Goal: Task Accomplishment & Management: Use online tool/utility

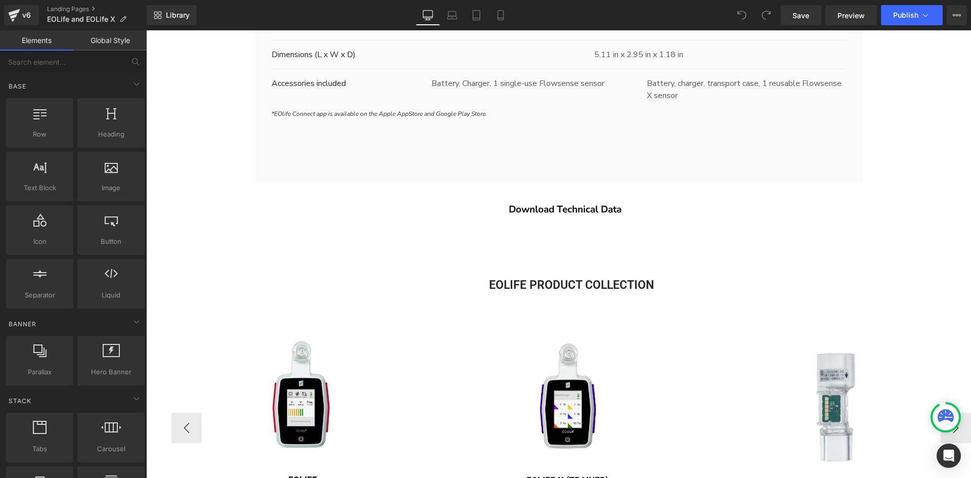
scroll to position [2879, 0]
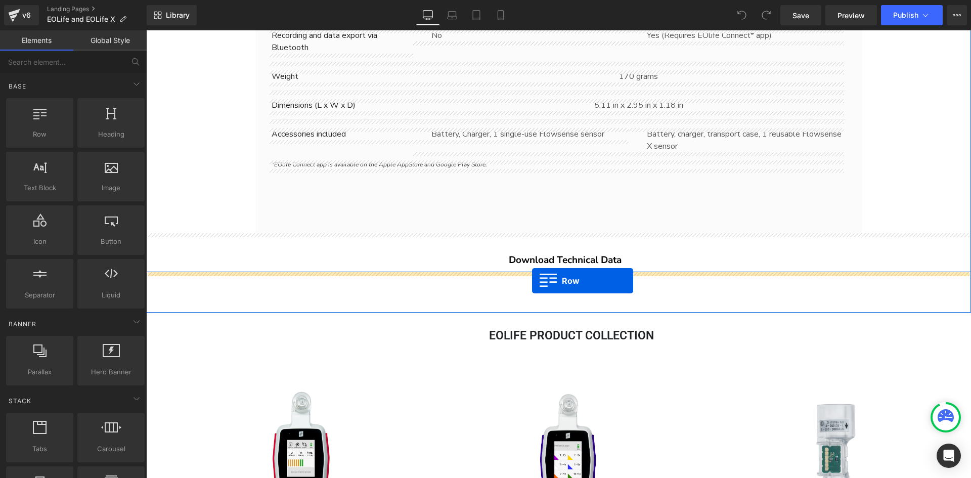
drag, startPoint x: 189, startPoint y: 164, endPoint x: 532, endPoint y: 281, distance: 362.7
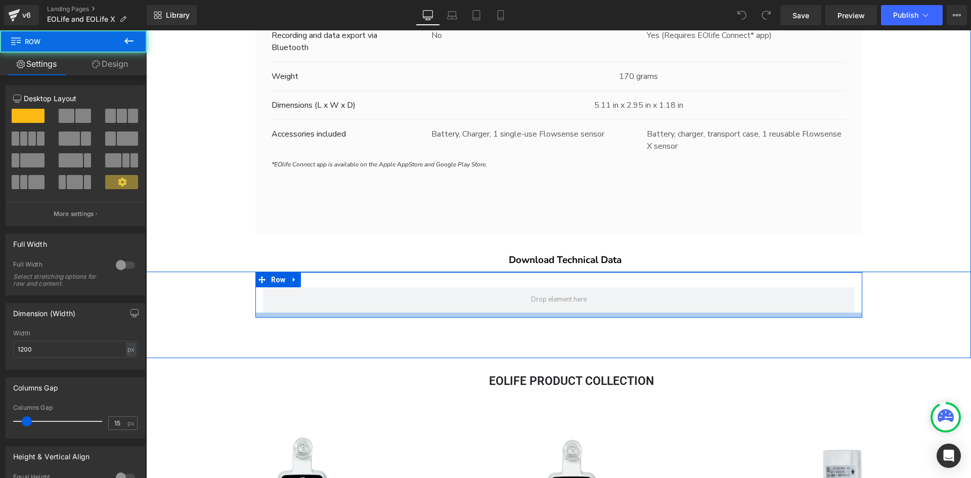
scroll to position [4691, 818]
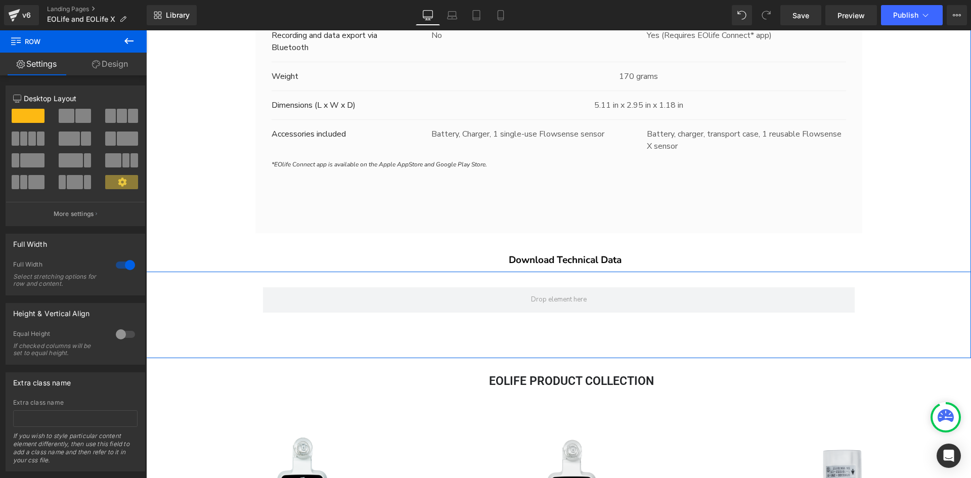
drag, startPoint x: 119, startPoint y: 62, endPoint x: 95, endPoint y: 63, distance: 23.8
click at [119, 62] on link "Design" at bounding box center [109, 64] width 73 height 23
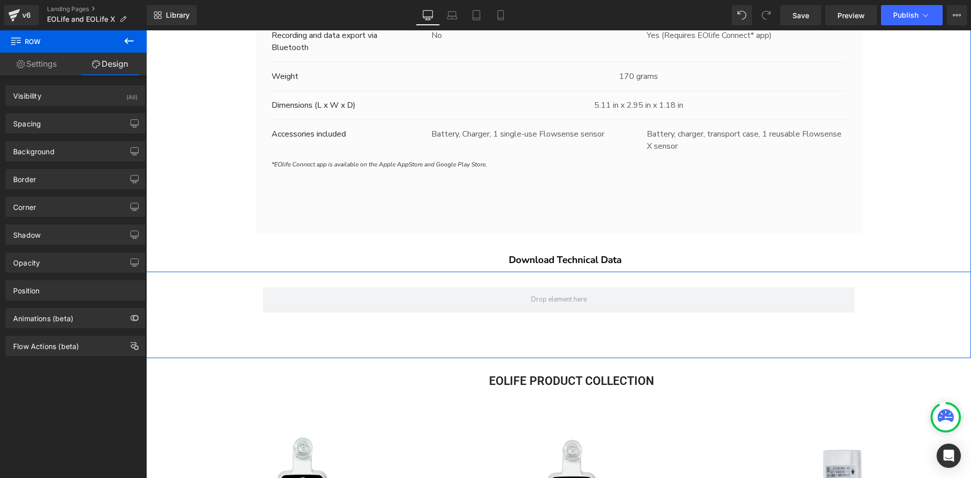
click at [65, 65] on link "Settings" at bounding box center [36, 64] width 73 height 23
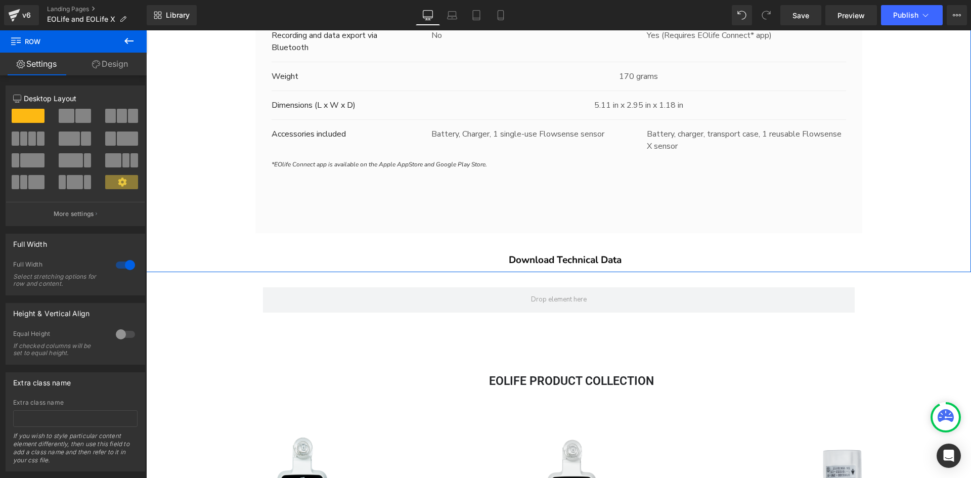
click at [125, 42] on icon at bounding box center [129, 41] width 12 height 12
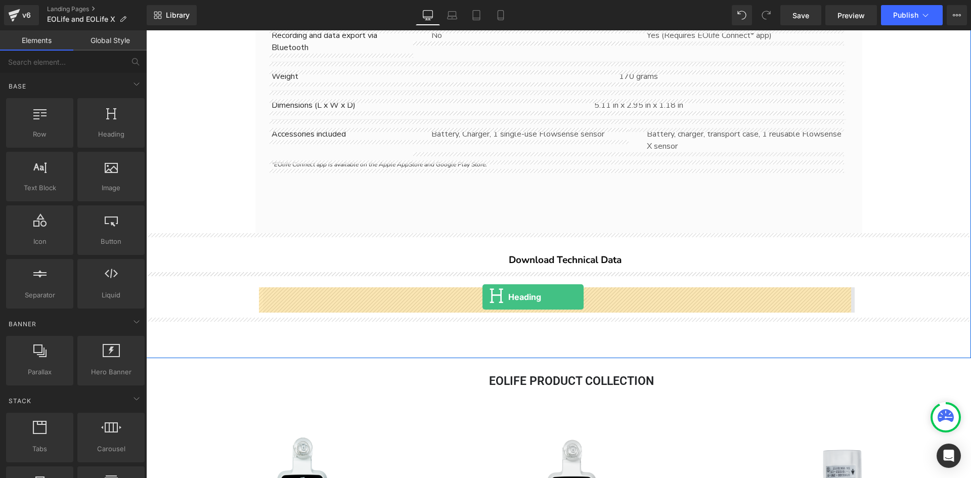
drag, startPoint x: 261, startPoint y: 166, endPoint x: 483, endPoint y: 297, distance: 257.2
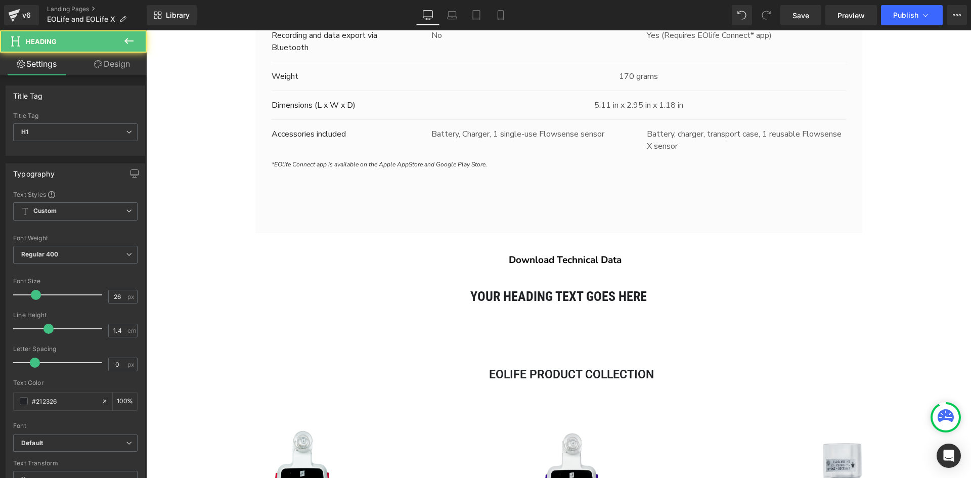
scroll to position [4683, 818]
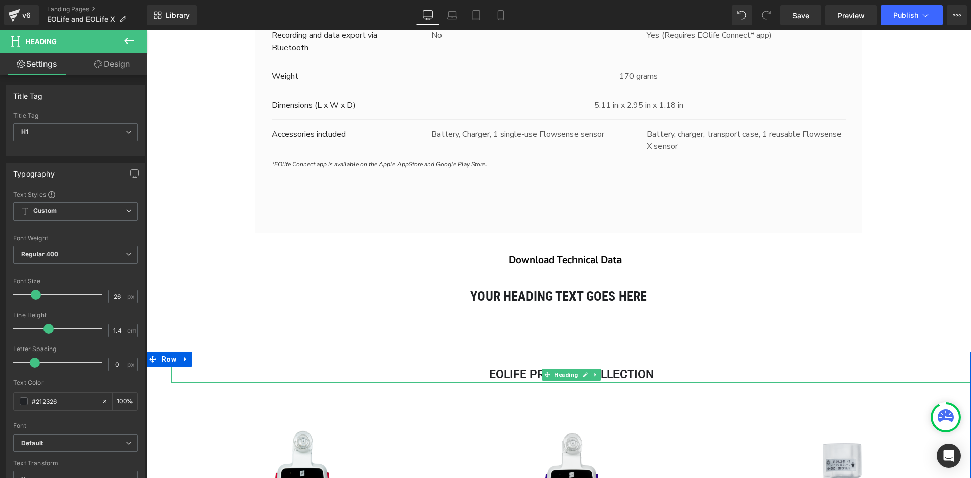
click at [662, 373] on h2 "EOlife Product Collection" at bounding box center [571, 375] width 800 height 16
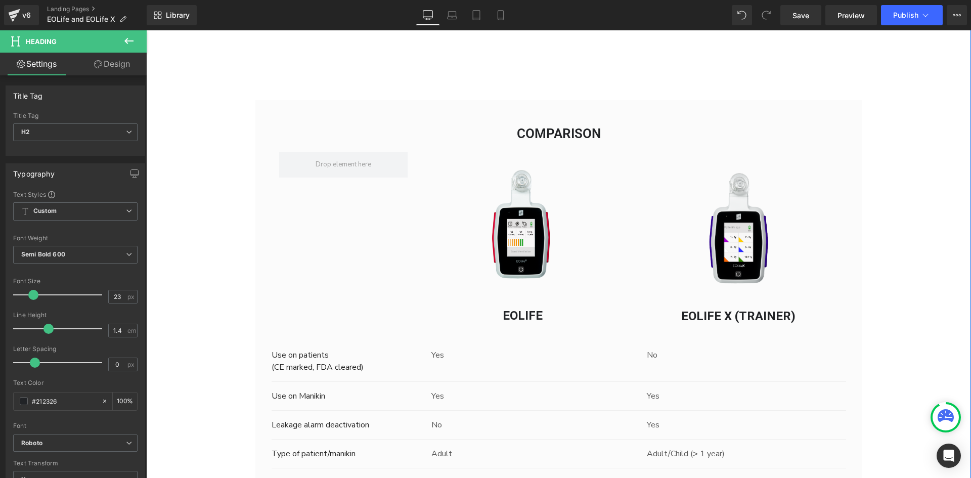
scroll to position [2272, 0]
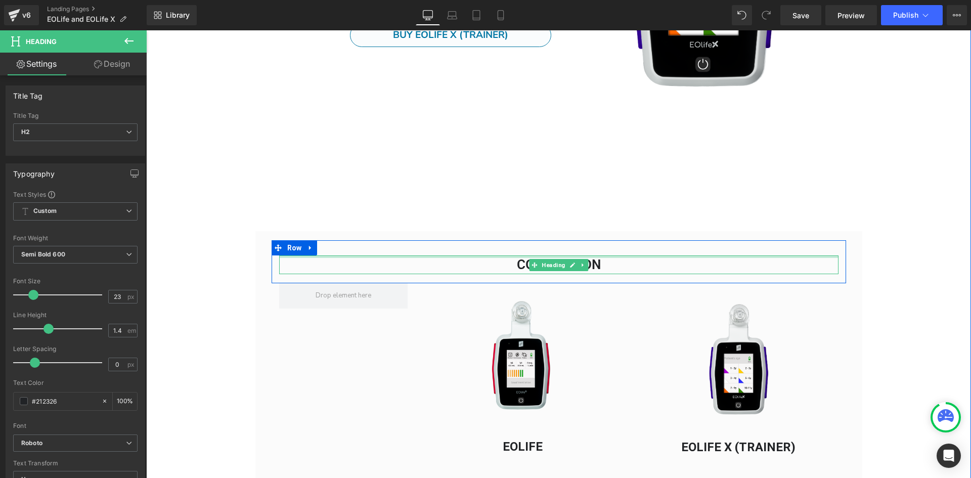
click at [550, 260] on div "Comparison Heading" at bounding box center [559, 264] width 560 height 18
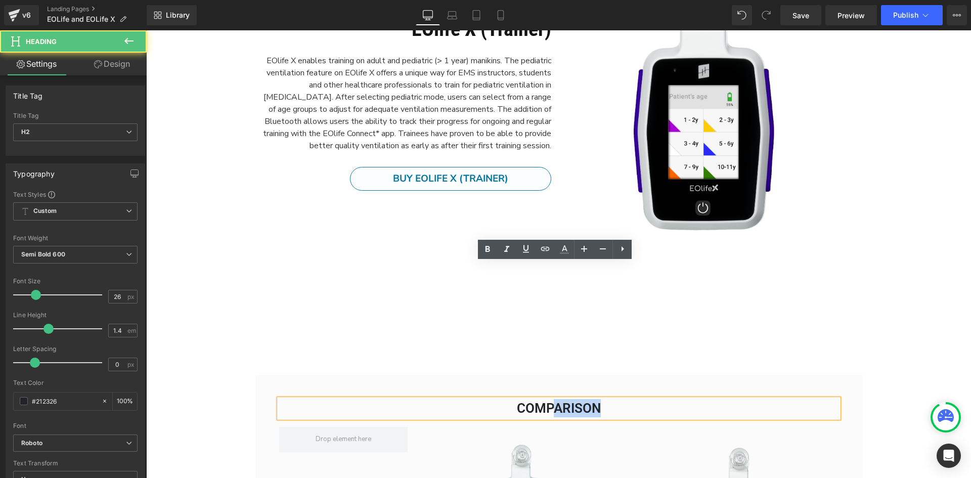
scroll to position [1918, 0]
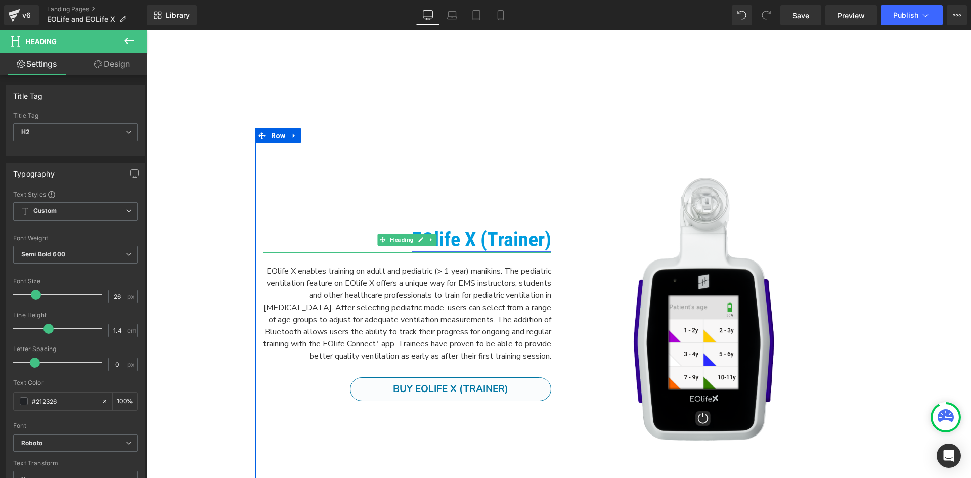
click at [501, 236] on link "EOlife X (Trainer)" at bounding box center [482, 240] width 140 height 24
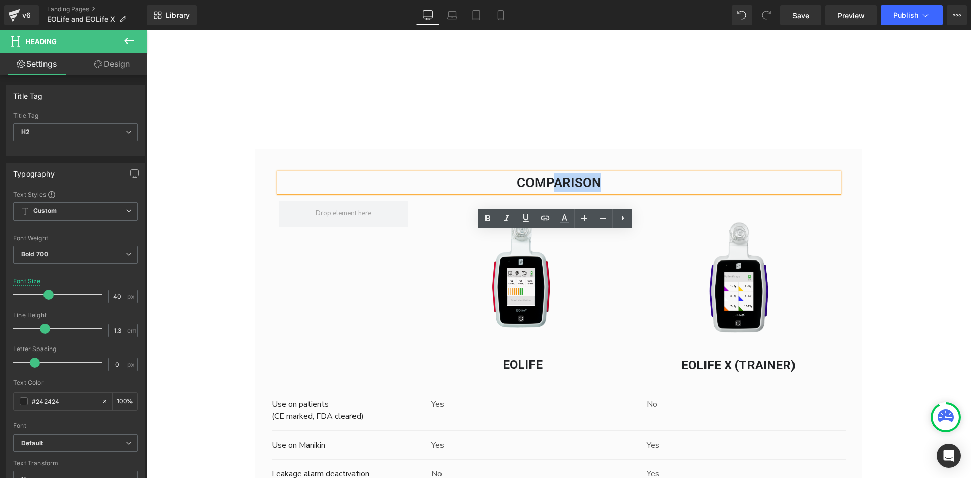
scroll to position [2222, 0]
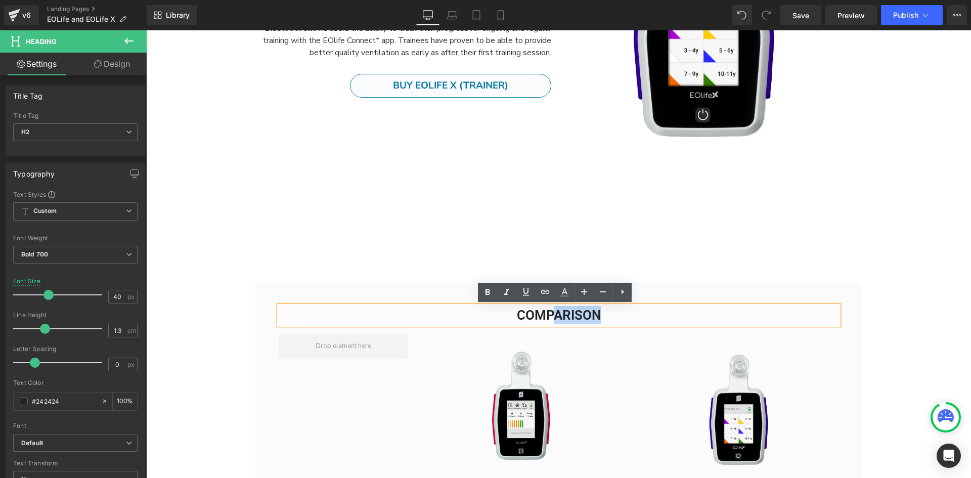
click at [592, 319] on h2 "Comparison" at bounding box center [559, 315] width 560 height 18
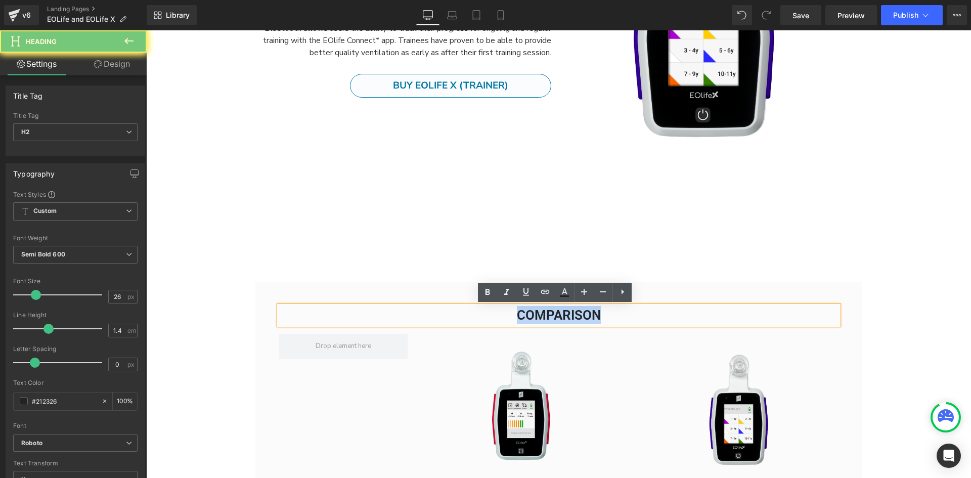
click at [592, 319] on h2 "Comparison" at bounding box center [559, 315] width 560 height 18
copy h2 "Comparison"
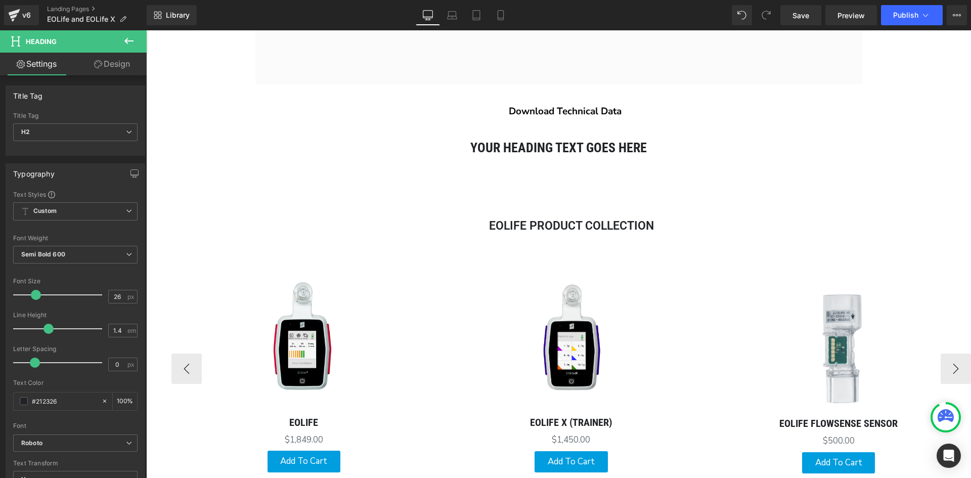
scroll to position [3031, 0]
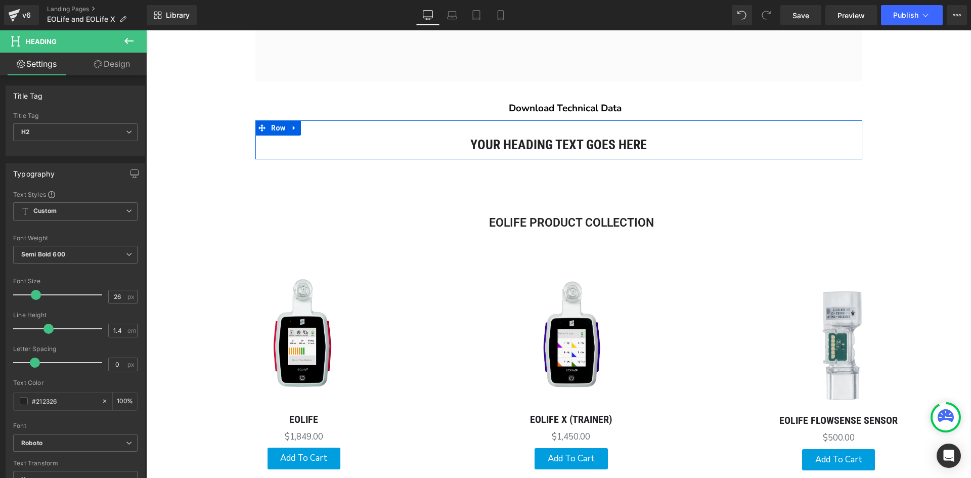
click at [533, 150] on span at bounding box center [534, 145] width 11 height 12
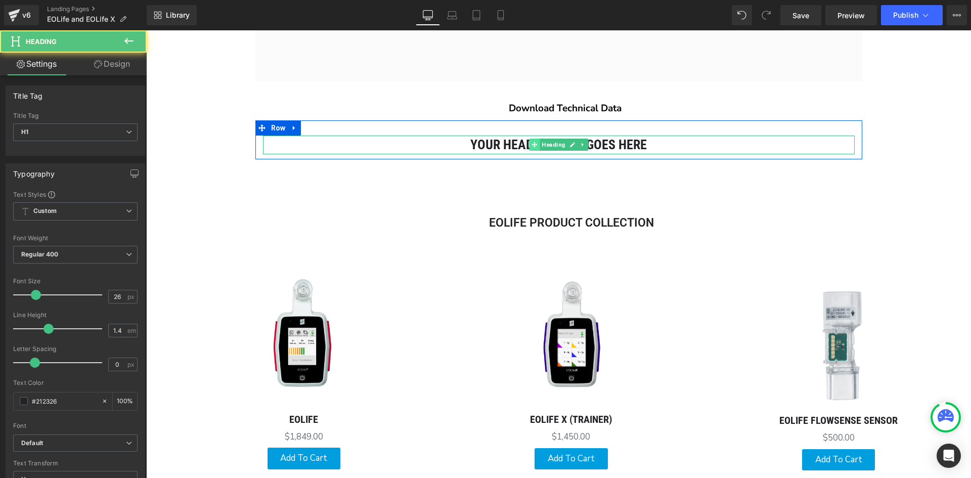
click at [533, 150] on span at bounding box center [534, 145] width 11 height 12
click at [496, 146] on h1 "Your heading text goes here" at bounding box center [559, 145] width 592 height 18
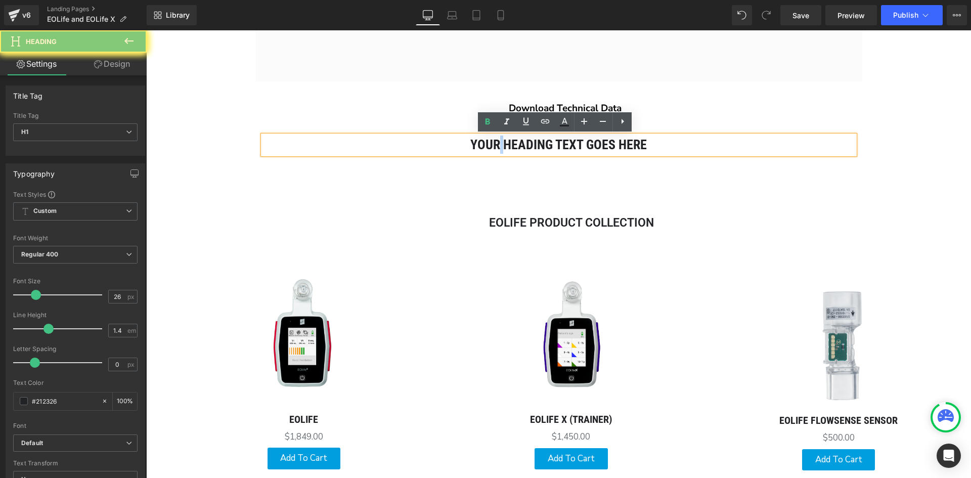
click at [496, 146] on h1 "Your heading text goes here" at bounding box center [559, 145] width 592 height 18
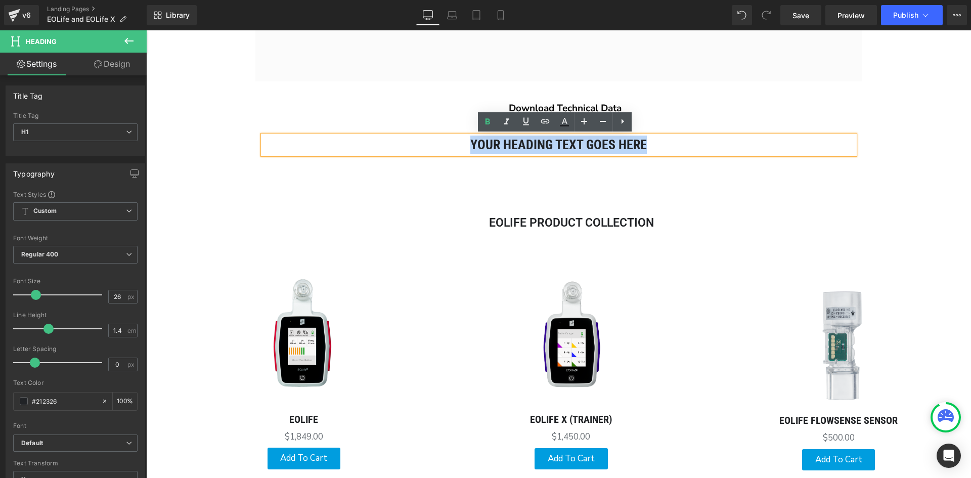
paste div
click at [496, 146] on h1 "Your heading text goes here" at bounding box center [559, 145] width 592 height 18
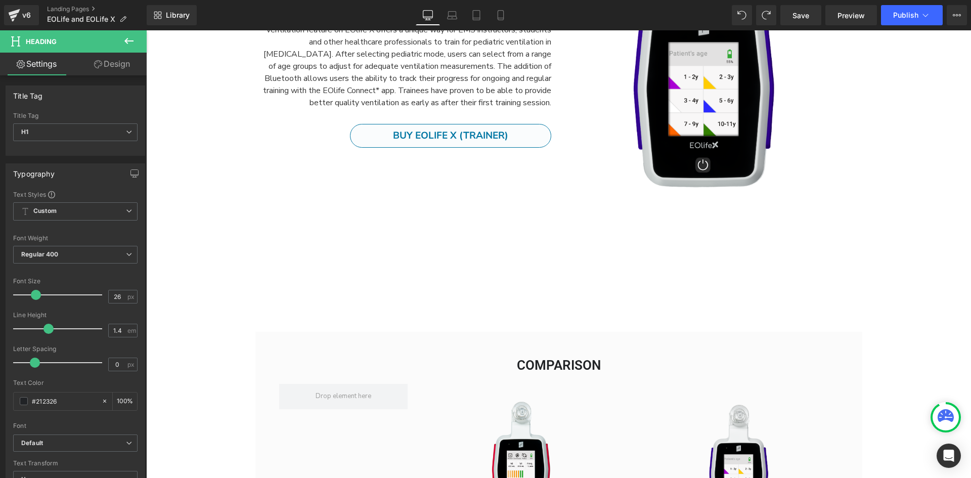
scroll to position [2222, 0]
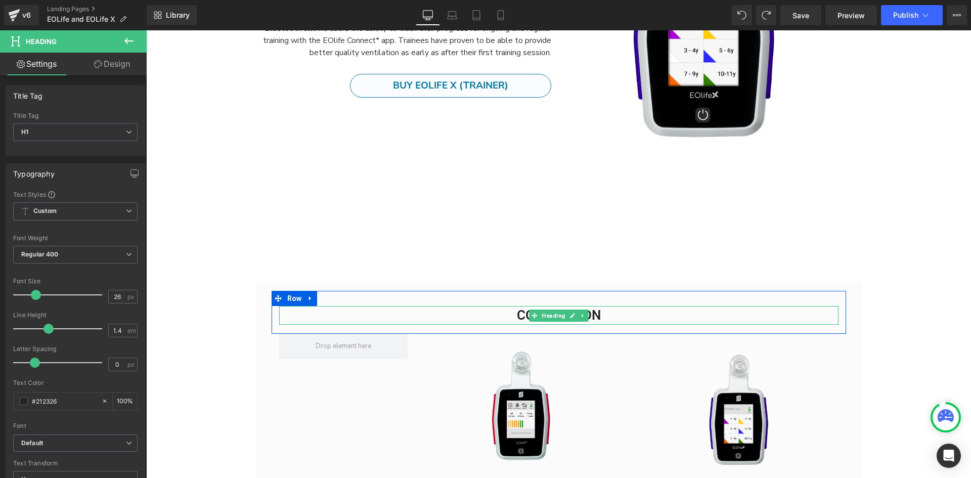
click at [595, 314] on h2 "Comparison" at bounding box center [559, 315] width 560 height 18
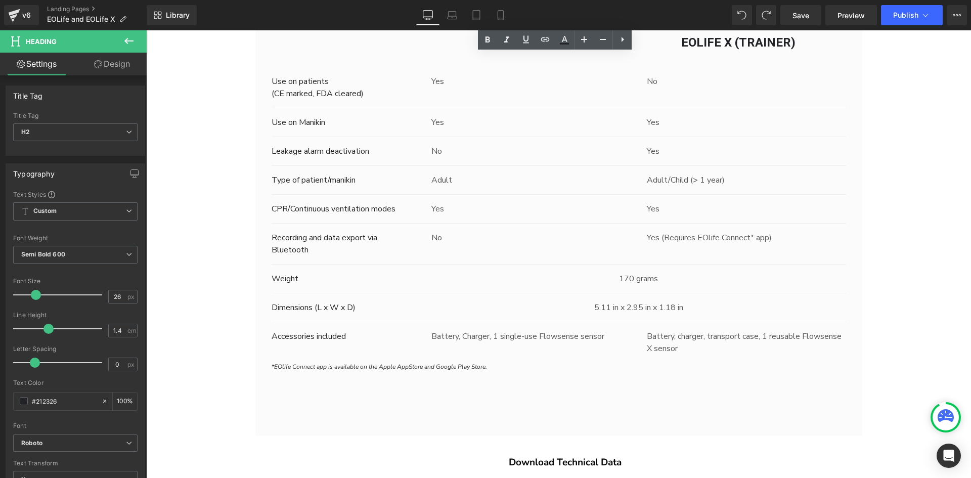
scroll to position [2879, 0]
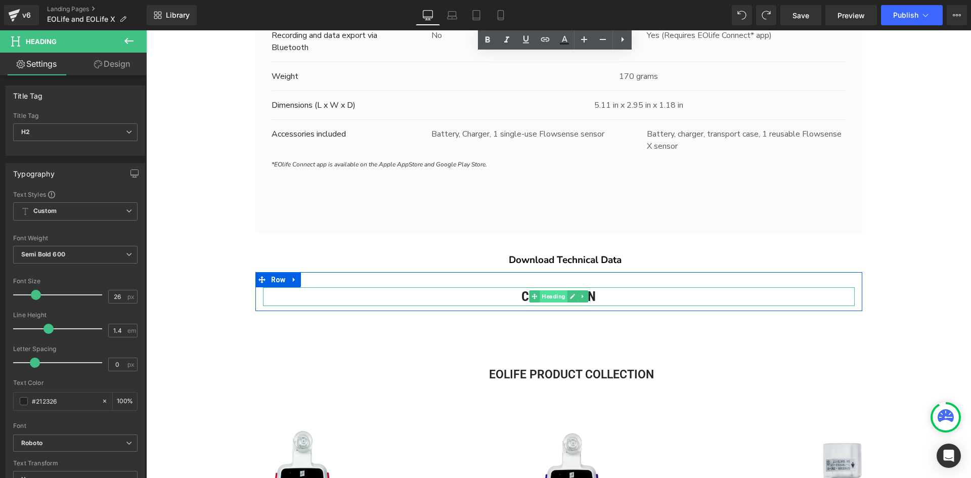
click at [563, 297] on span "Heading" at bounding box center [553, 296] width 27 height 12
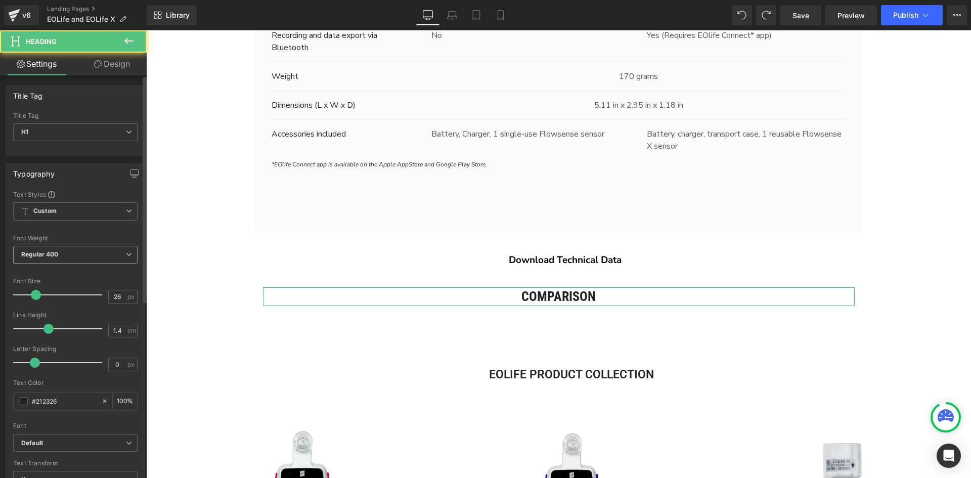
click at [117, 254] on span "Regular 400" at bounding box center [75, 255] width 124 height 18
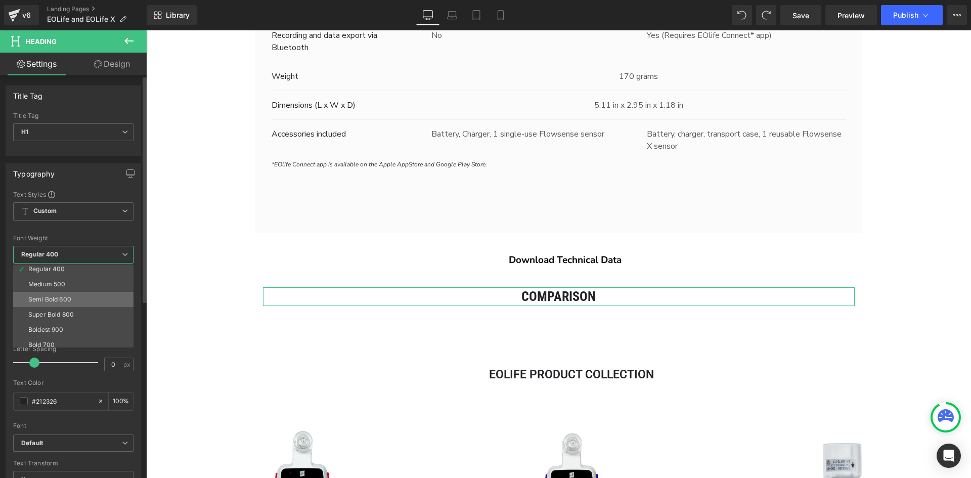
scroll to position [33, 0]
click at [89, 309] on li "Semi Bold 600" at bounding box center [75, 314] width 125 height 15
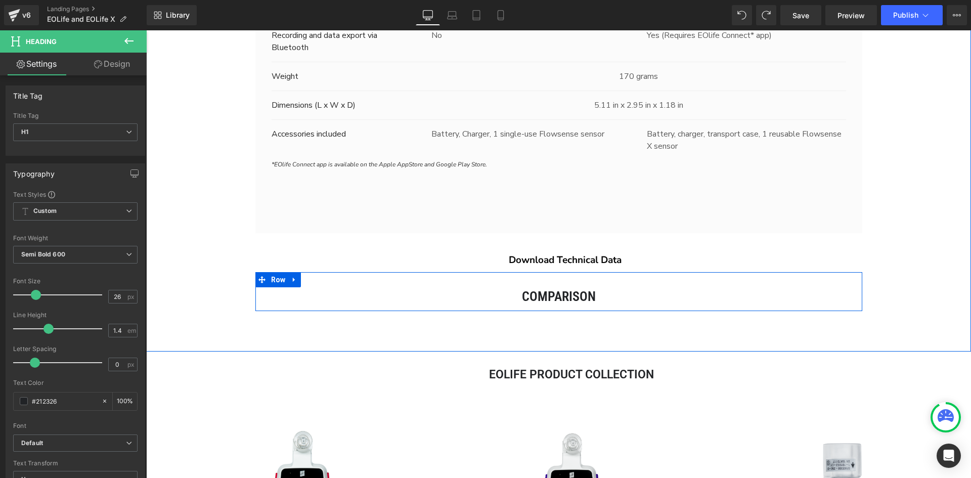
click at [597, 281] on div "Comparison Heading Row" at bounding box center [558, 291] width 607 height 38
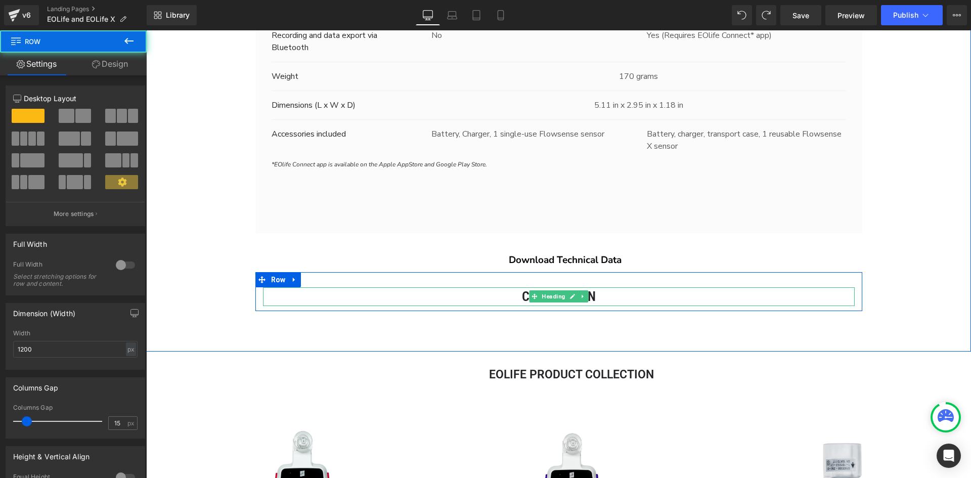
click at [591, 300] on h1 "Comparison" at bounding box center [559, 296] width 592 height 18
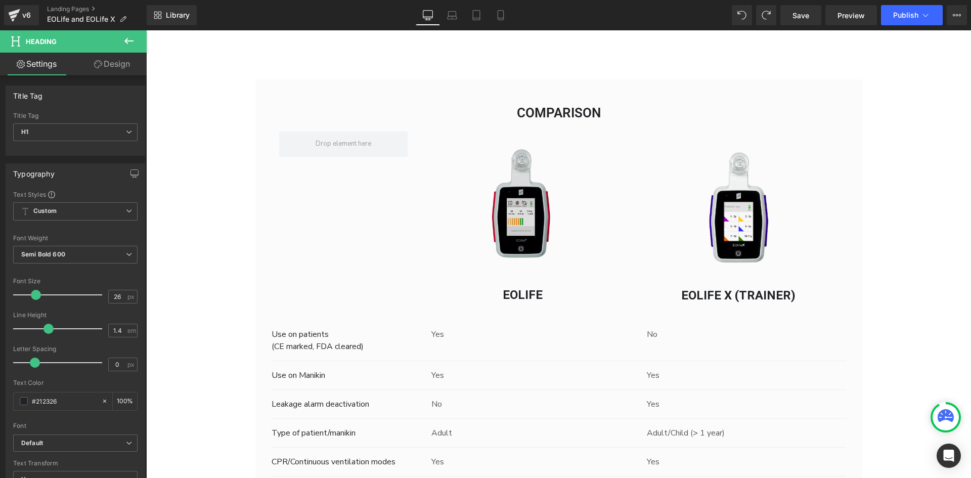
scroll to position [2222, 0]
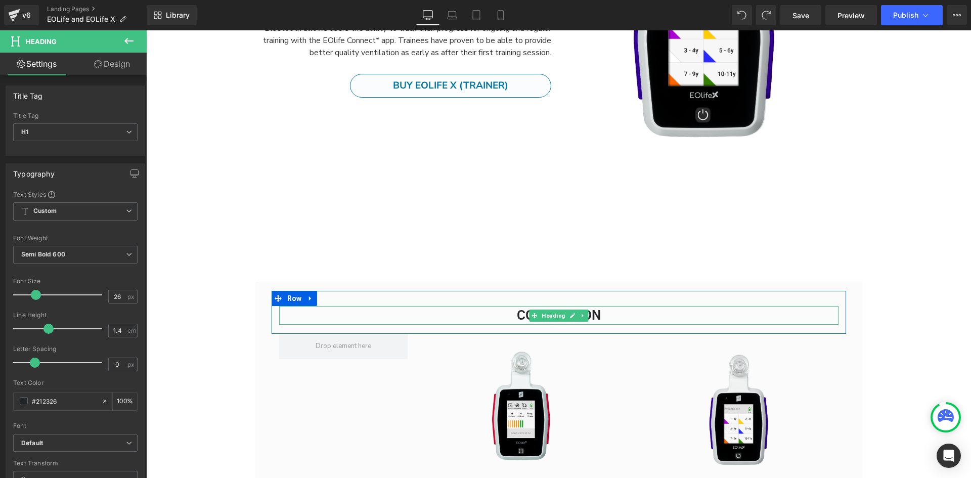
click at [632, 313] on h2 "Comparison" at bounding box center [559, 315] width 560 height 18
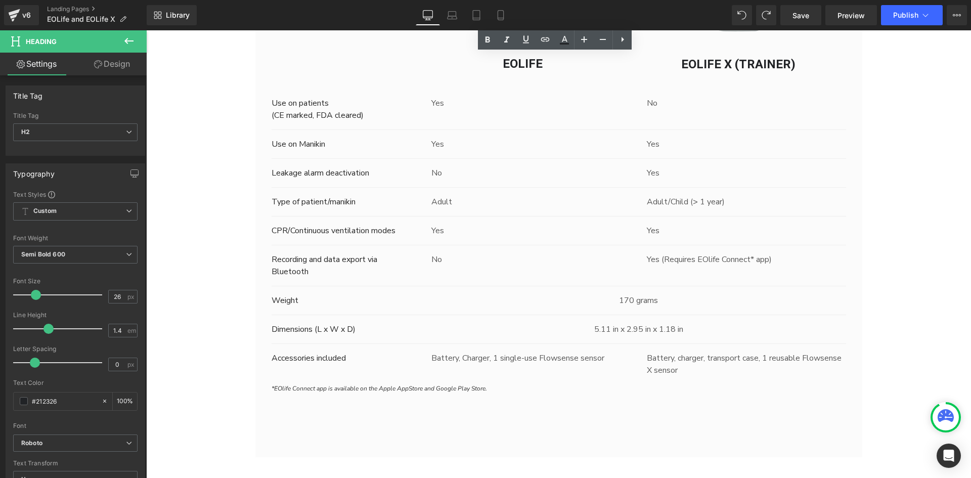
scroll to position [2879, 0]
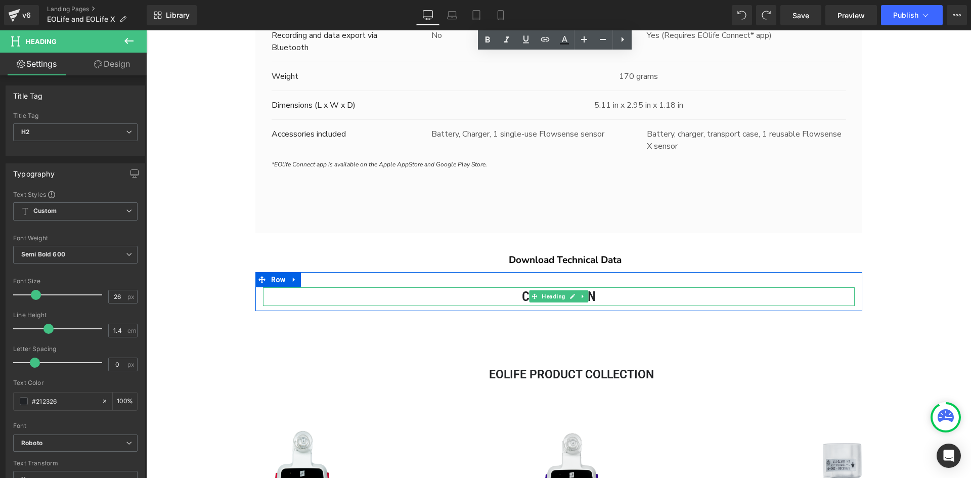
click at [593, 302] on h1 "Comparison" at bounding box center [559, 296] width 592 height 18
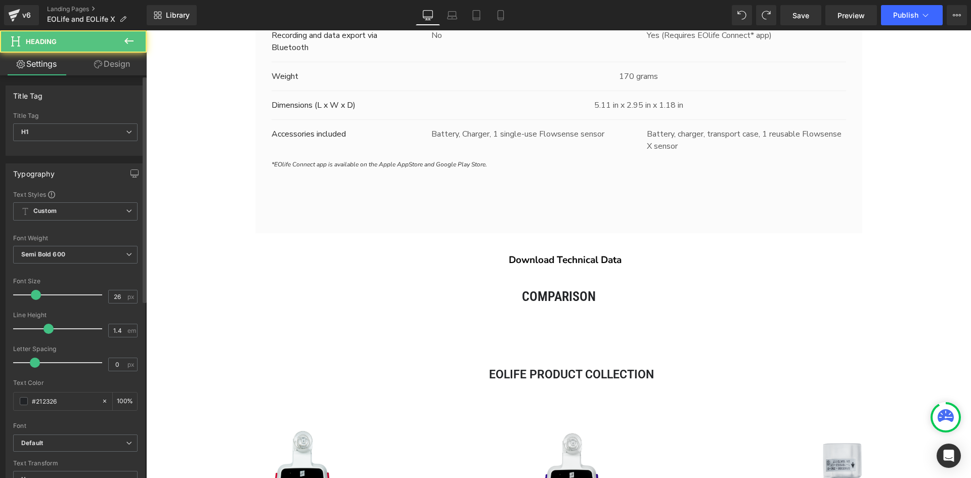
click at [58, 121] on div "Title Tag H1 H1 H2 H3 H4 H5 H6" at bounding box center [75, 132] width 124 height 40
click at [57, 125] on span "H1" at bounding box center [75, 132] width 124 height 18
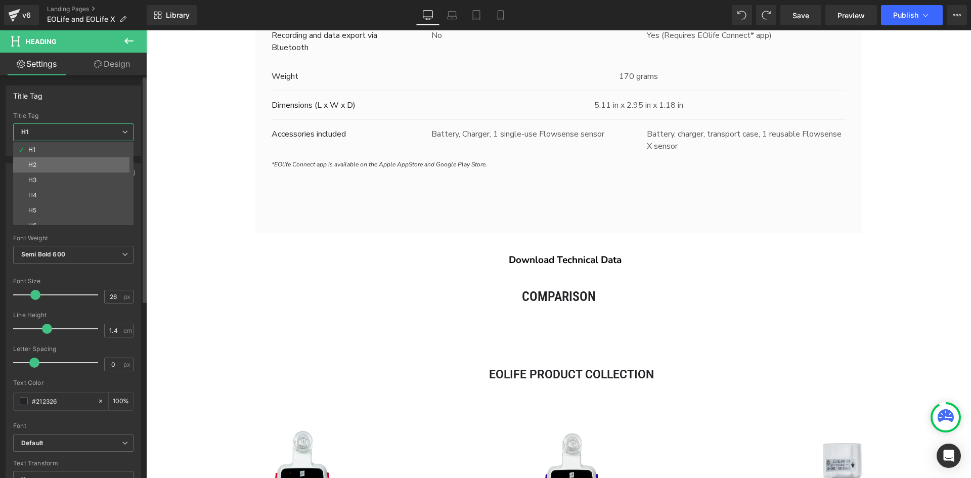
click at [62, 158] on li "H2" at bounding box center [75, 164] width 125 height 15
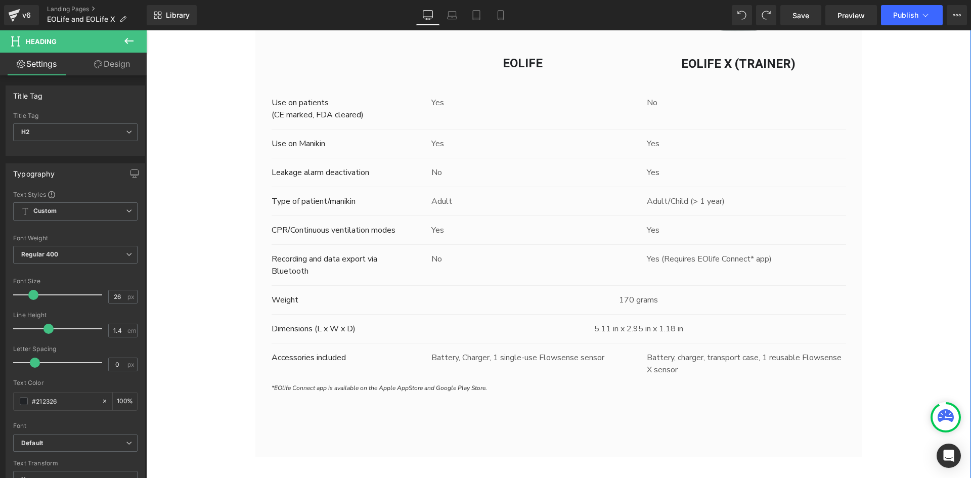
scroll to position [2829, 0]
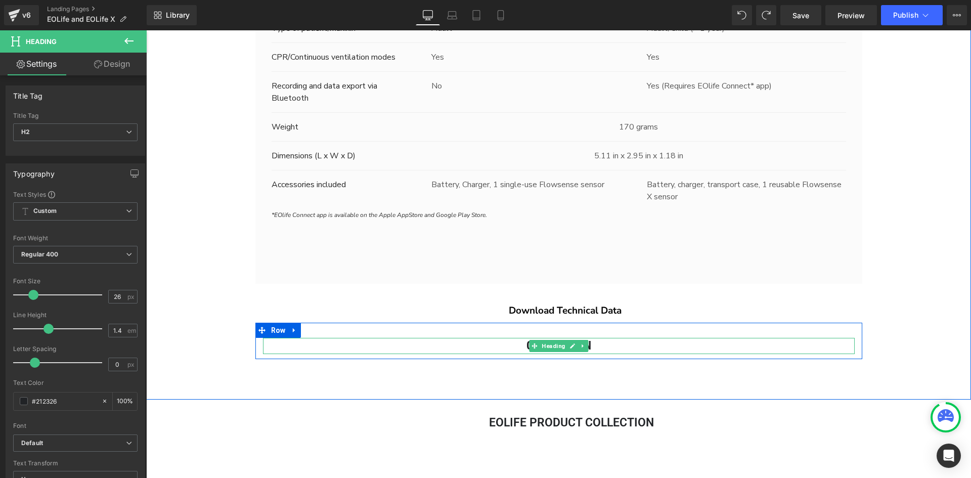
click at [594, 350] on h2 "Comparison" at bounding box center [559, 346] width 592 height 16
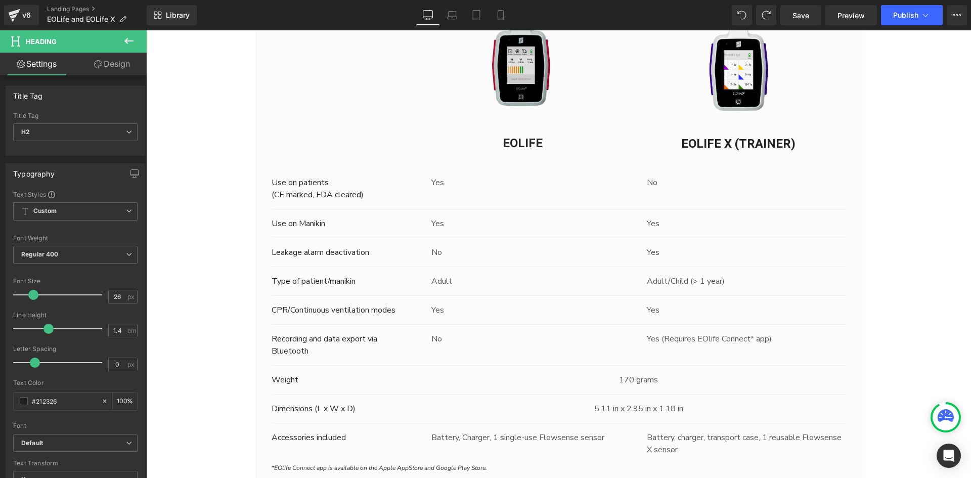
scroll to position [2323, 0]
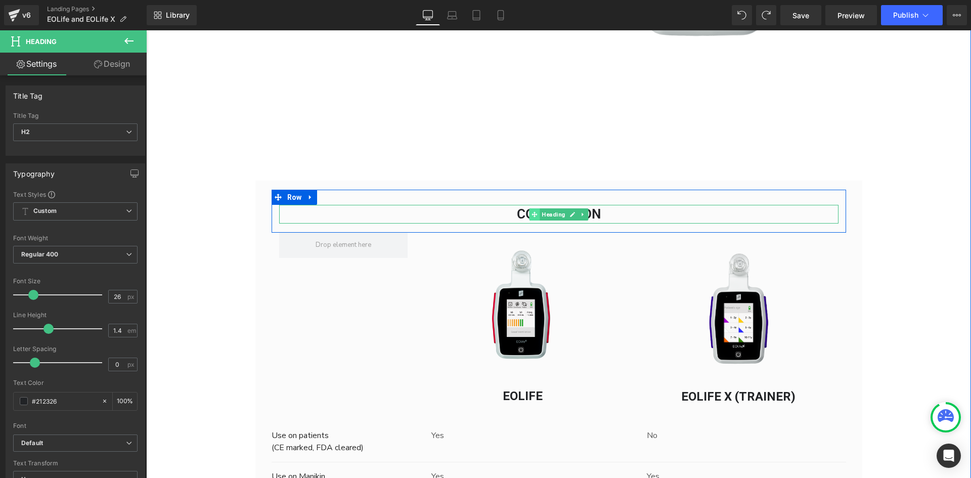
click at [529, 212] on span at bounding box center [534, 214] width 11 height 12
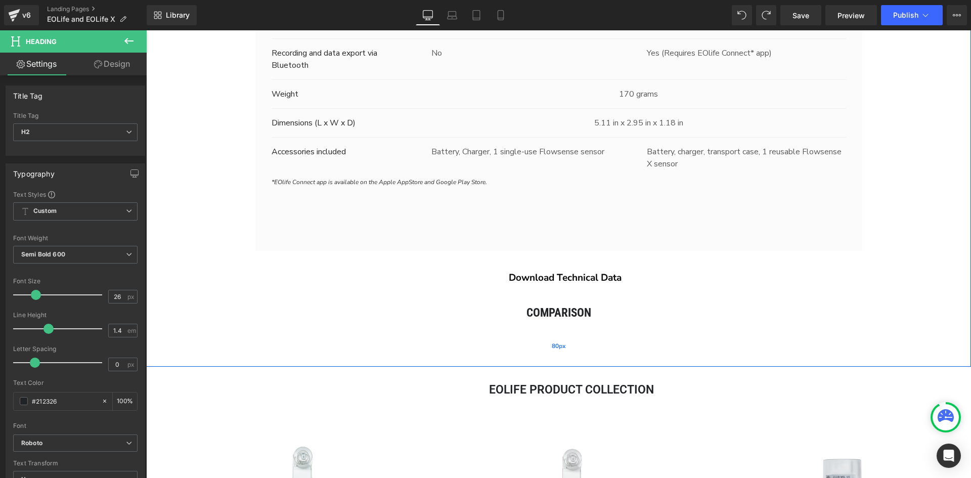
scroll to position [2879, 0]
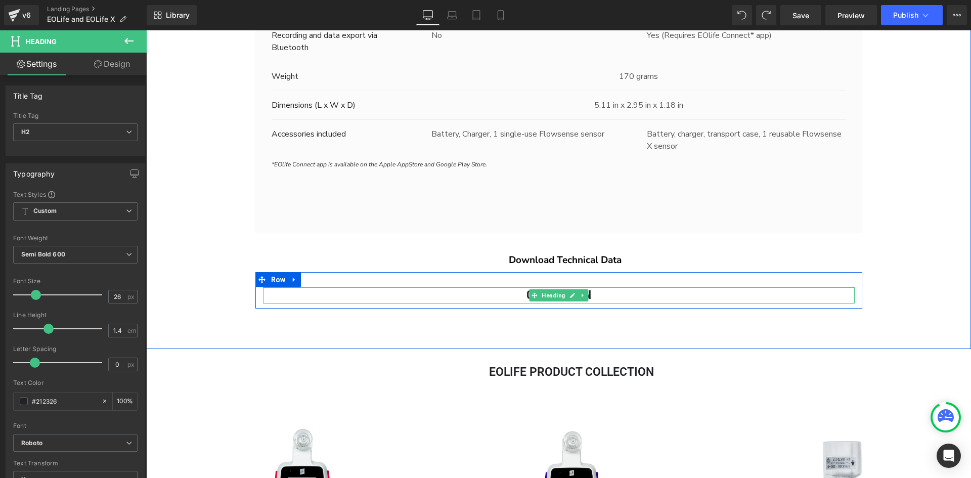
click at [647, 293] on h2 "Comparison" at bounding box center [559, 295] width 592 height 16
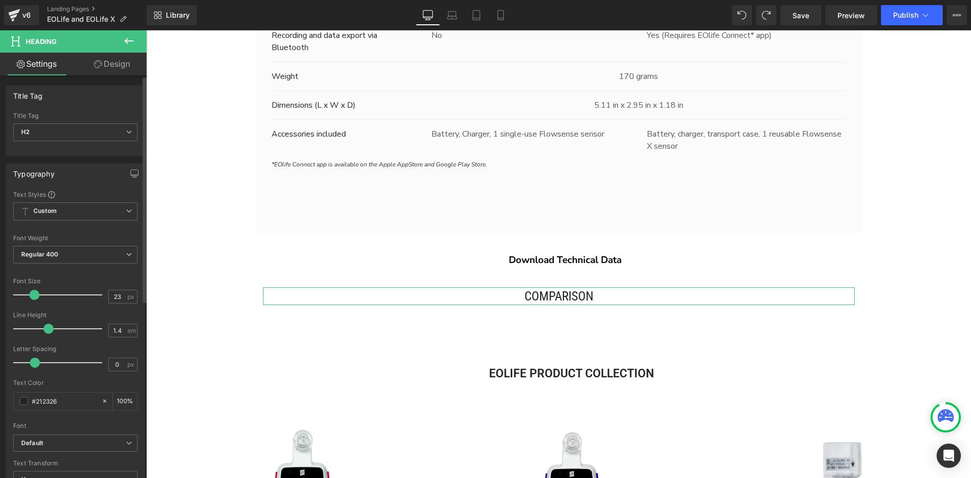
scroll to position [4683, 818]
click at [39, 295] on span at bounding box center [36, 295] width 10 height 10
click at [66, 256] on span "Regular 400" at bounding box center [75, 255] width 124 height 18
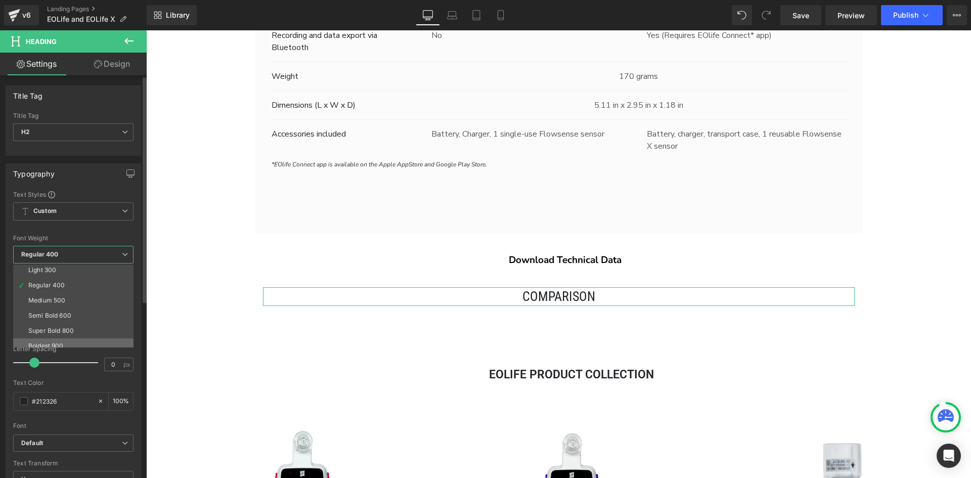
scroll to position [51, 0]
click at [70, 301] on li "Semi Bold 600" at bounding box center [75, 297] width 125 height 15
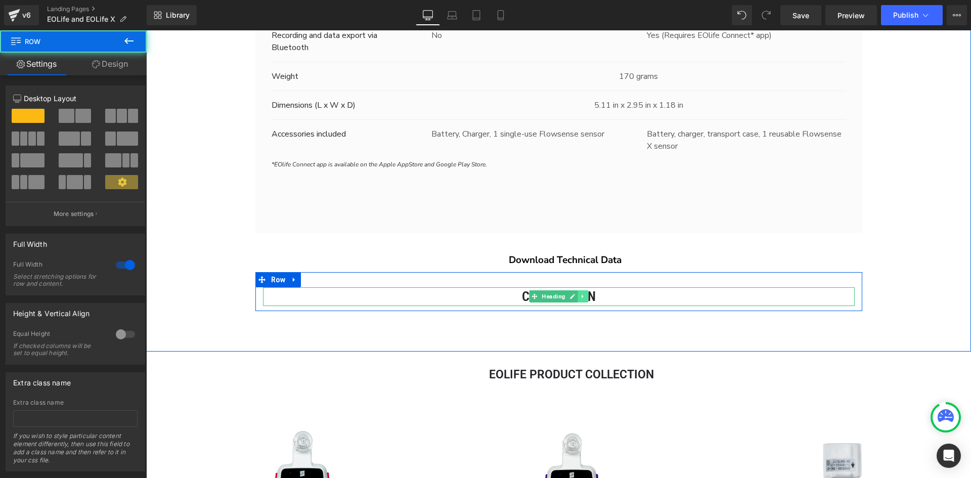
click at [581, 296] on icon at bounding box center [583, 296] width 6 height 6
click at [631, 296] on h2 "Comparison" at bounding box center [559, 296] width 592 height 18
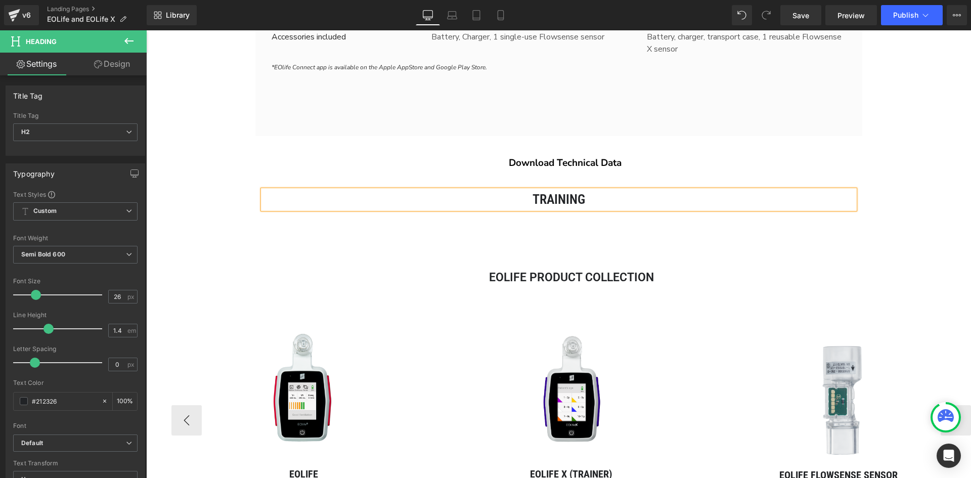
scroll to position [2981, 0]
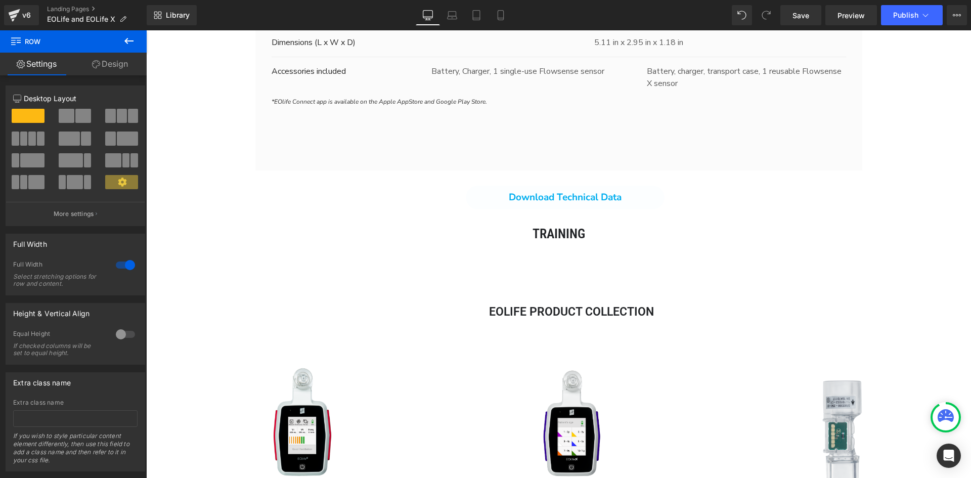
scroll to position [2879, 0]
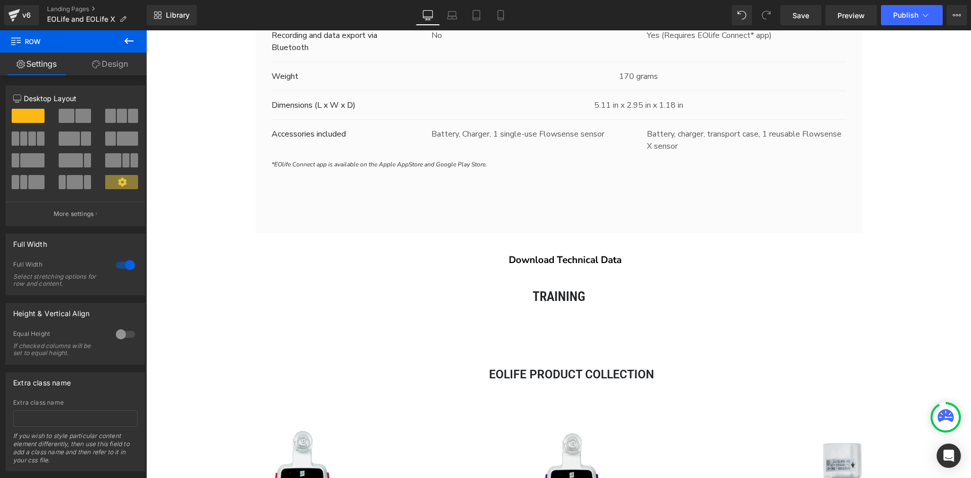
click at [598, 300] on div "Training Heading" at bounding box center [559, 296] width 592 height 18
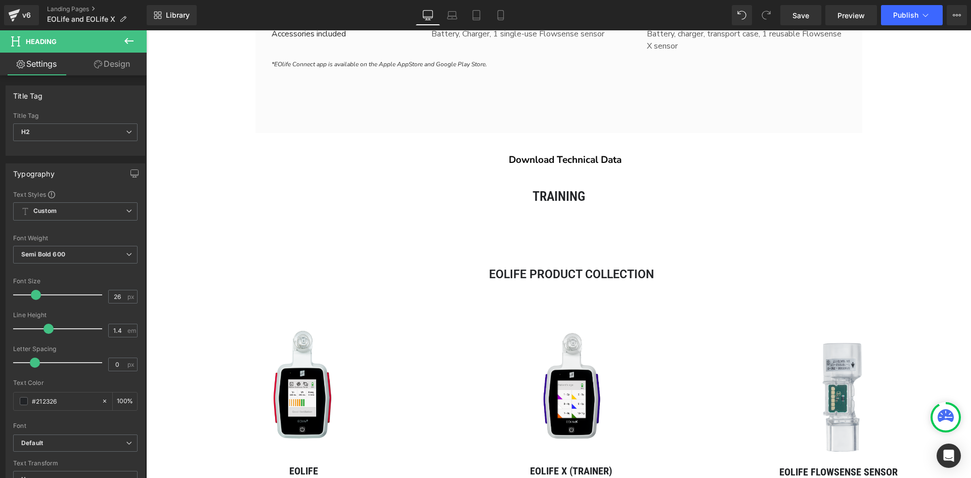
scroll to position [2981, 0]
click at [128, 44] on icon at bounding box center [128, 41] width 9 height 6
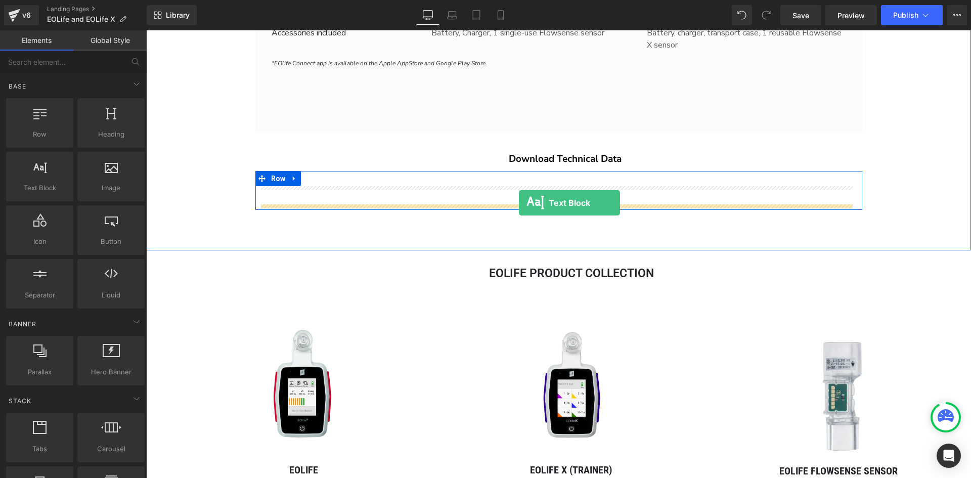
drag, startPoint x: 199, startPoint y: 219, endPoint x: 519, endPoint y: 203, distance: 320.1
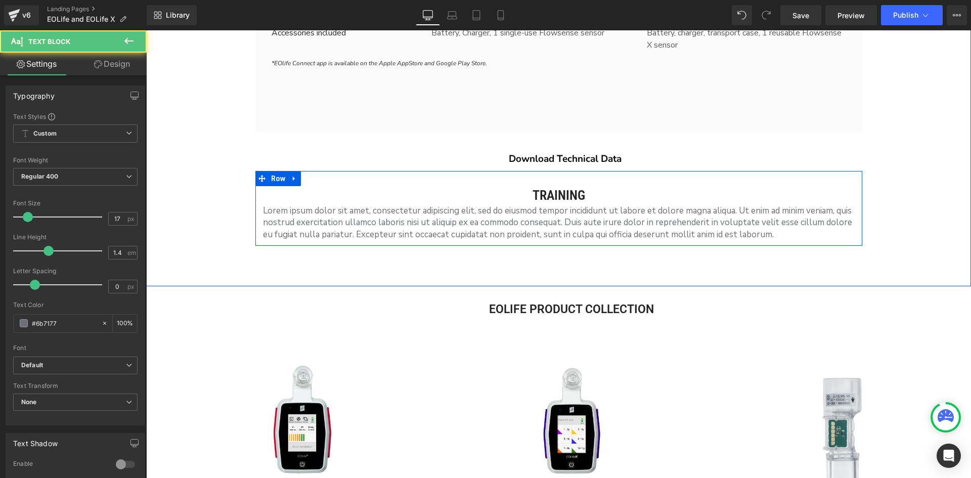
scroll to position [4719, 818]
click at [511, 220] on p "Lorem ipsum dolor sit amet, consectetur adipiscing elit, sed do eiusmod tempor …" at bounding box center [559, 223] width 592 height 36
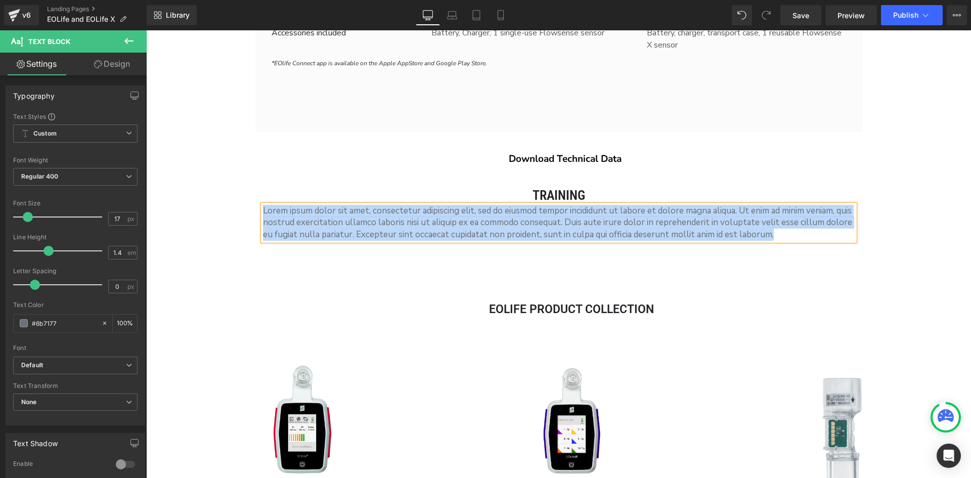
paste div
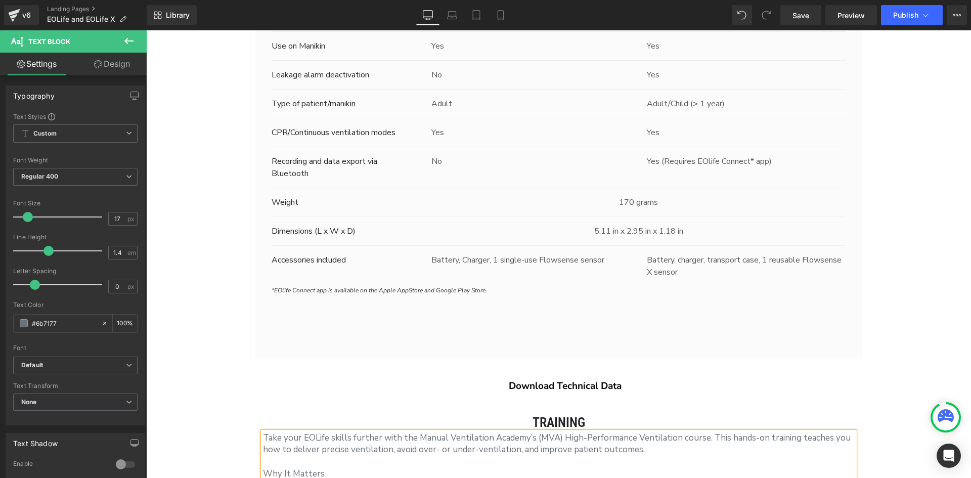
scroll to position [2930, 0]
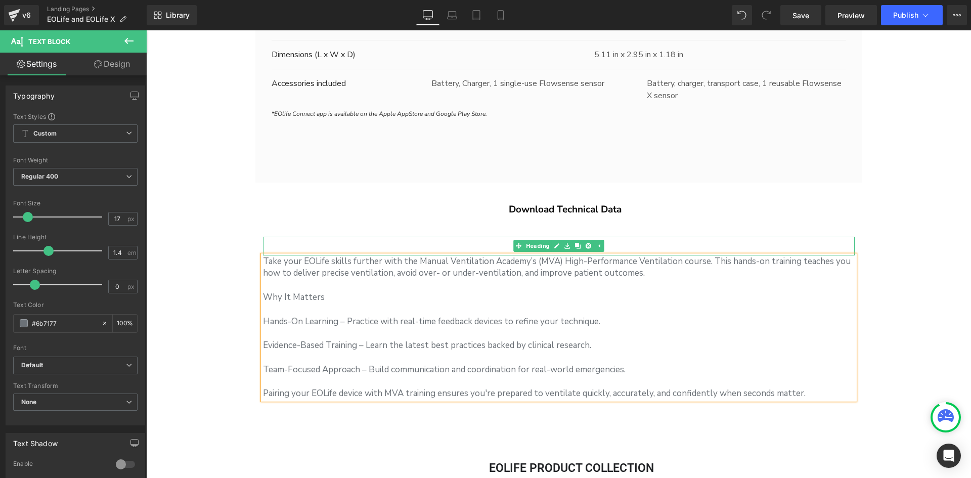
click at [618, 247] on h2 "Training" at bounding box center [559, 246] width 592 height 18
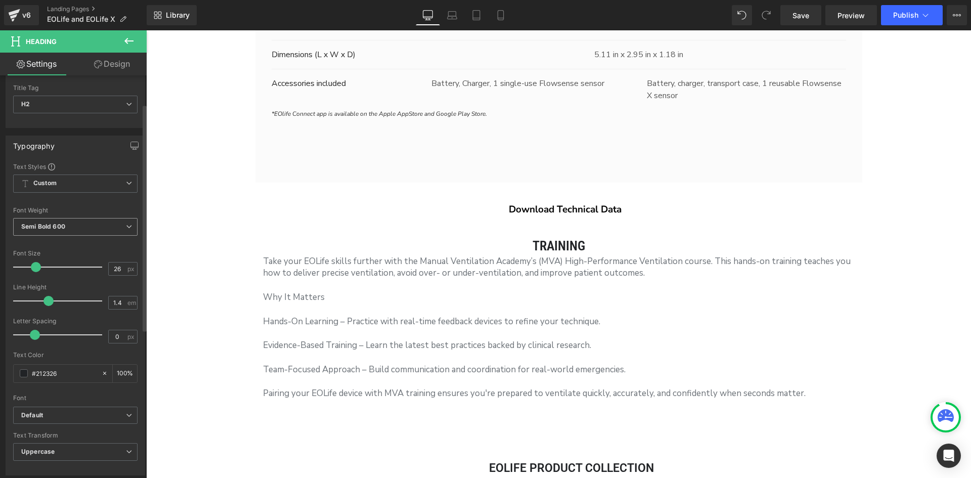
scroll to position [0, 0]
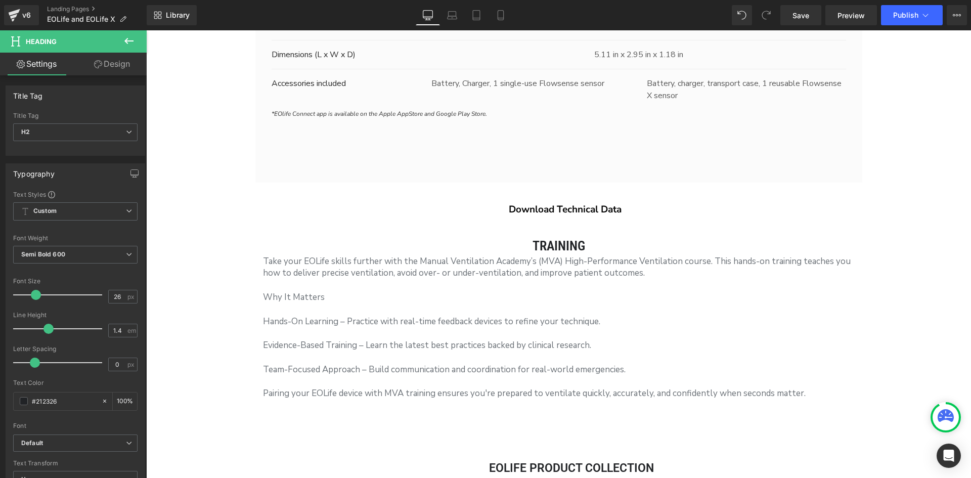
click at [113, 68] on link "Design" at bounding box center [111, 64] width 73 height 23
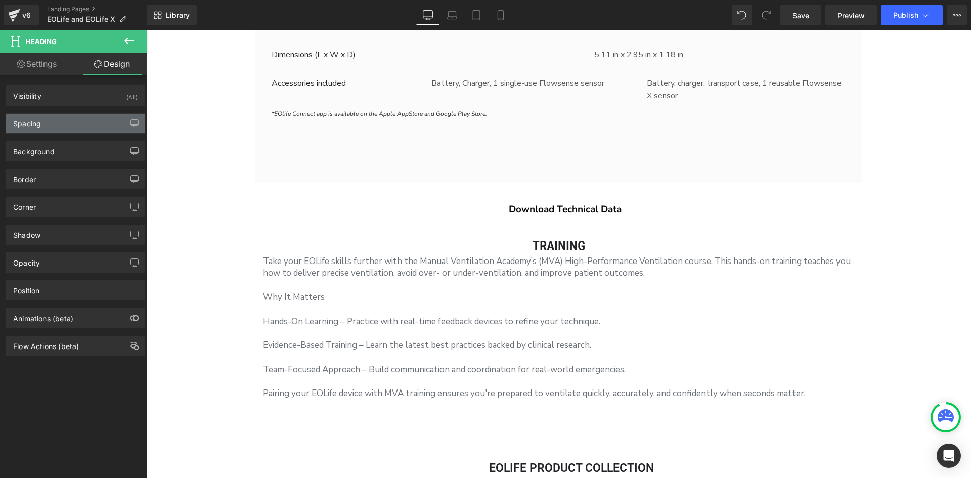
click at [95, 120] on div "Spacing" at bounding box center [75, 123] width 139 height 19
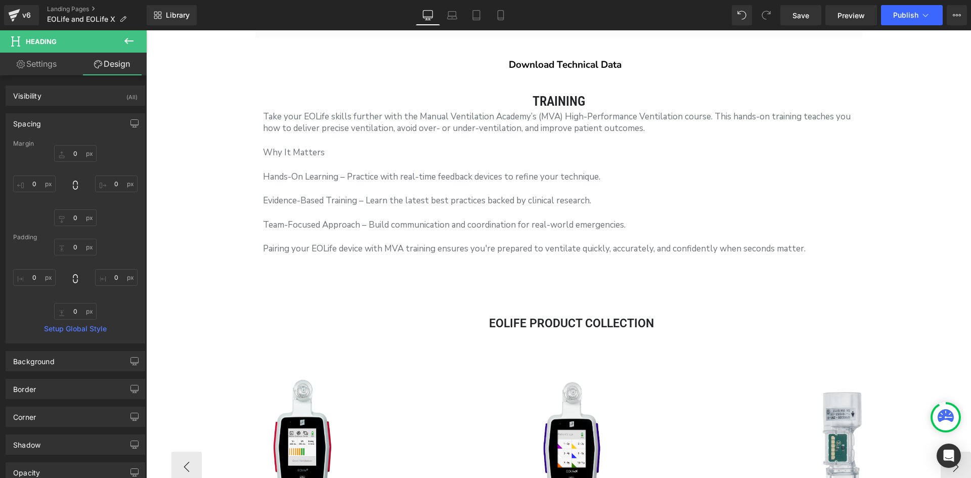
scroll to position [3234, 0]
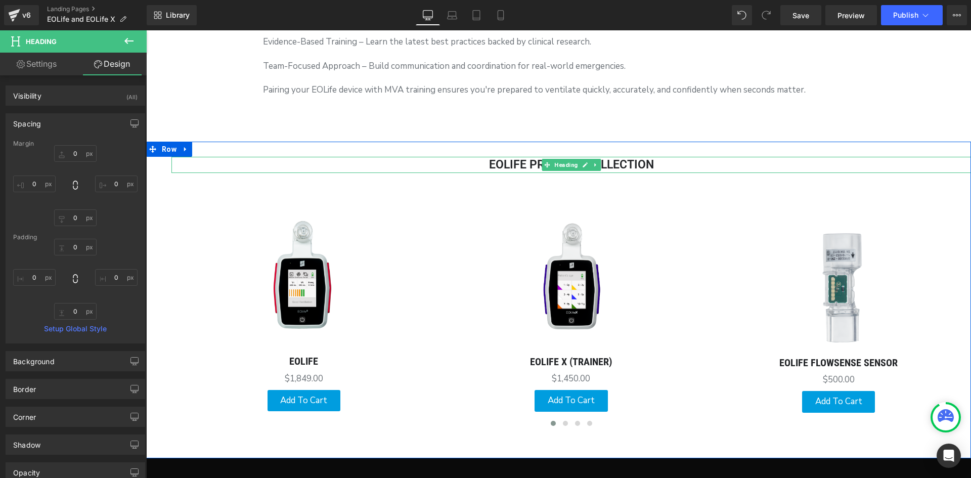
click at [655, 165] on h2 "EOlife Product Collection" at bounding box center [571, 165] width 800 height 16
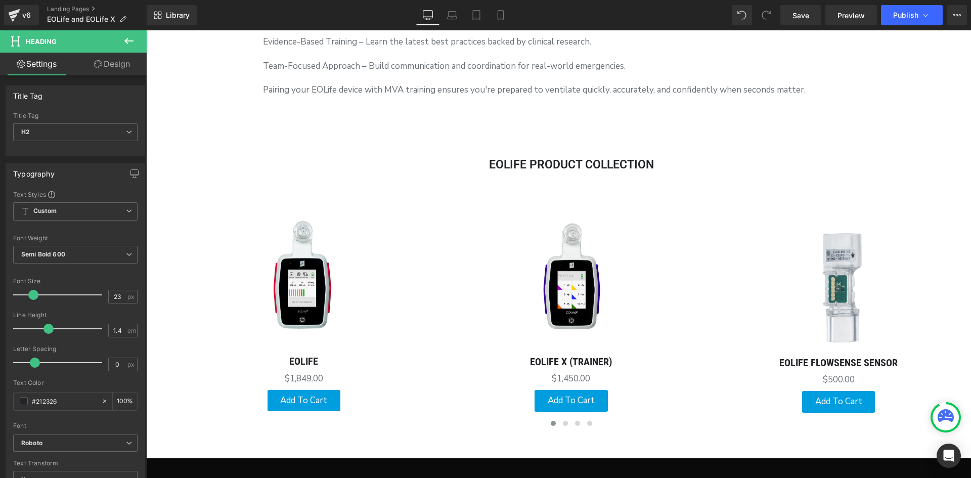
click at [115, 58] on link "Design" at bounding box center [111, 64] width 73 height 23
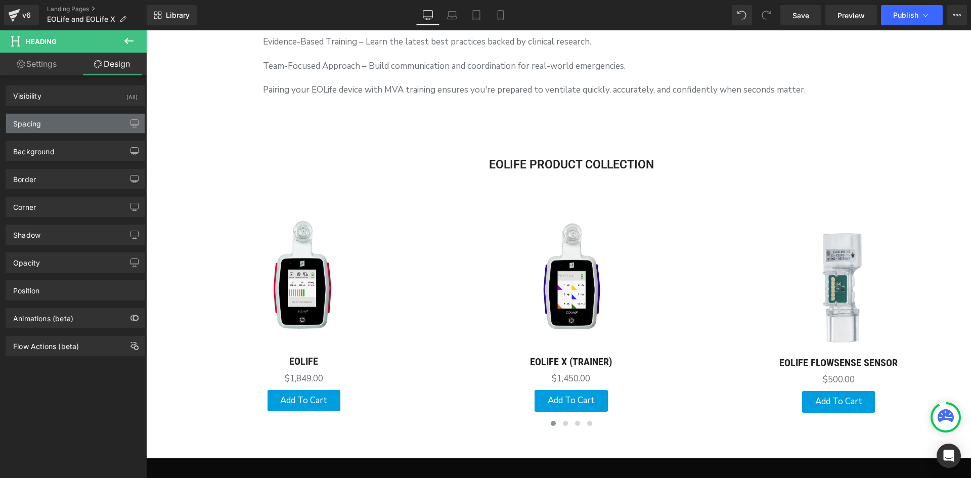
click at [66, 126] on div "Spacing" at bounding box center [75, 123] width 139 height 19
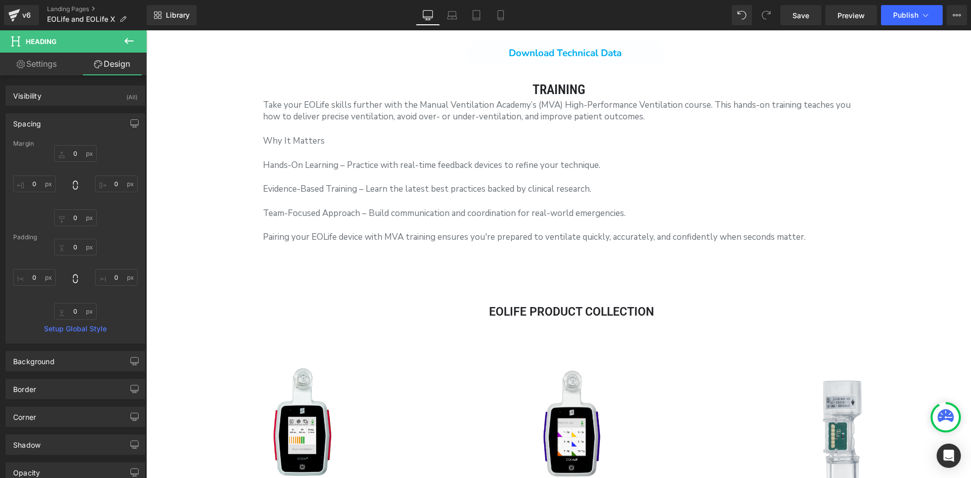
scroll to position [2930, 0]
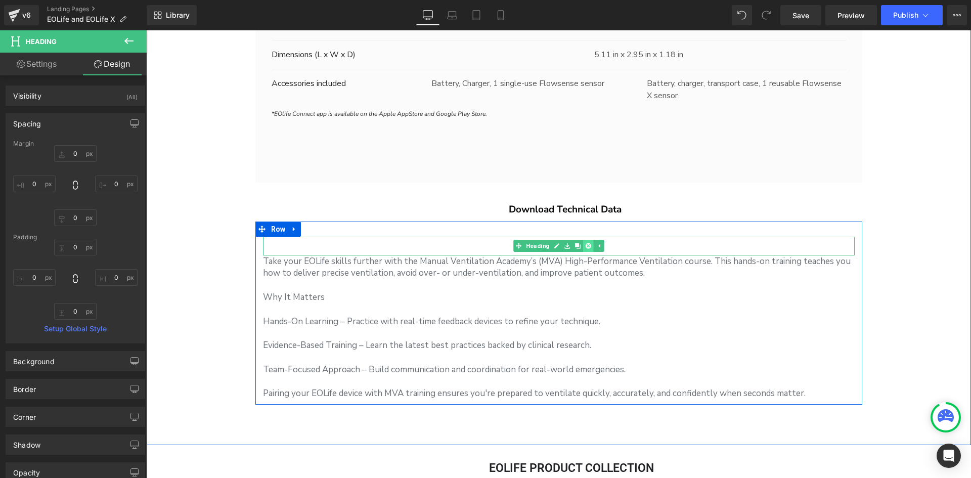
click at [583, 246] on link at bounding box center [588, 246] width 11 height 12
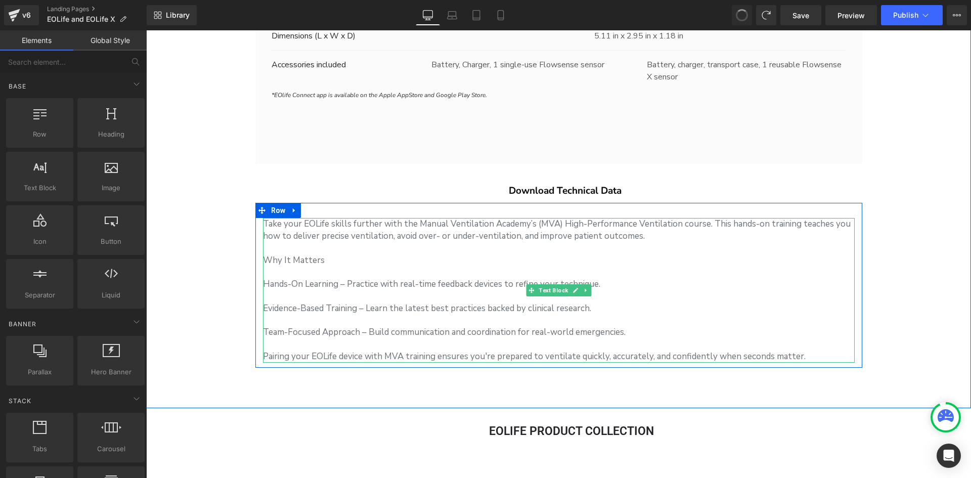
scroll to position [5, 5]
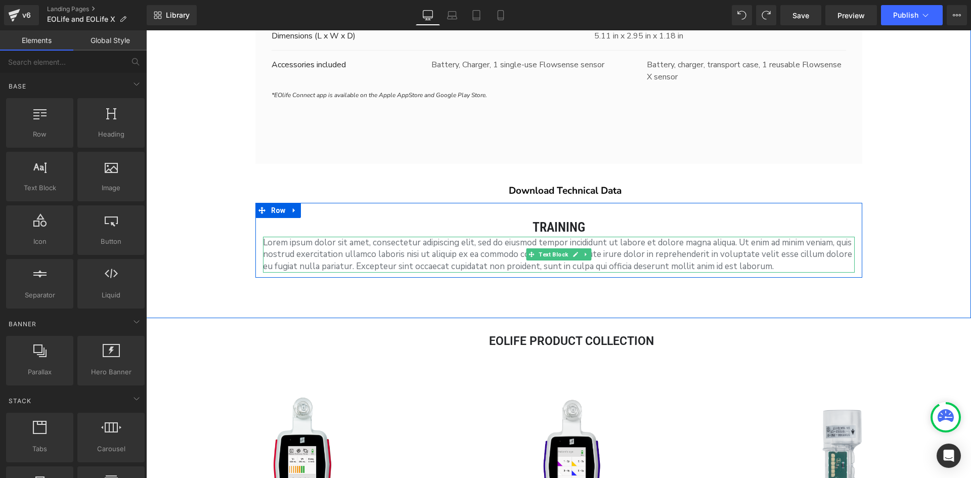
click at [670, 253] on p "Lorem ipsum dolor sit amet, consectetur adipiscing elit, sed do eiusmod tempor …" at bounding box center [559, 255] width 592 height 36
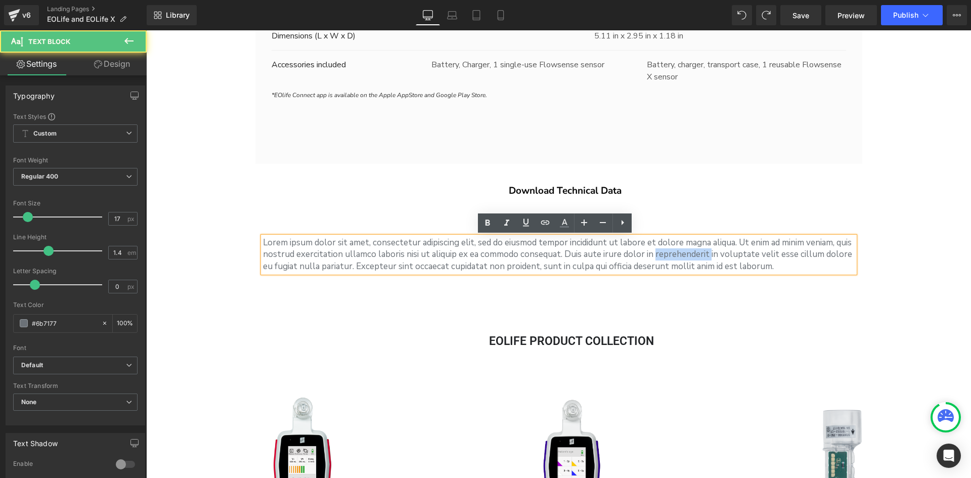
click at [670, 253] on p "Lorem ipsum dolor sit amet, consectetur adipiscing elit, sed do eiusmod tempor …" at bounding box center [559, 255] width 592 height 36
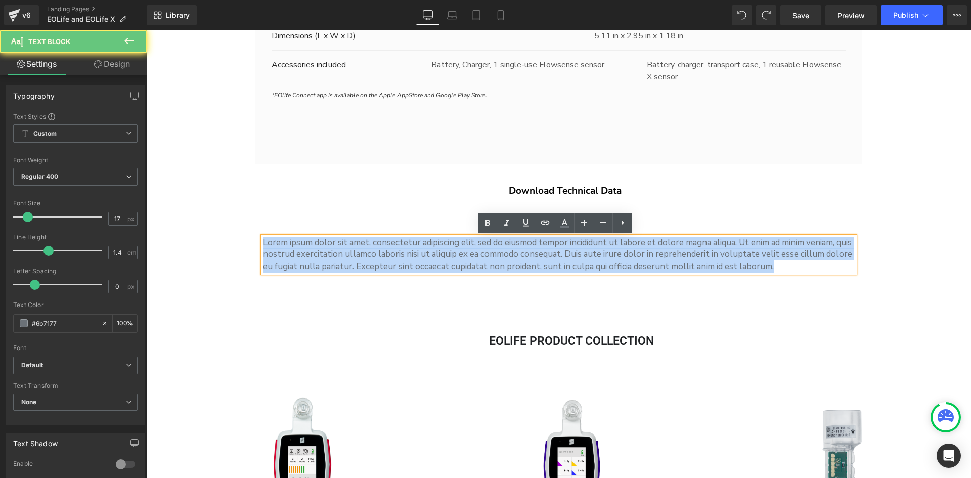
click at [670, 253] on p "Lorem ipsum dolor sit amet, consectetur adipiscing elit, sed do eiusmod tempor …" at bounding box center [559, 255] width 592 height 36
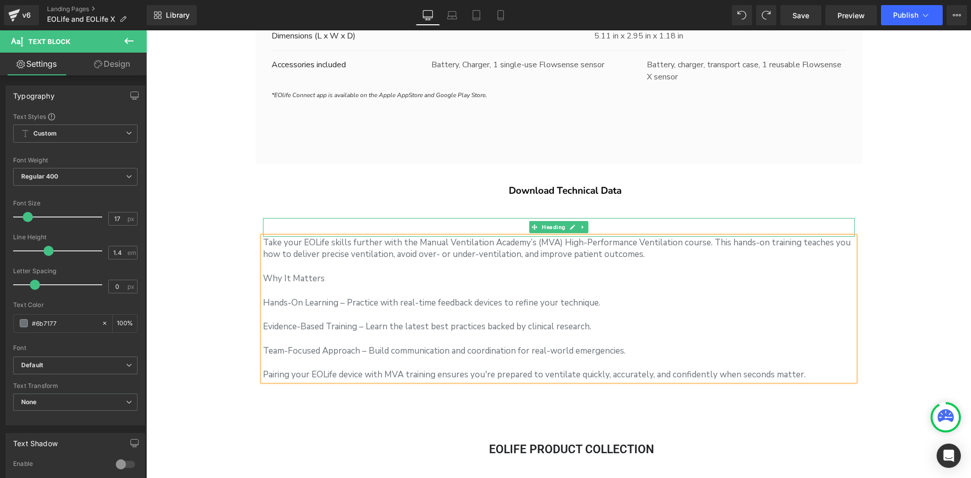
click at [657, 225] on h2 "Training" at bounding box center [559, 227] width 592 height 18
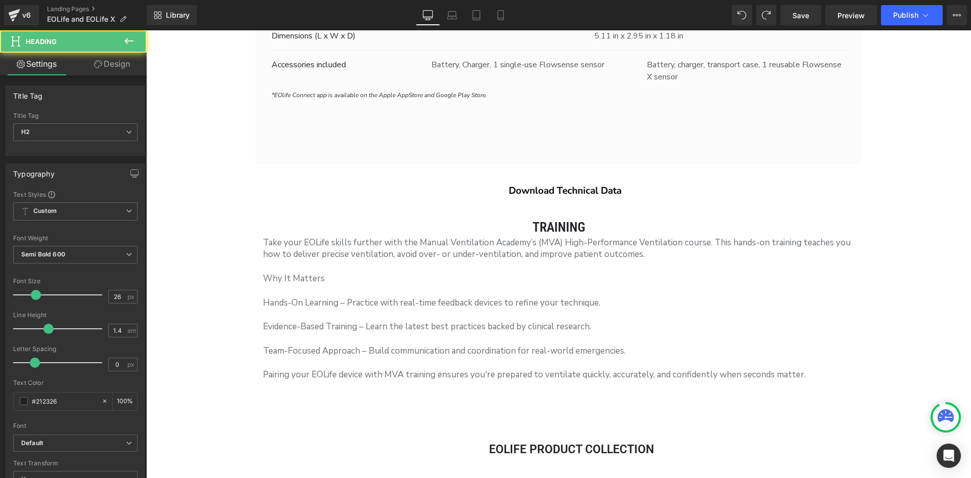
click at [105, 70] on link "Design" at bounding box center [111, 64] width 73 height 23
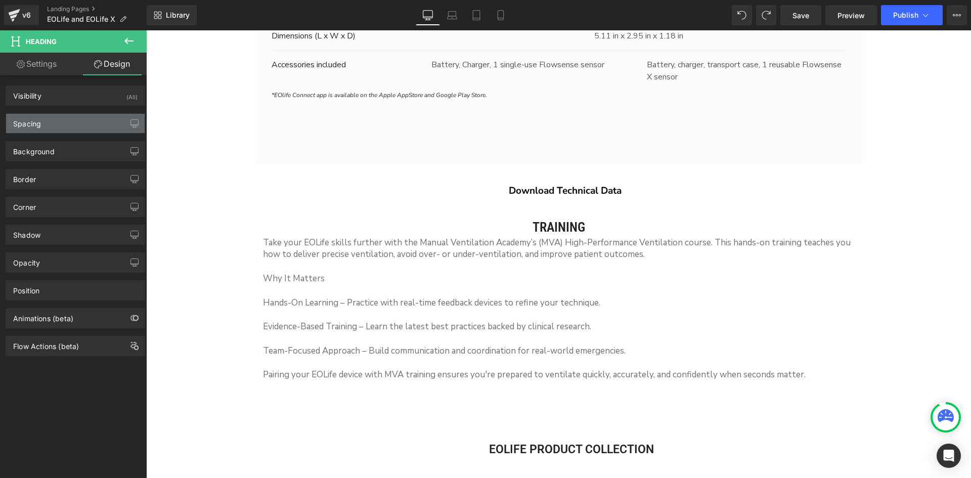
click at [80, 128] on div "Spacing" at bounding box center [75, 123] width 139 height 19
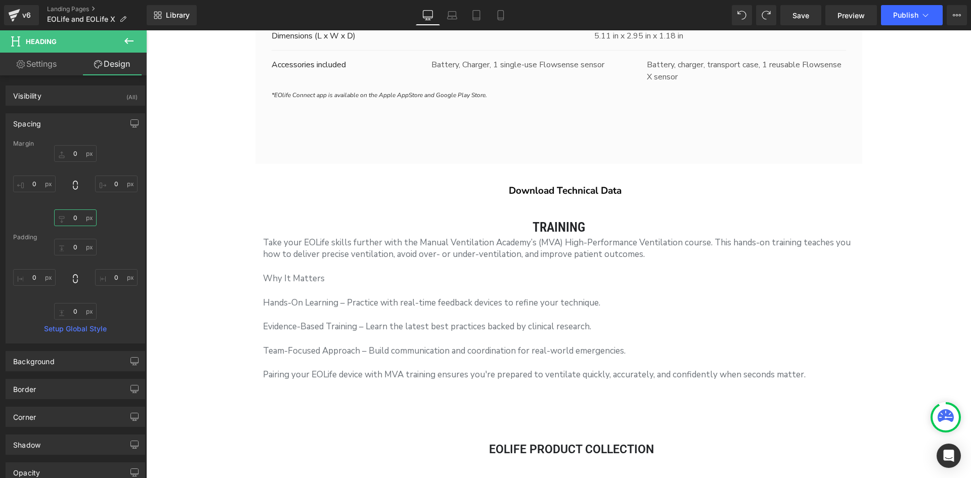
click at [76, 217] on input "0" at bounding box center [75, 217] width 42 height 17
click at [76, 311] on input "0" at bounding box center [75, 311] width 42 height 17
type input "5"
type input "10"
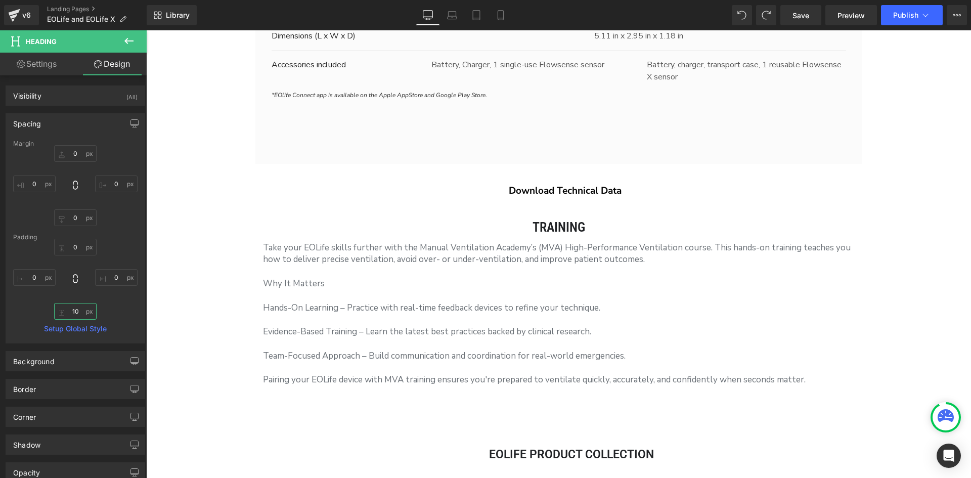
scroll to position [4833, 818]
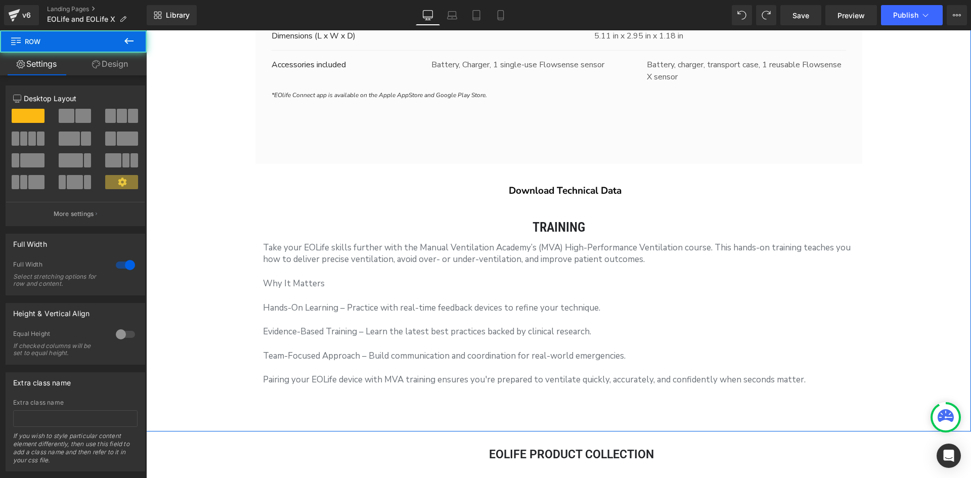
click at [371, 299] on p at bounding box center [559, 296] width 592 height 12
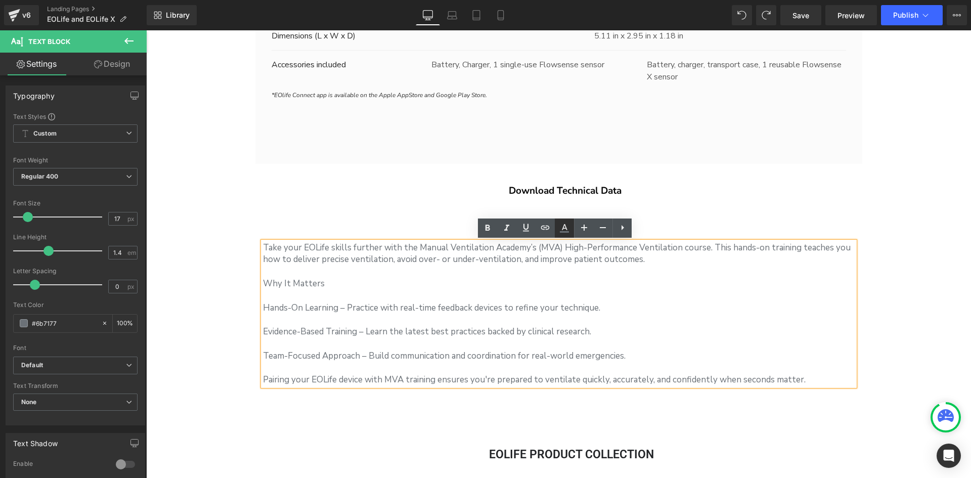
click at [560, 227] on icon at bounding box center [564, 228] width 12 height 12
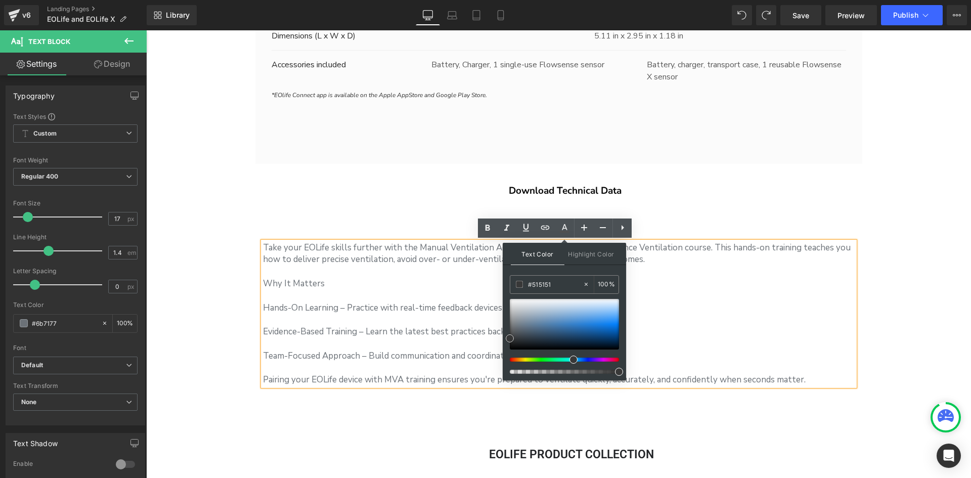
drag, startPoint x: 657, startPoint y: 361, endPoint x: 477, endPoint y: 393, distance: 183.4
drag, startPoint x: 663, startPoint y: 369, endPoint x: 483, endPoint y: 370, distance: 180.1
click at [743, 301] on p at bounding box center [559, 296] width 592 height 12
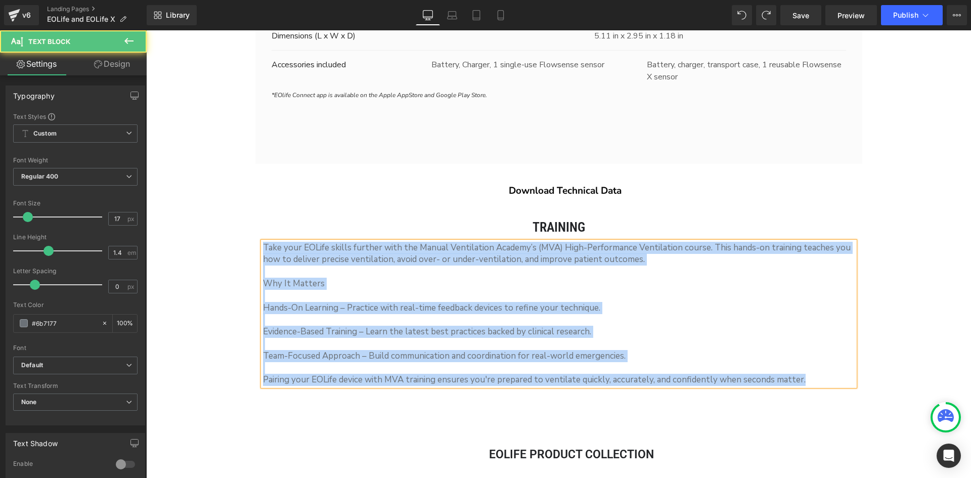
click at [668, 321] on p at bounding box center [559, 320] width 592 height 12
drag, startPoint x: 805, startPoint y: 378, endPoint x: 246, endPoint y: 206, distance: 585.2
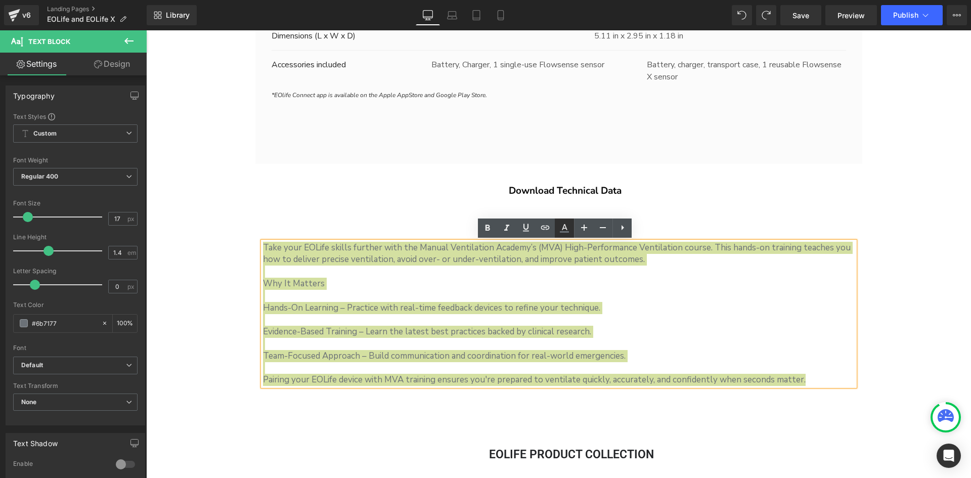
click at [563, 232] on icon at bounding box center [564, 232] width 9 height 2
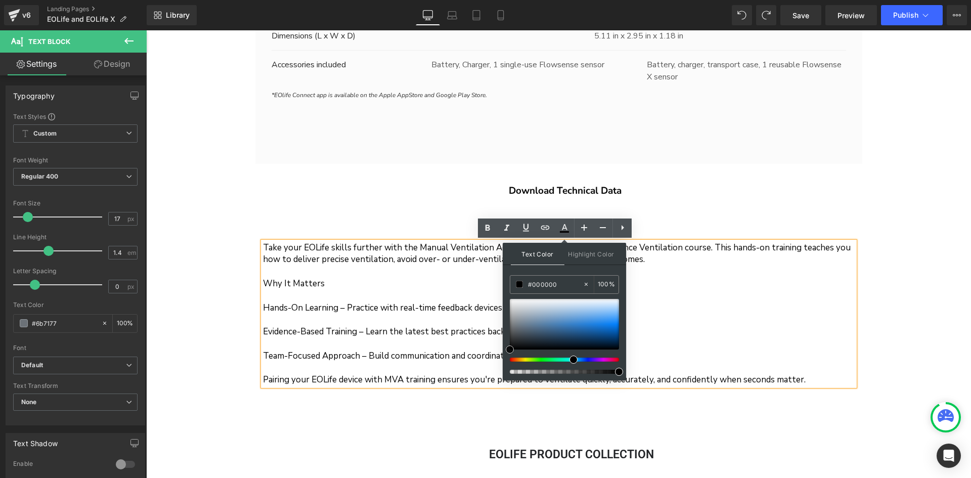
drag, startPoint x: 654, startPoint y: 359, endPoint x: 491, endPoint y: 366, distance: 163.6
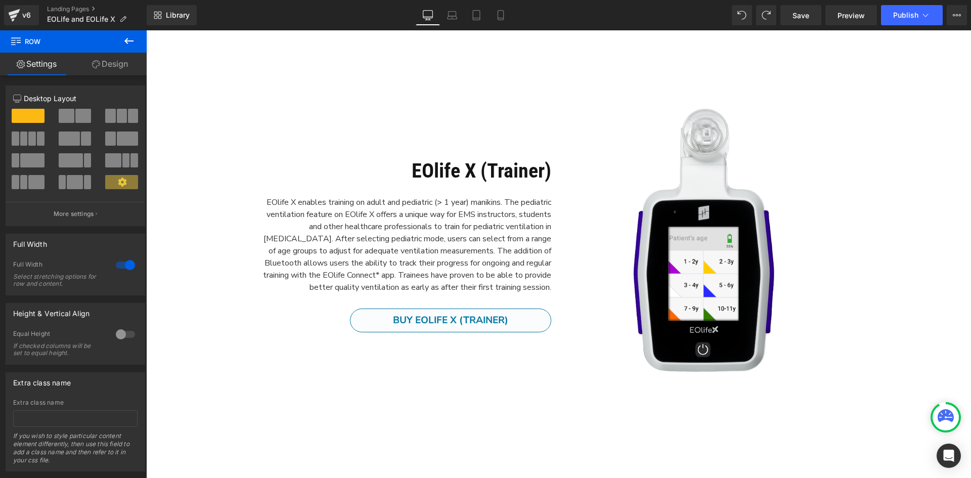
scroll to position [1937, 0]
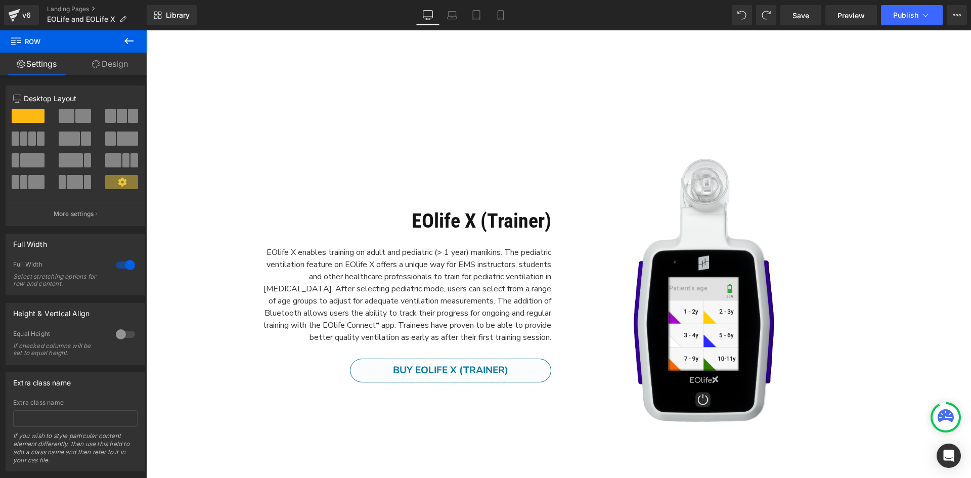
click at [454, 270] on p "EOlife X enables training on adult and pediatric (> 1 year) manikins. The pedia…" at bounding box center [407, 294] width 288 height 97
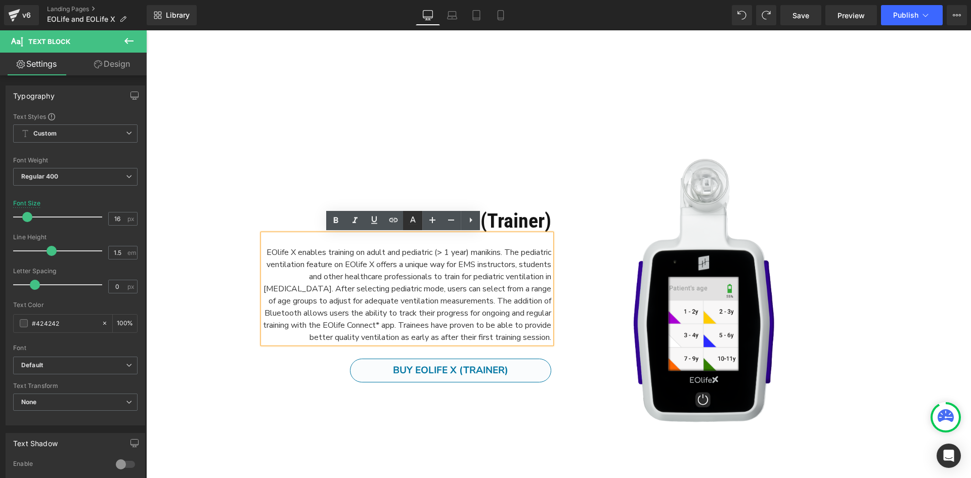
click at [414, 223] on icon at bounding box center [413, 220] width 12 height 12
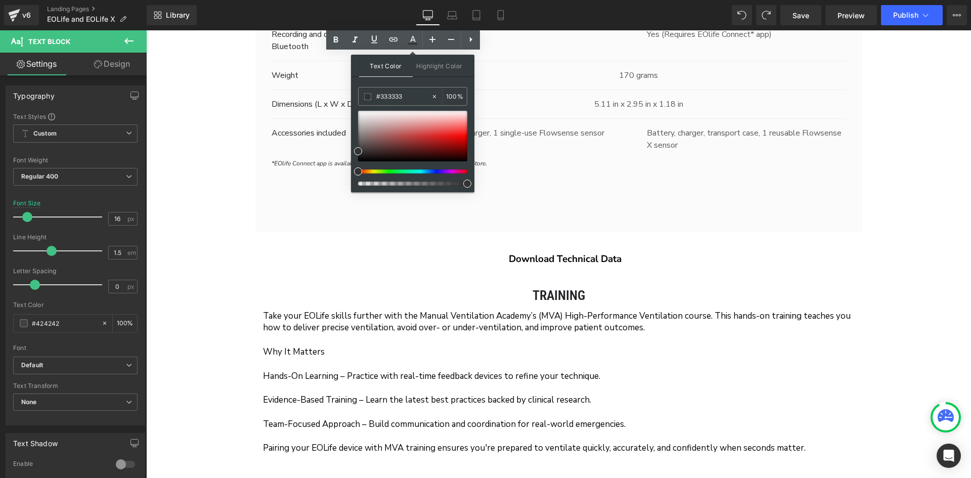
scroll to position [3050, 0]
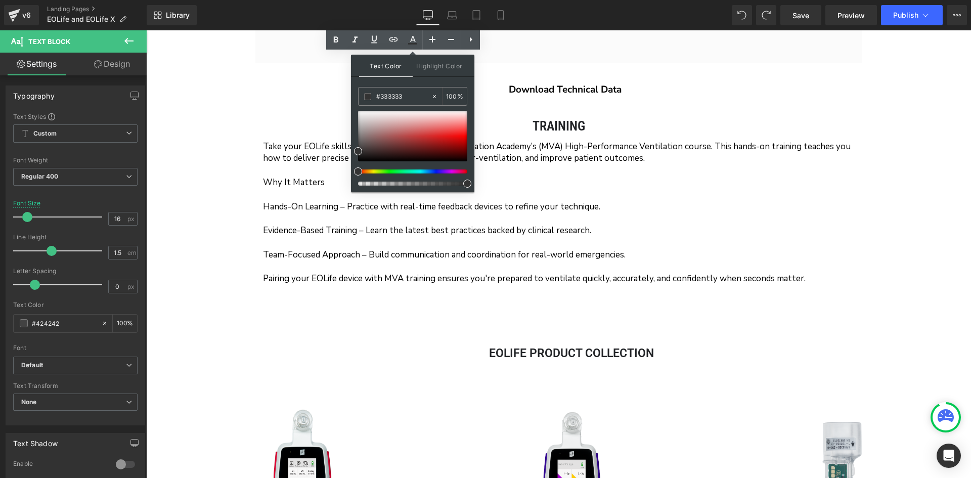
click at [547, 241] on p at bounding box center [559, 243] width 592 height 12
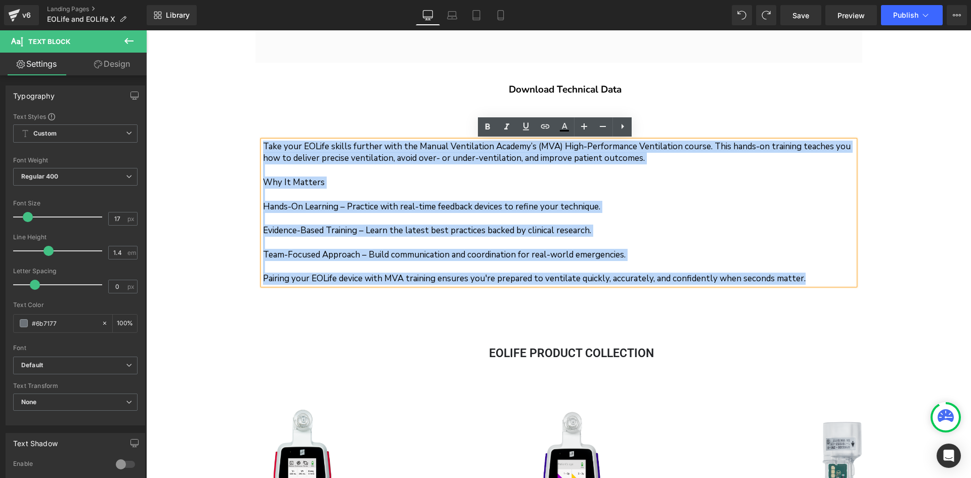
drag, startPoint x: 808, startPoint y: 280, endPoint x: 238, endPoint y: 147, distance: 586.1
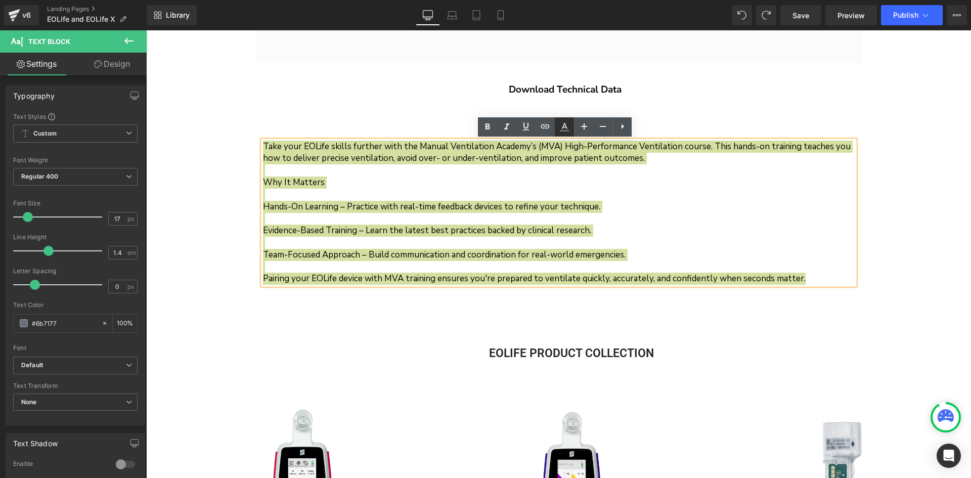
click at [568, 128] on icon at bounding box center [564, 127] width 12 height 12
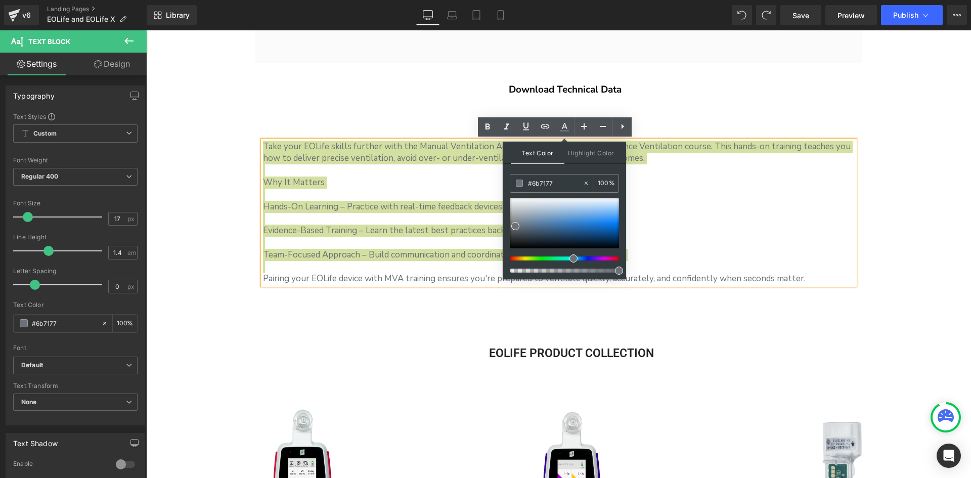
click at [548, 184] on input "#6b7177" at bounding box center [555, 183] width 55 height 11
type input "#333333"
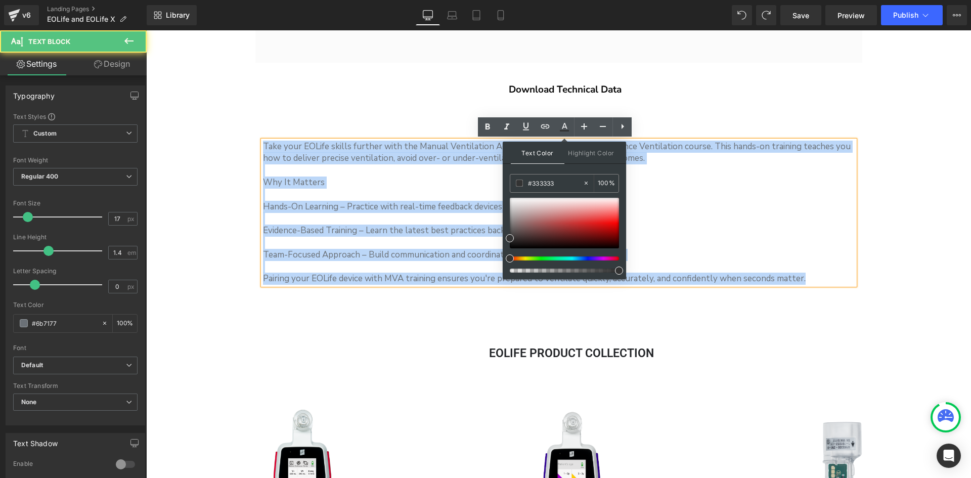
click at [673, 208] on p "Hands-On Learning – Practice with real-time feedback devices to refine your tec…" at bounding box center [559, 207] width 592 height 12
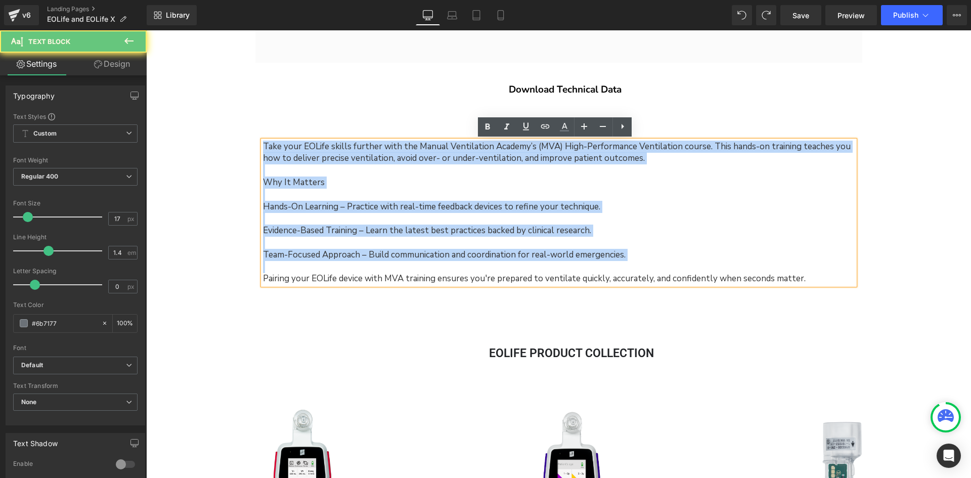
click at [724, 210] on p "Hands-On Learning – Practice with real-time feedback devices to refine your tec…" at bounding box center [559, 207] width 592 height 12
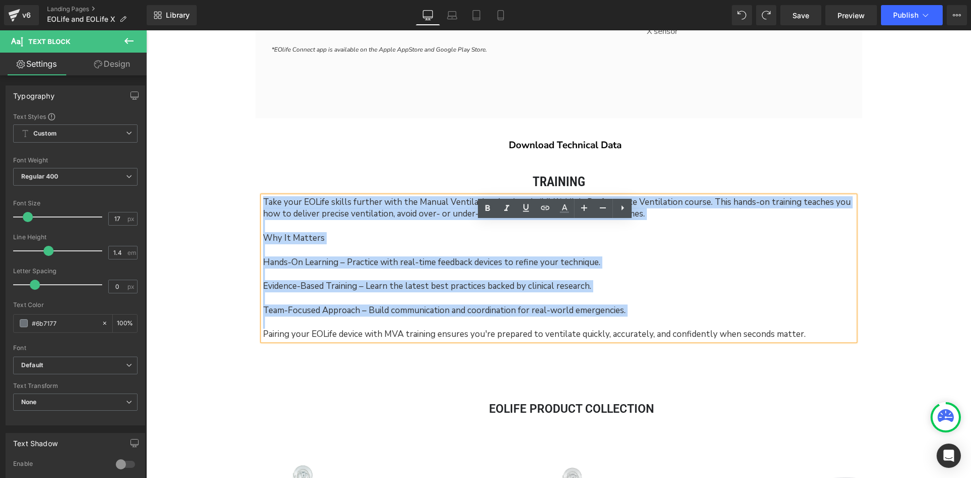
scroll to position [3013, 0]
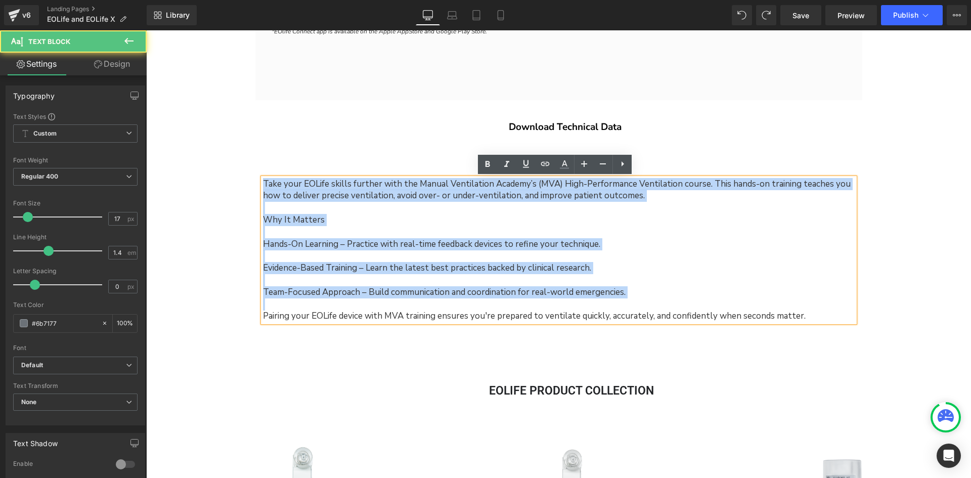
click at [658, 253] on p at bounding box center [559, 256] width 592 height 12
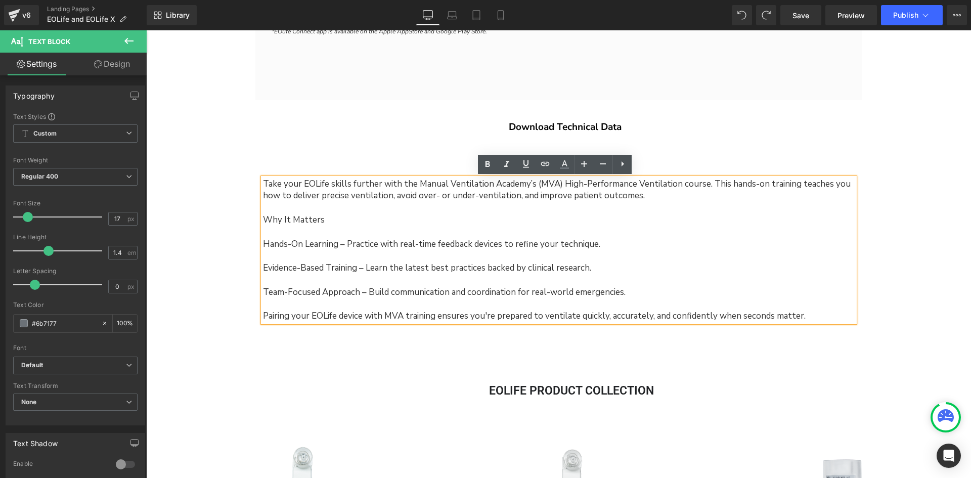
click at [447, 195] on span "Take your EOLife skills further with the Manual Ventilation Academy’s (MVA) Hig…" at bounding box center [557, 190] width 588 height 24
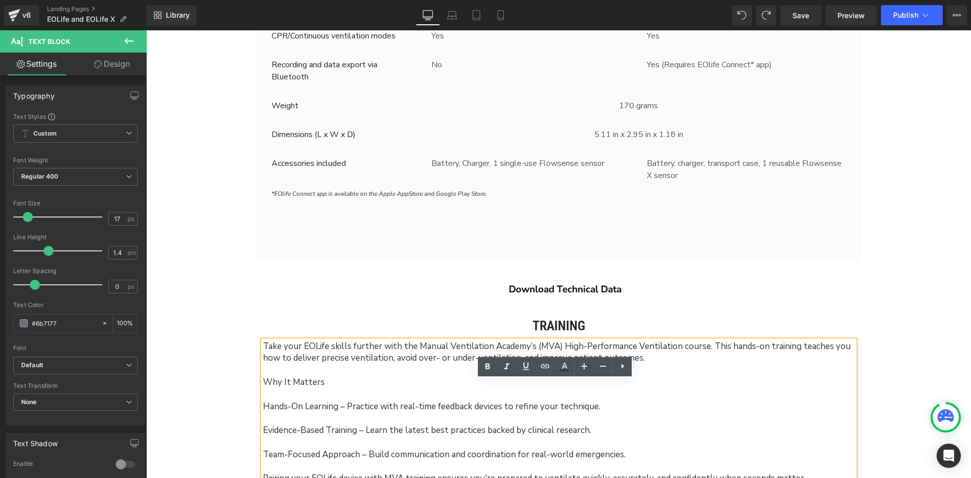
scroll to position [2911, 0]
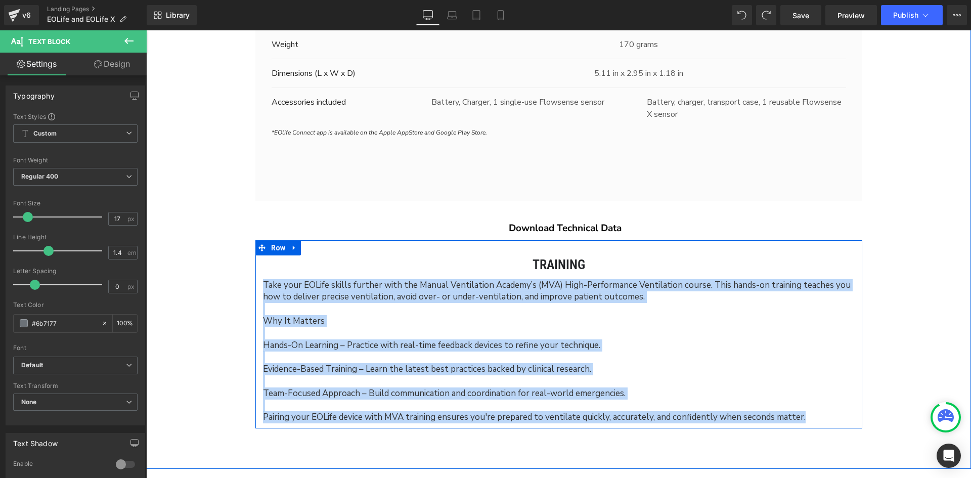
drag, startPoint x: 816, startPoint y: 412, endPoint x: 245, endPoint y: 288, distance: 584.5
click at [255, 288] on div "Training Heading Take your EOLife skills further with the Manual Ventilation Ac…" at bounding box center [558, 339] width 607 height 168
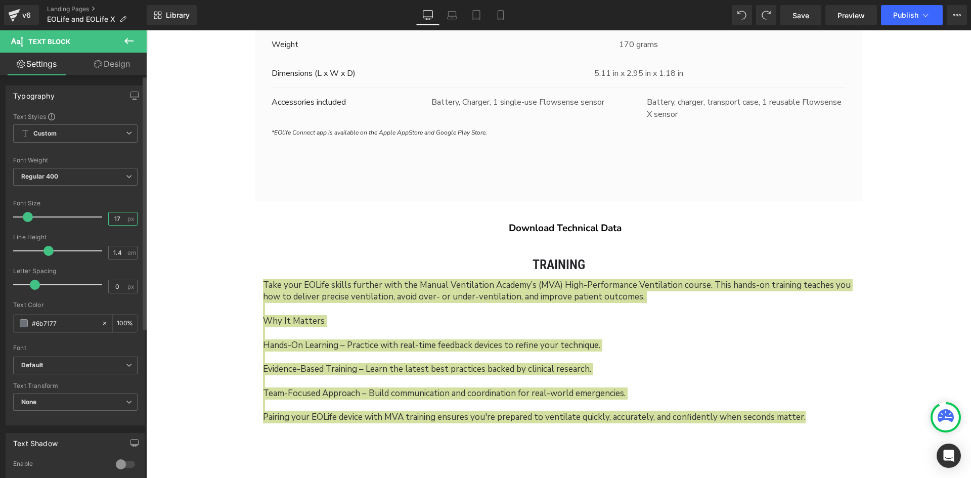
click at [122, 222] on input "17" at bounding box center [118, 218] width 18 height 13
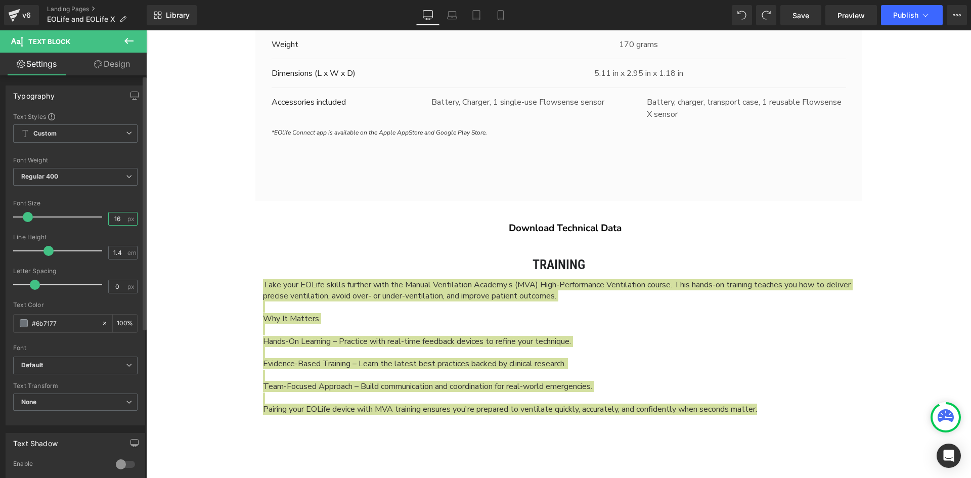
scroll to position [4825, 818]
type input "16"
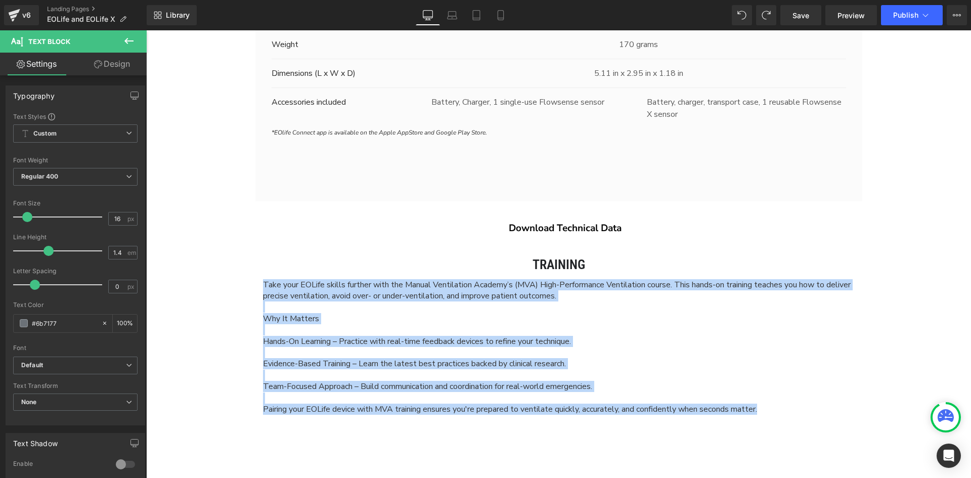
click at [354, 345] on span "Hands-On Learning – Practice with real-time feedback devices to refine your tec…" at bounding box center [417, 341] width 308 height 11
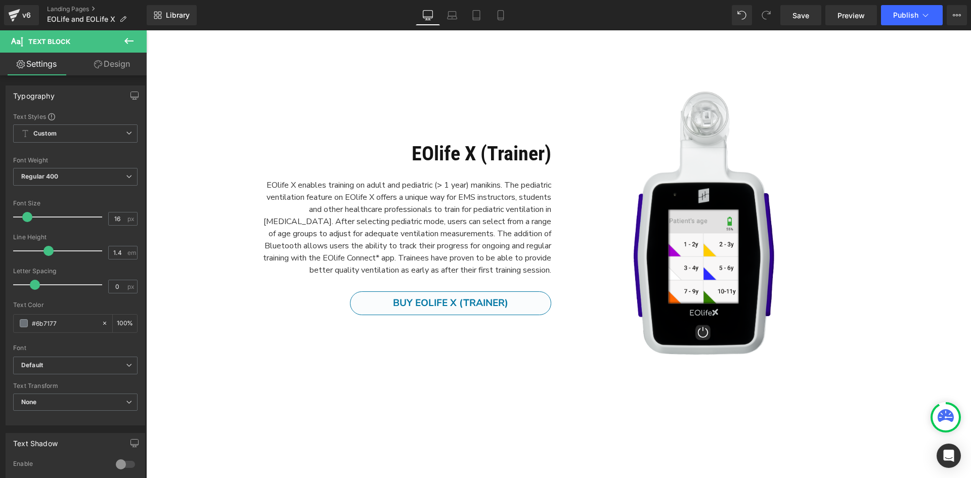
scroll to position [2001, 0]
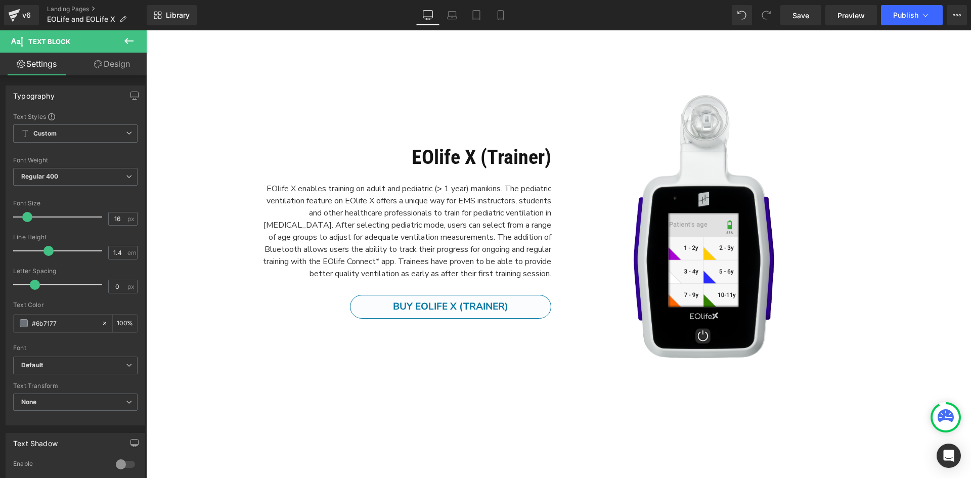
click at [419, 192] on span "EOlife X enables training on adult and pediatric (> 1 year) manikins. The pedia…" at bounding box center [407, 231] width 288 height 96
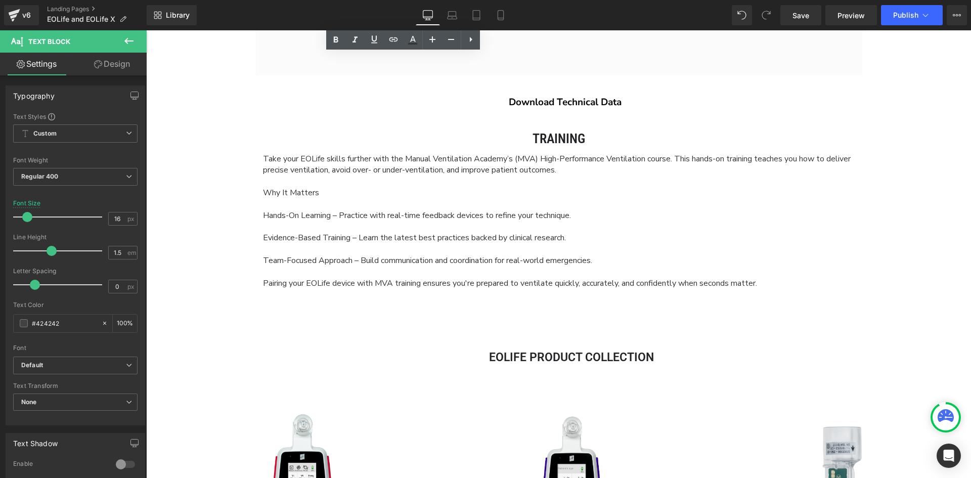
scroll to position [2911, 0]
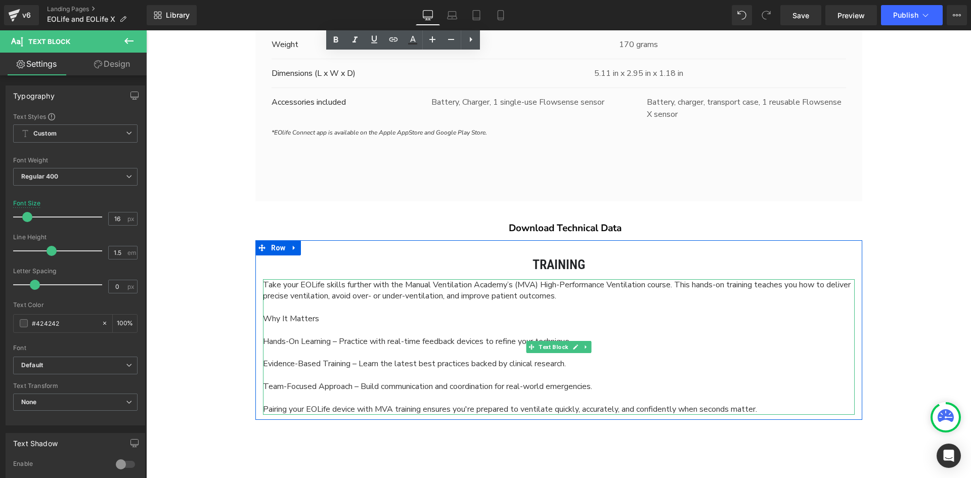
click at [394, 345] on span "Hands-On Learning – Practice with real-time feedback devices to refine your tec…" at bounding box center [417, 341] width 308 height 11
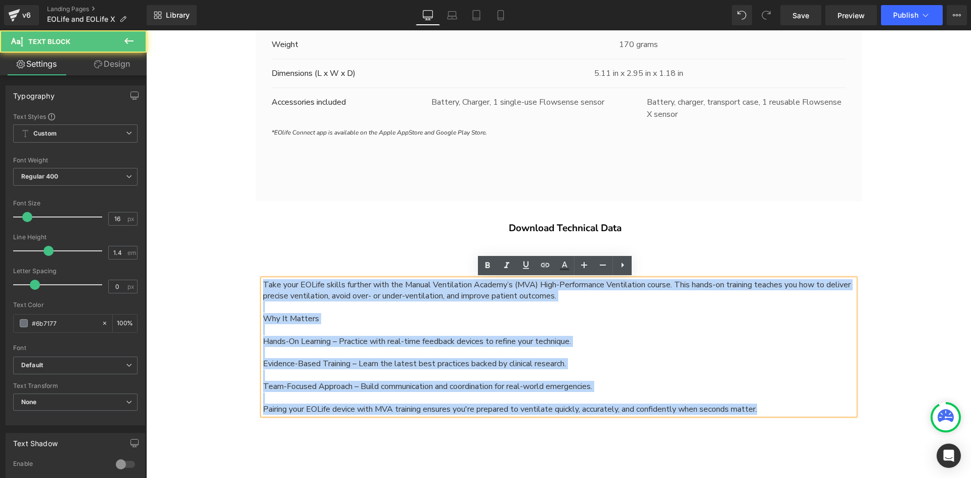
drag, startPoint x: 775, startPoint y: 408, endPoint x: 240, endPoint y: 286, distance: 548.4
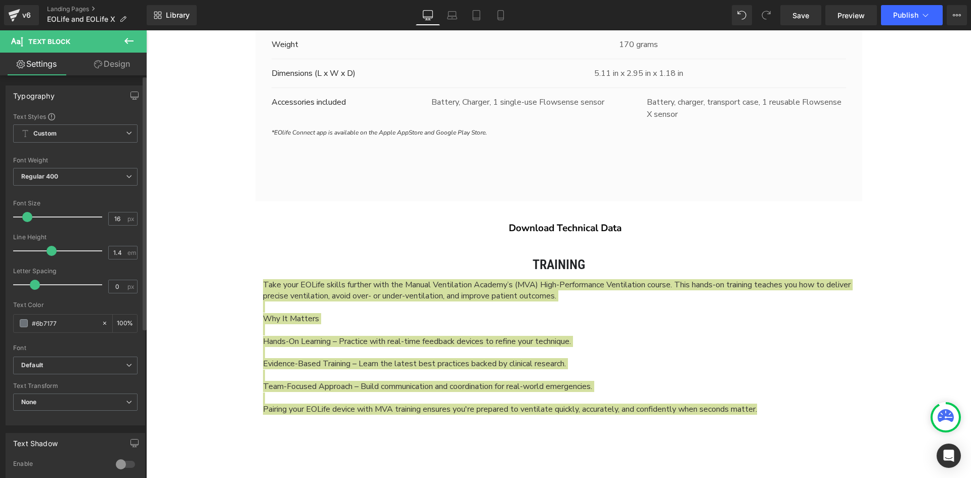
scroll to position [4834, 818]
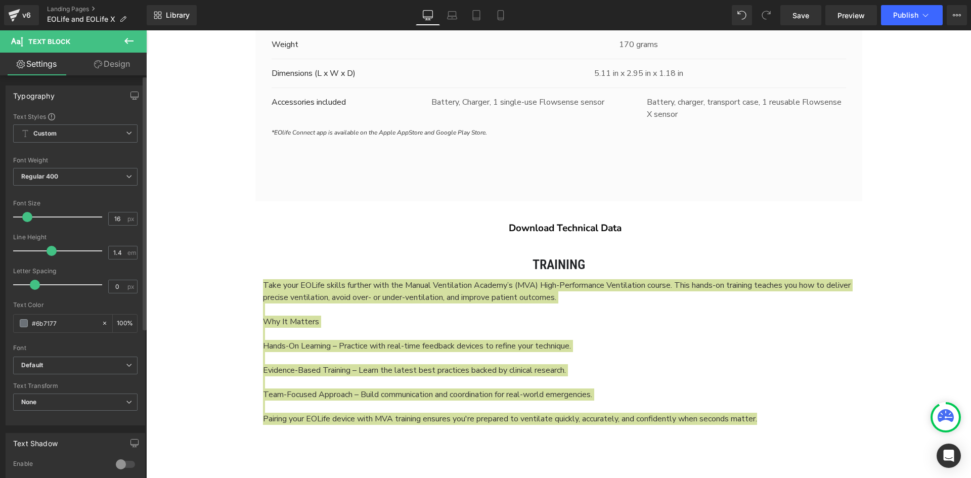
click at [52, 251] on span at bounding box center [52, 251] width 10 height 10
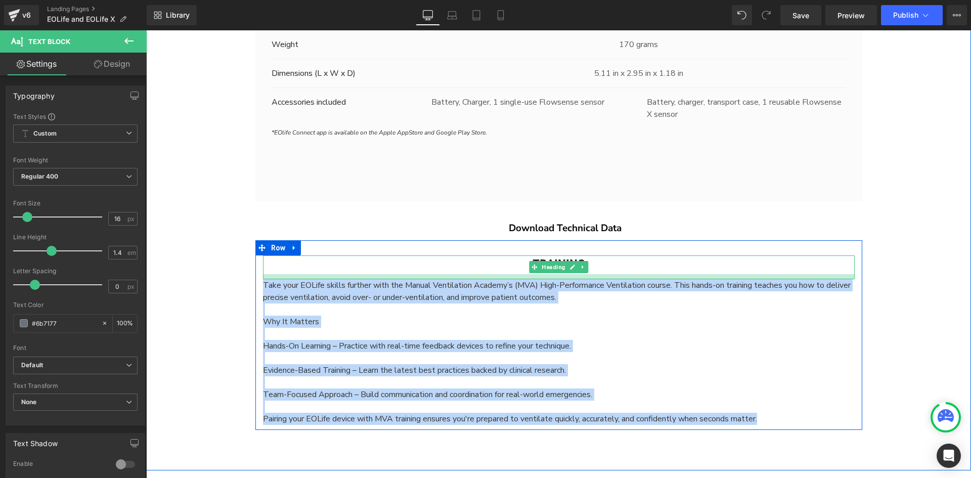
click at [712, 341] on p "Hands-On Learning – Practice with real-time feedback devices to refine your tec…" at bounding box center [559, 346] width 592 height 12
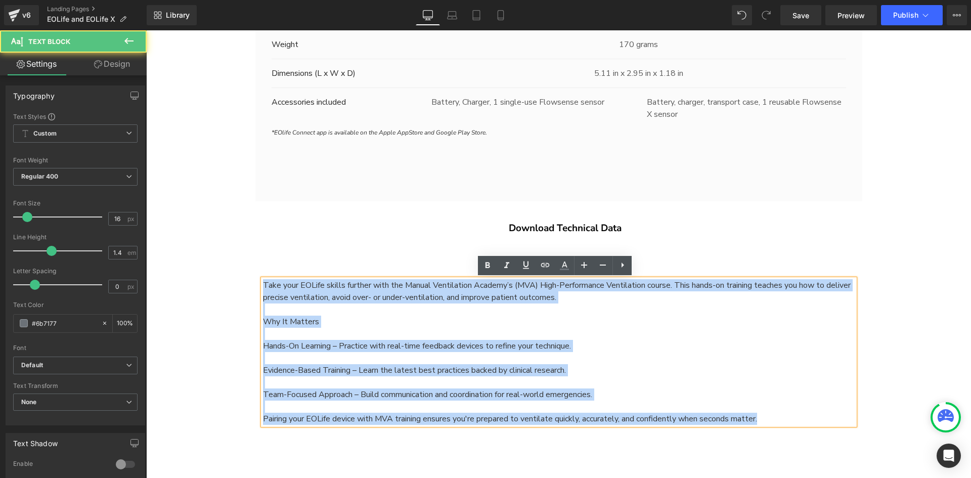
click at [335, 352] on p "Hands-On Learning – Practice with real-time feedback devices to refine your tec…" at bounding box center [559, 346] width 592 height 12
click at [291, 317] on span "Why It Matters" at bounding box center [291, 321] width 56 height 11
click at [347, 392] on span "Team-Focused Approach – Build communication and coordination for real-world eme…" at bounding box center [427, 394] width 329 height 11
click at [498, 287] on span "Take your EOLife skills further with the Manual Ventilation Academy’s (MVA) Hig…" at bounding box center [557, 291] width 588 height 23
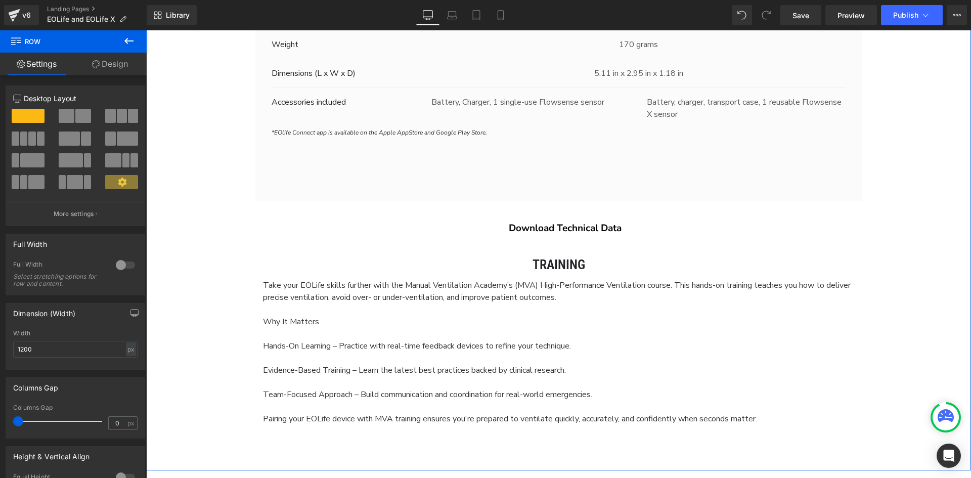
click at [259, 369] on div "Training Heading Take your EOLife skills further with the Manual Ventilation Ac…" at bounding box center [558, 339] width 607 height 169
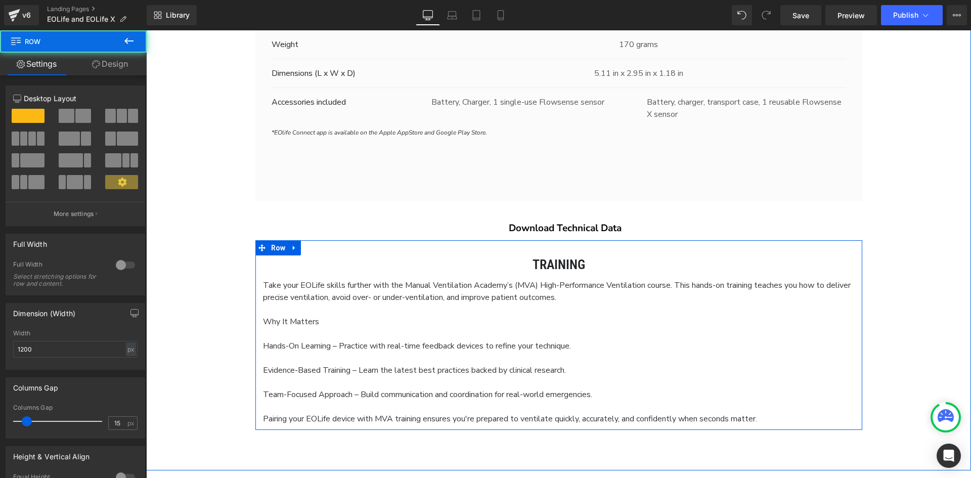
click at [311, 313] on p at bounding box center [559, 310] width 592 height 12
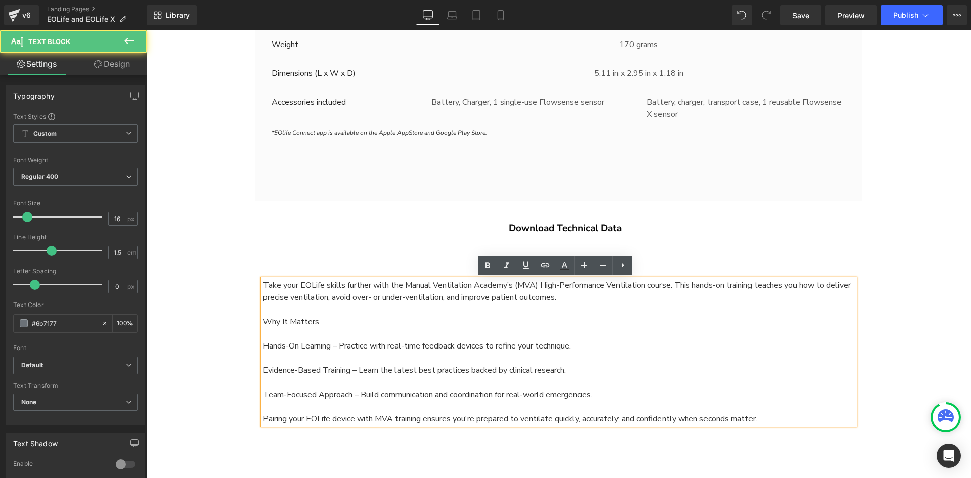
click at [303, 317] on span "Why It Matters" at bounding box center [291, 321] width 56 height 11
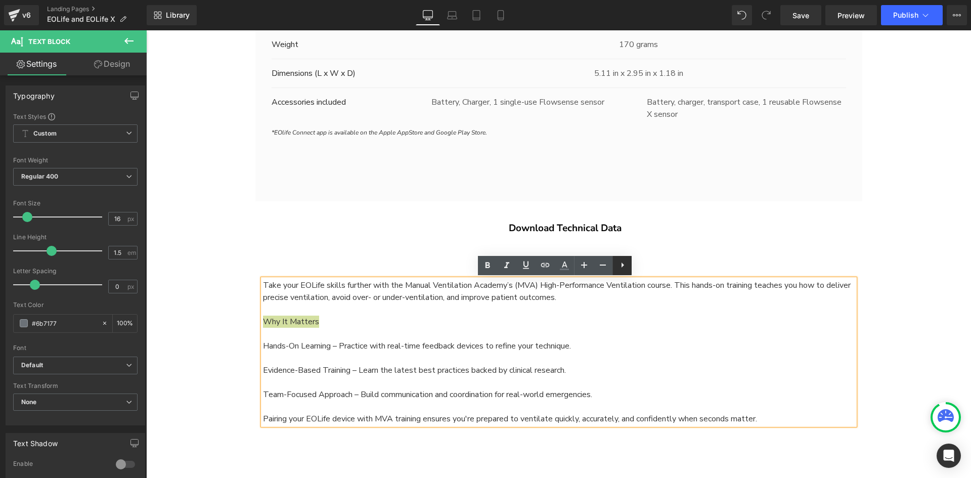
click at [627, 266] on icon at bounding box center [623, 265] width 12 height 12
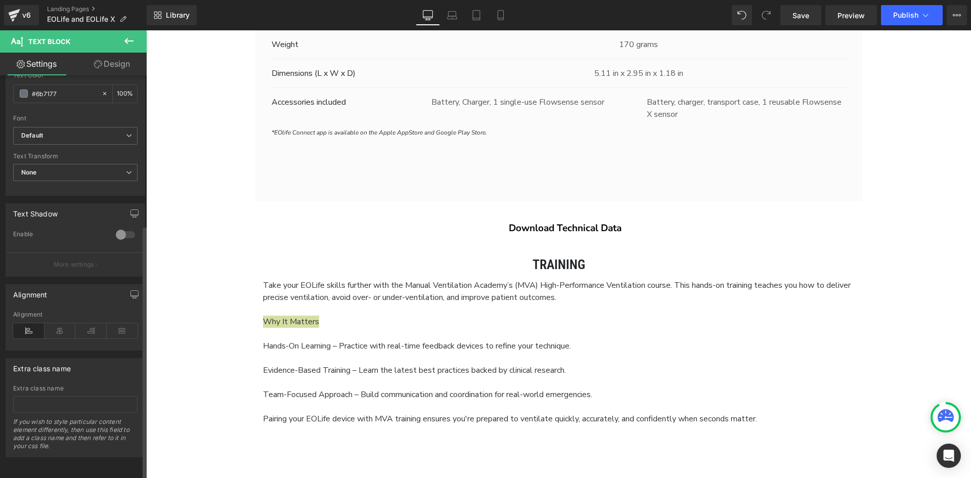
scroll to position [237, 0]
click at [59, 325] on icon at bounding box center [60, 330] width 31 height 15
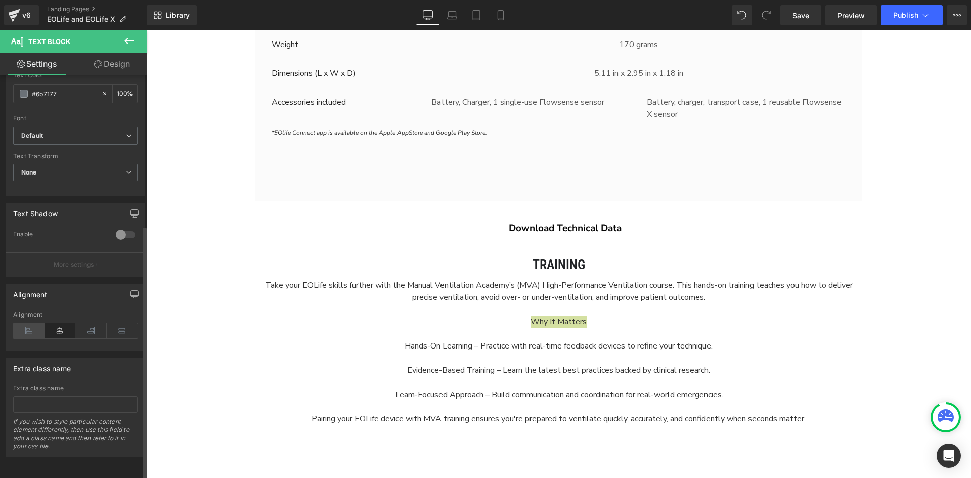
click at [36, 323] on icon at bounding box center [28, 330] width 31 height 15
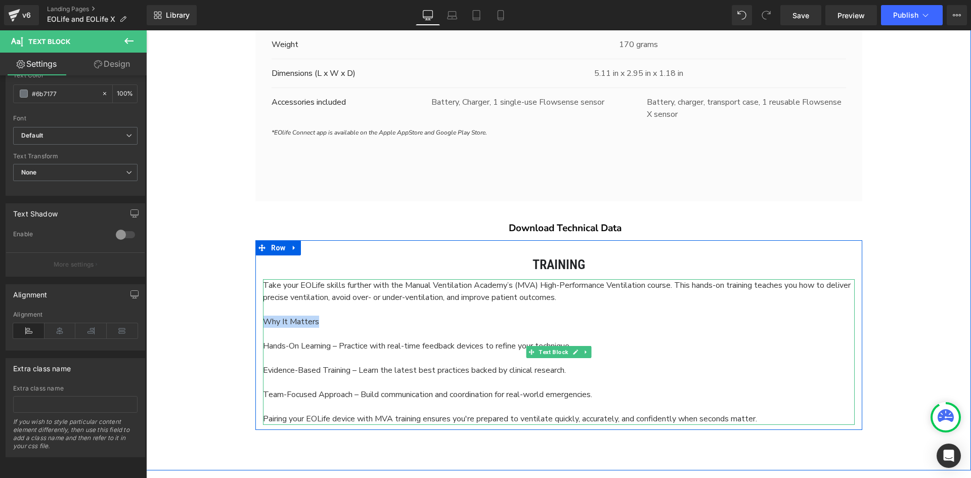
click at [282, 322] on span "Why It Matters" at bounding box center [291, 321] width 56 height 11
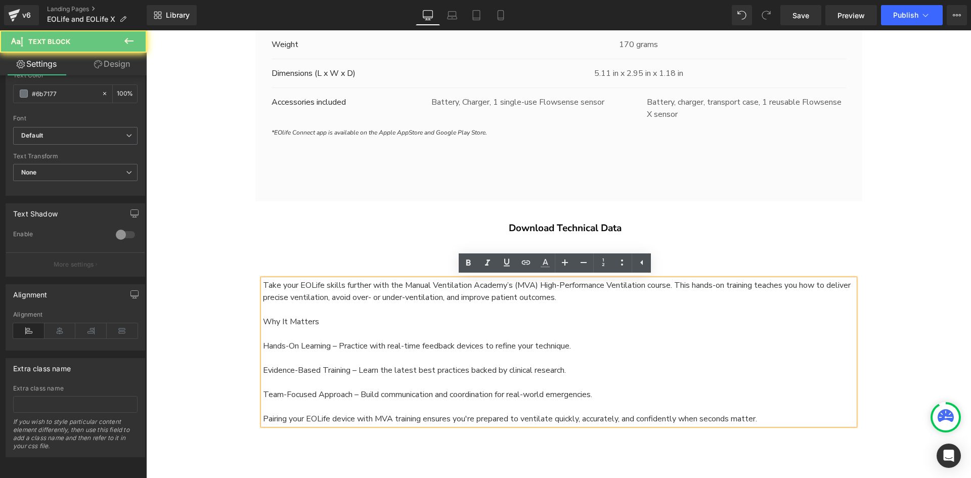
click at [356, 365] on span "Evidence-Based Training – Learn the latest best practices backed by clinical re…" at bounding box center [414, 370] width 303 height 11
drag, startPoint x: 327, startPoint y: 320, endPoint x: 315, endPoint y: 320, distance: 12.2
click at [316, 320] on p "Why It Matters" at bounding box center [559, 322] width 592 height 12
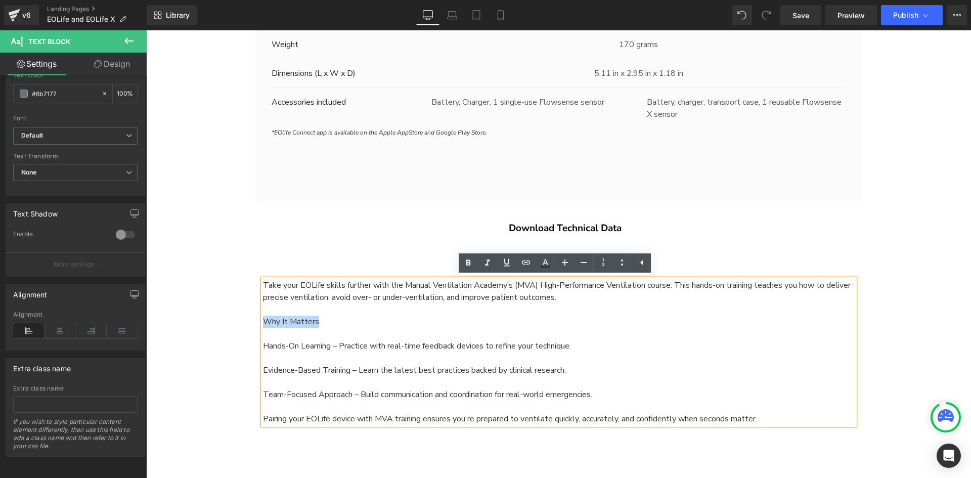
drag, startPoint x: 333, startPoint y: 319, endPoint x: 261, endPoint y: 319, distance: 72.3
click at [263, 319] on p "Why It Matters" at bounding box center [559, 322] width 592 height 12
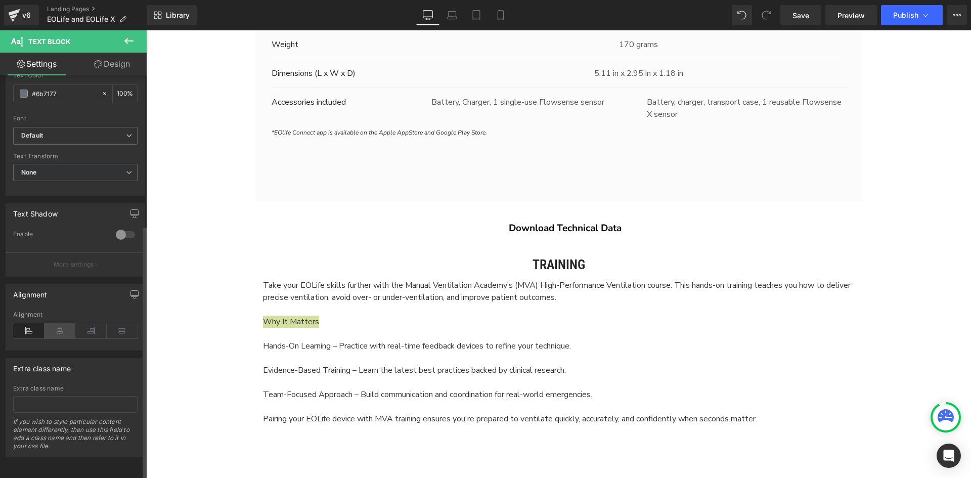
click at [58, 323] on icon at bounding box center [60, 330] width 31 height 15
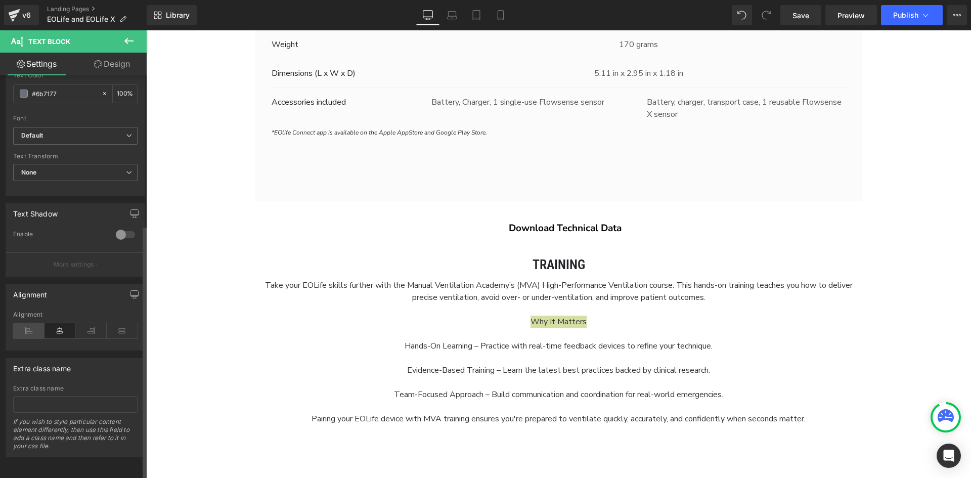
click at [28, 323] on icon at bounding box center [28, 330] width 31 height 15
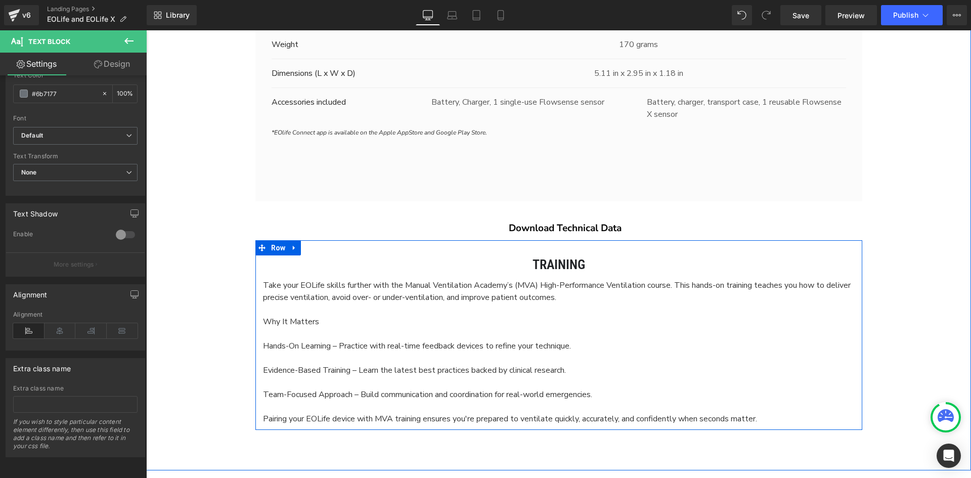
click at [256, 321] on div "Training Heading Take your EOLife skills further with the Manual Ventilation Ac…" at bounding box center [558, 339] width 607 height 169
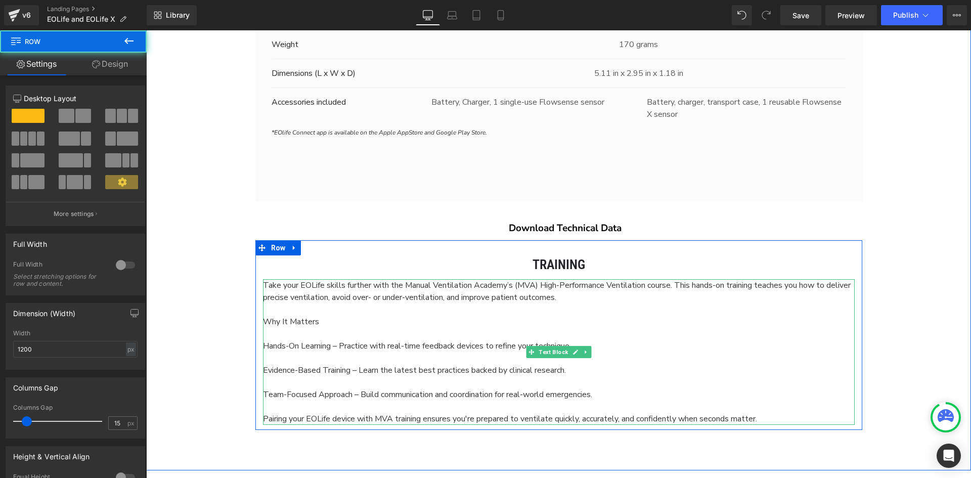
click at [263, 321] on div at bounding box center [264, 352] width 3 height 146
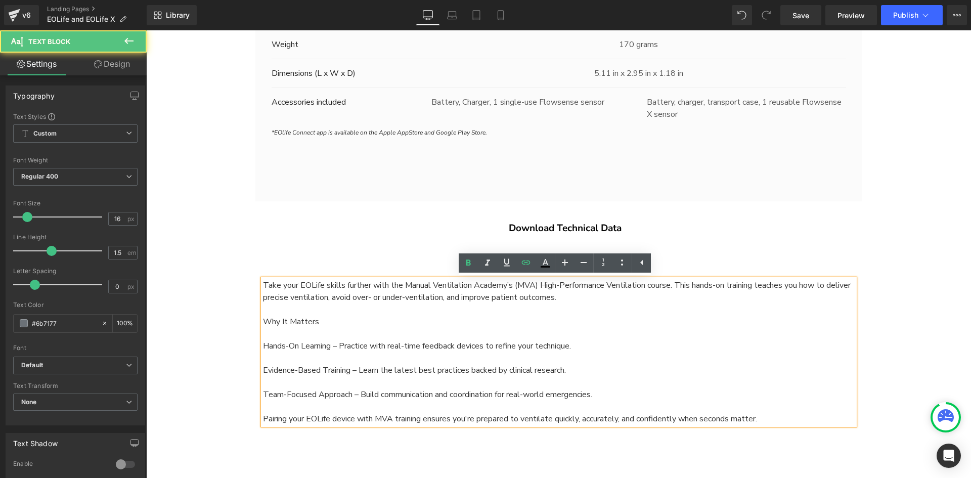
click at [263, 321] on span "Why It Matters" at bounding box center [291, 321] width 56 height 11
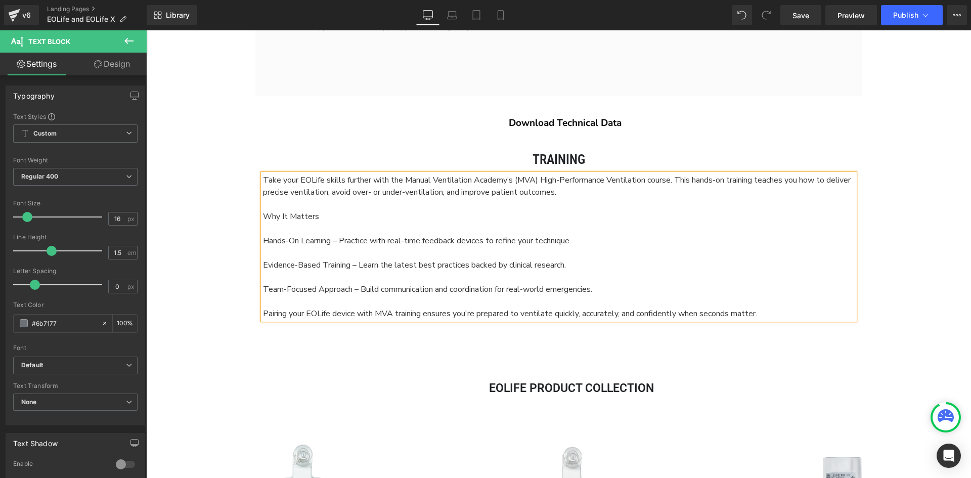
scroll to position [2999, 0]
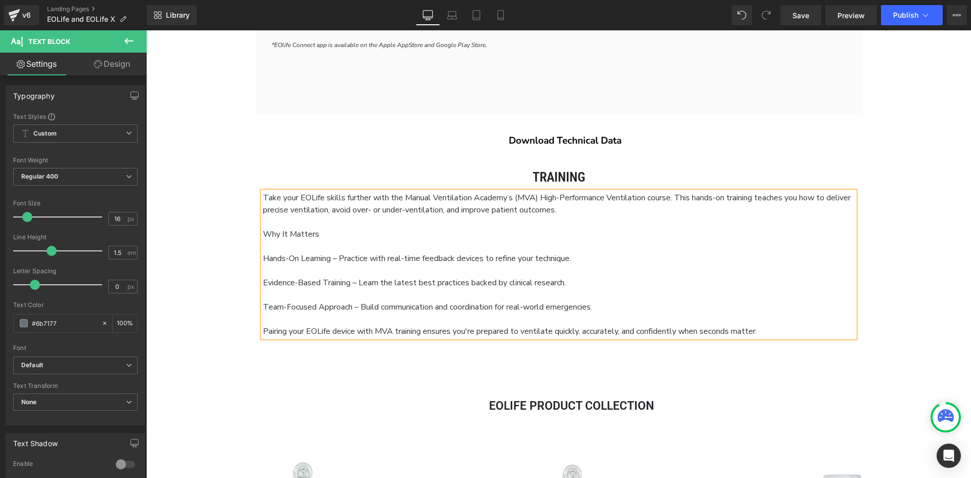
click at [295, 235] on span "Why It Matters" at bounding box center [291, 234] width 56 height 11
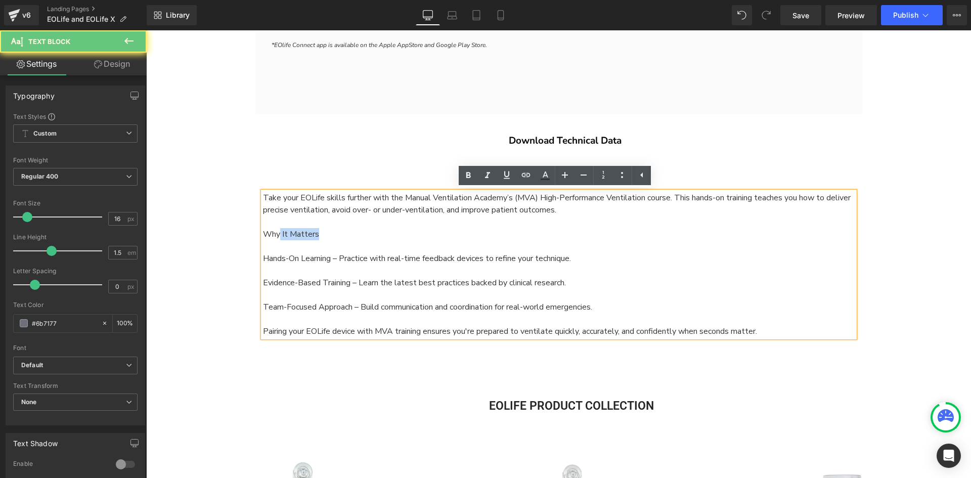
drag, startPoint x: 356, startPoint y: 230, endPoint x: 276, endPoint y: 235, distance: 80.6
click at [276, 235] on p "Why It Matters" at bounding box center [559, 234] width 592 height 12
click at [334, 232] on p "Why It Matters" at bounding box center [559, 234] width 592 height 12
click at [395, 238] on p "Why It Matters" at bounding box center [559, 234] width 592 height 12
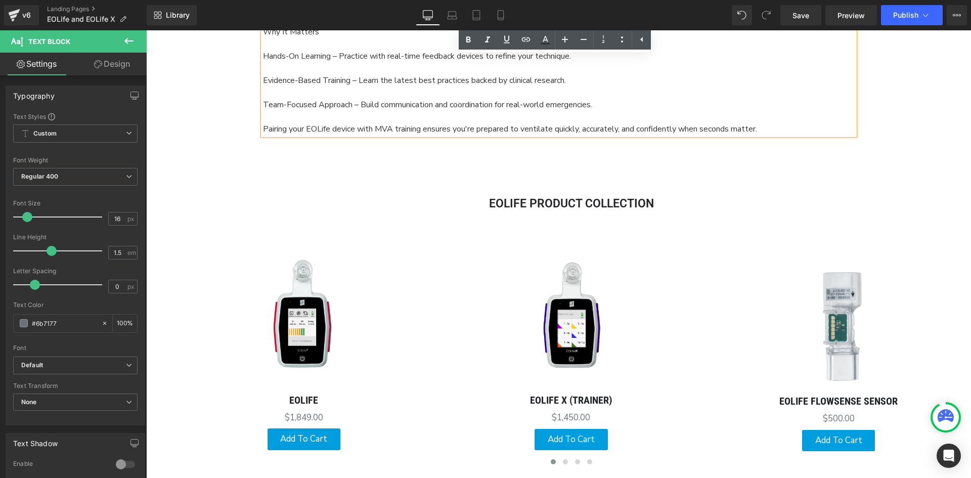
scroll to position [2948, 0]
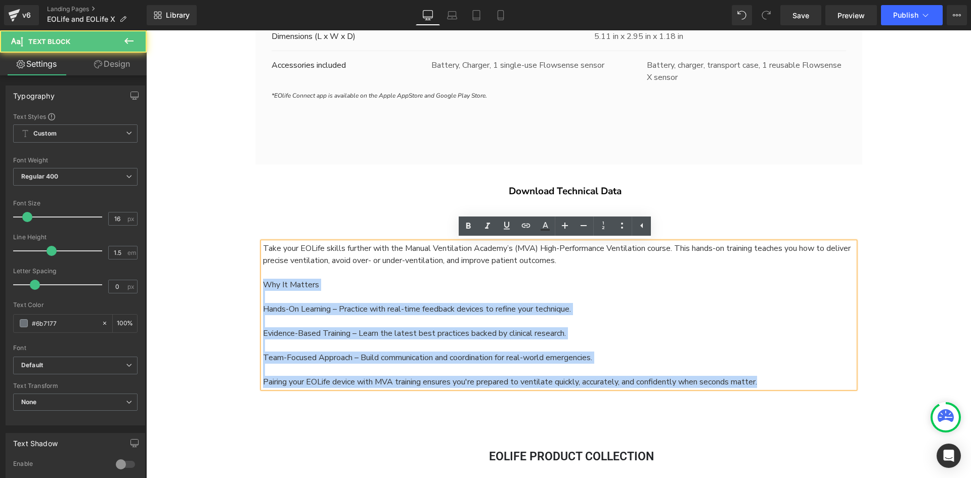
drag, startPoint x: 769, startPoint y: 381, endPoint x: 171, endPoint y: 287, distance: 605.8
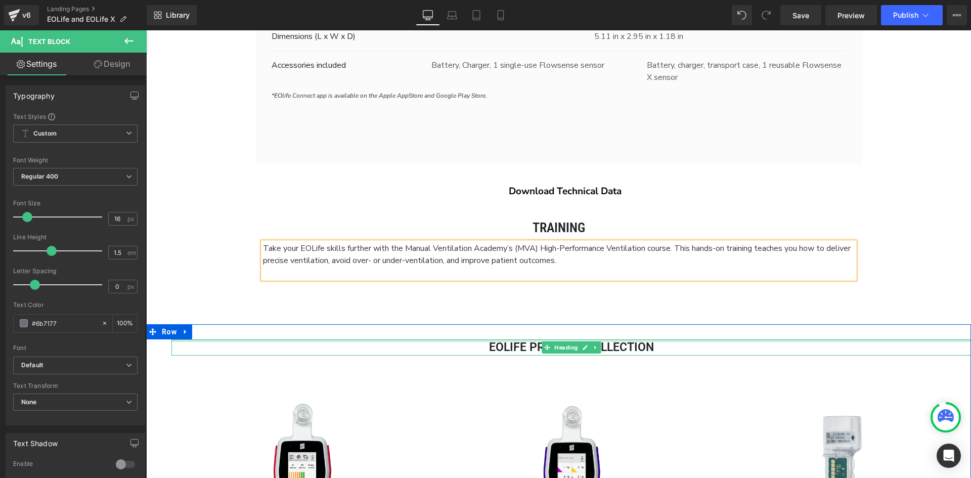
scroll to position [4713, 818]
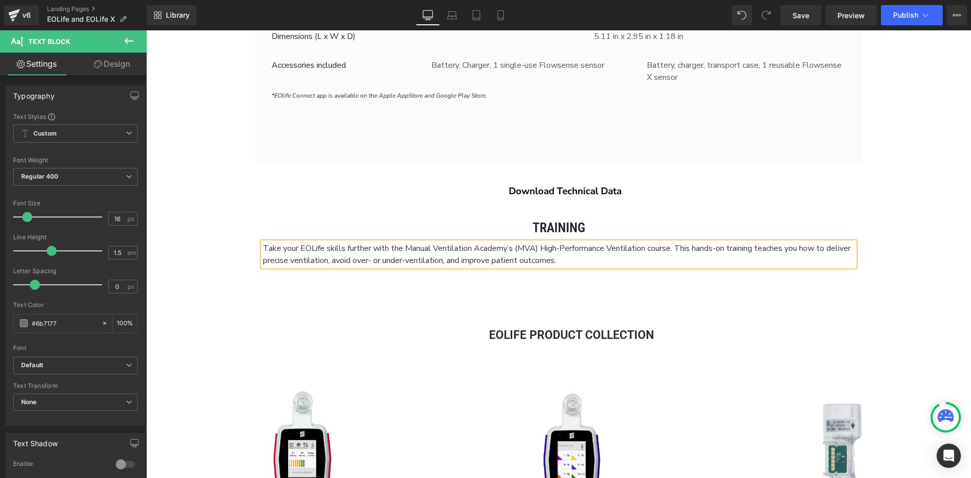
click at [687, 235] on h2 "Training" at bounding box center [559, 228] width 592 height 18
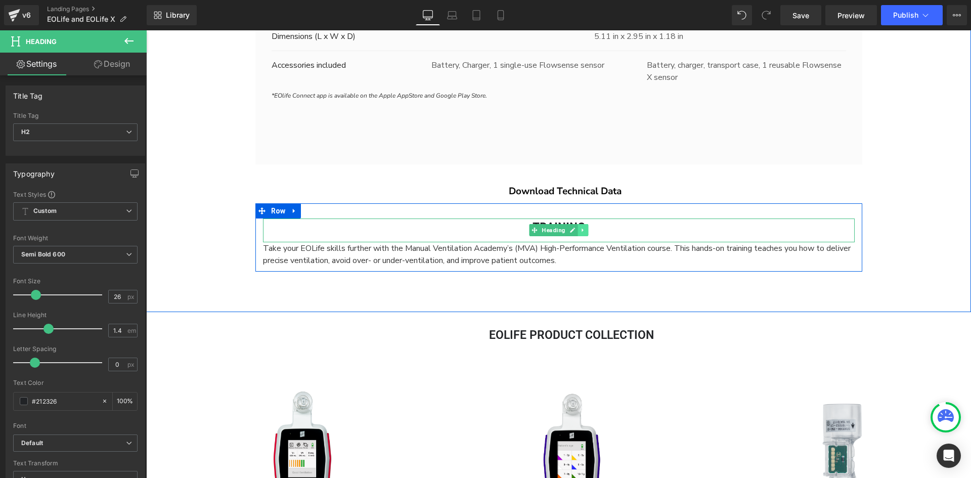
click at [582, 229] on icon at bounding box center [583, 230] width 6 height 6
click at [575, 230] on icon at bounding box center [578, 231] width 6 height 6
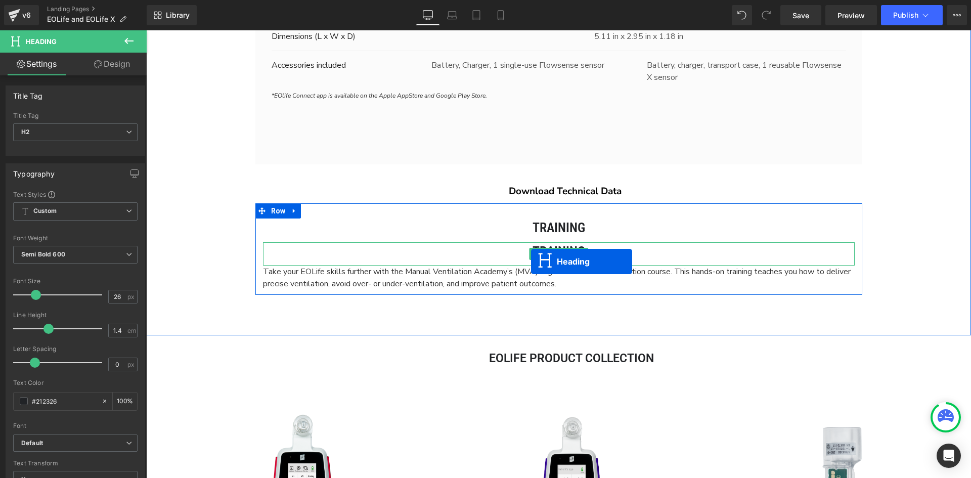
scroll to position [4738, 818]
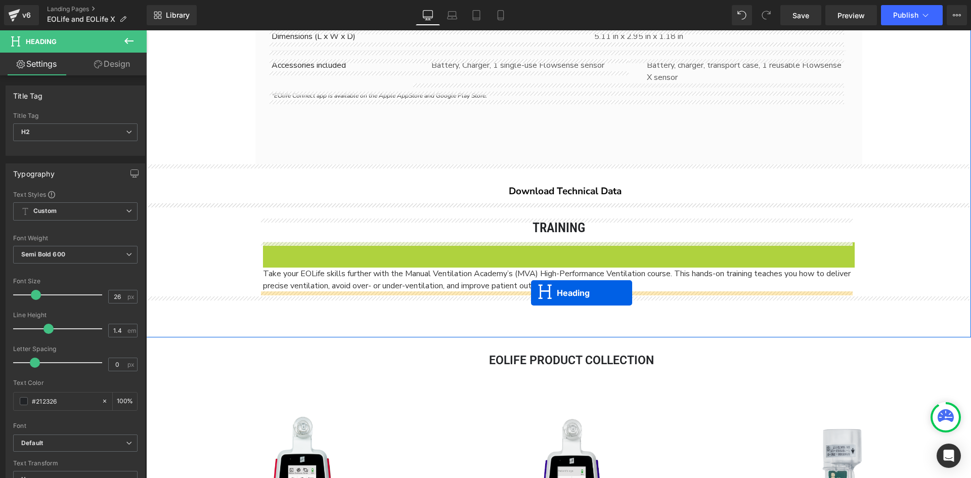
drag, startPoint x: 530, startPoint y: 254, endPoint x: 531, endPoint y: 293, distance: 38.5
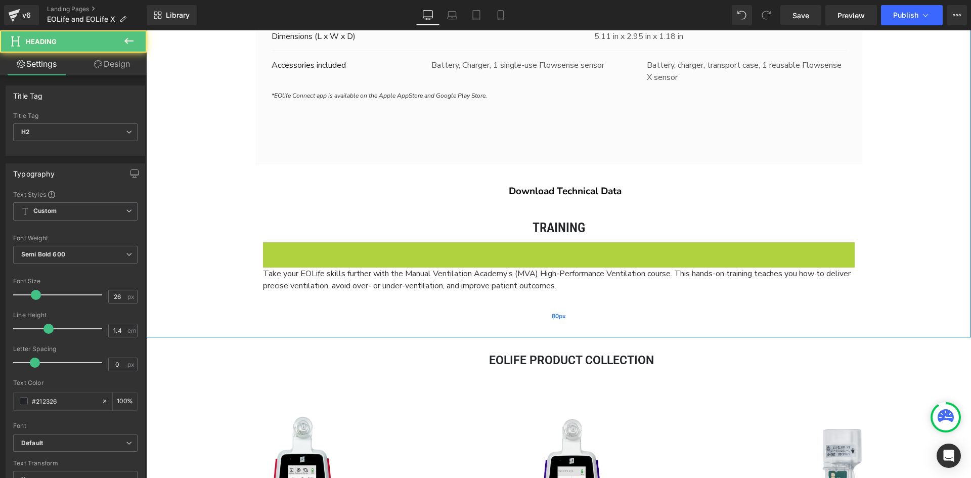
scroll to position [4736, 818]
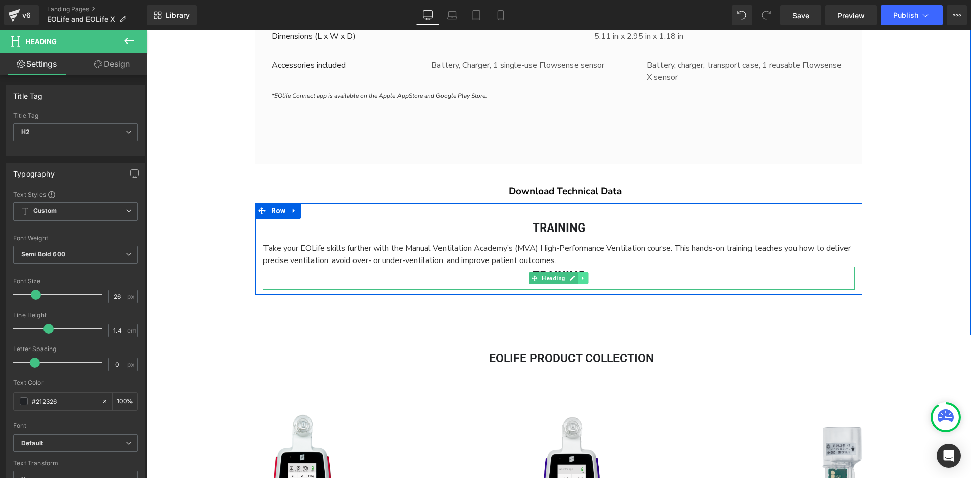
click at [580, 276] on icon at bounding box center [583, 278] width 6 height 6
click at [631, 276] on h2 "Training" at bounding box center [559, 276] width 592 height 18
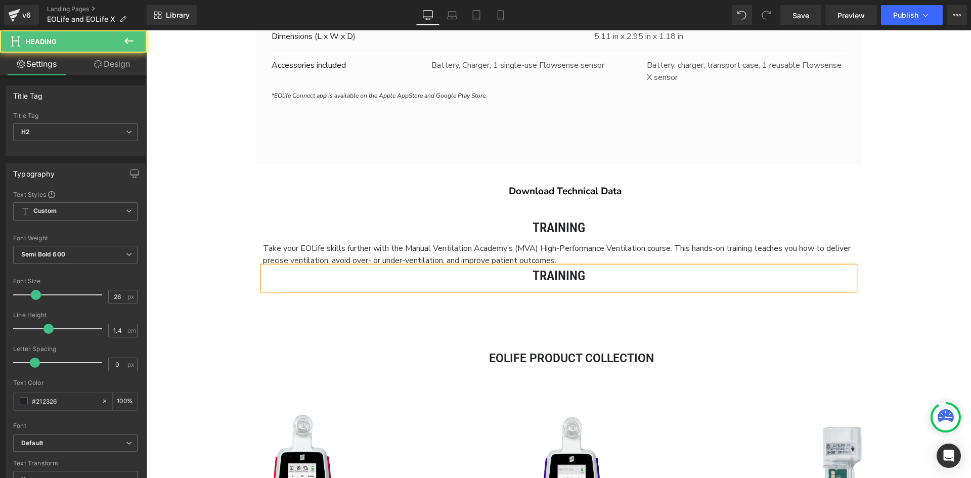
click at [631, 276] on h2 "Training" at bounding box center [559, 276] width 592 height 18
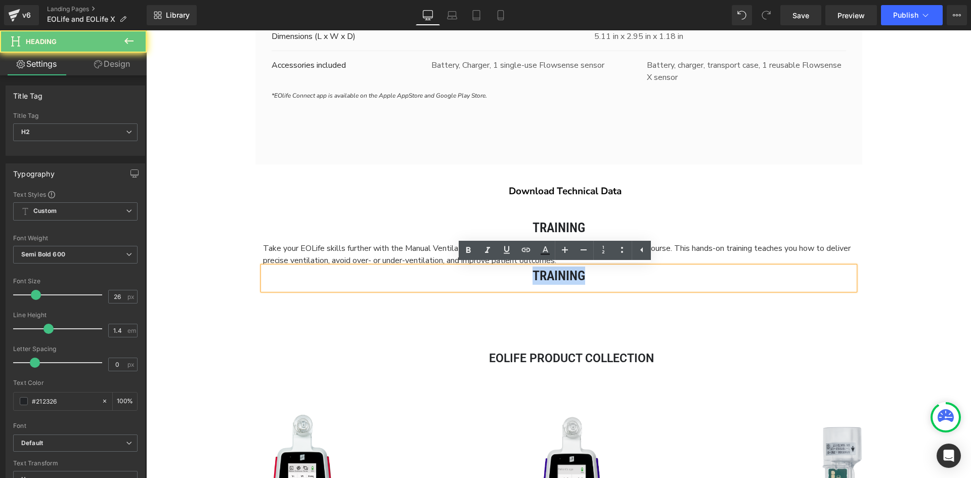
click at [631, 276] on h2 "Training" at bounding box center [559, 276] width 592 height 18
paste div
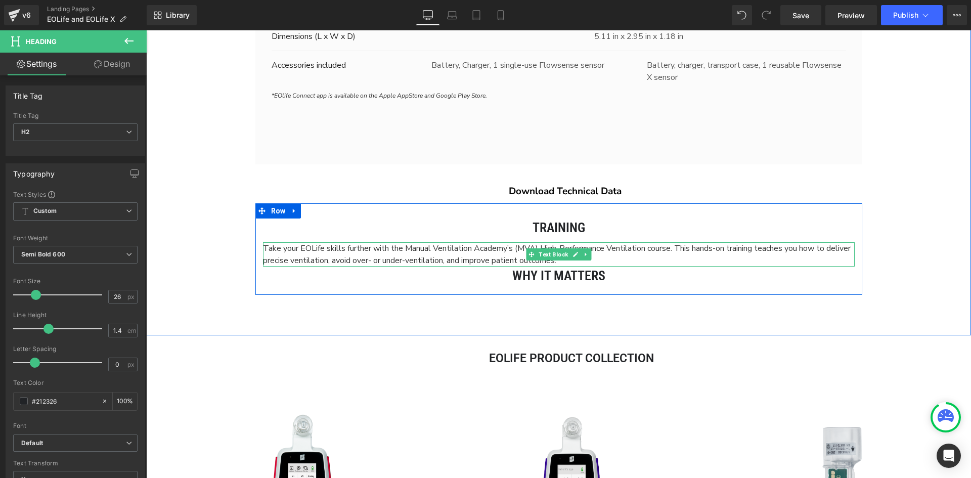
click at [420, 250] on span "Take your EOLife skills further with the Manual Ventilation Academy’s (MVA) Hig…" at bounding box center [557, 254] width 588 height 23
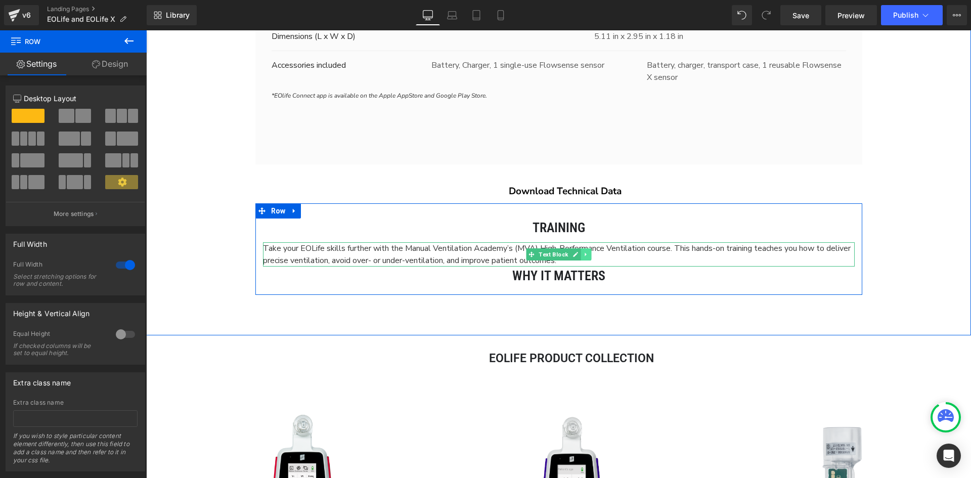
click at [587, 253] on link at bounding box center [586, 254] width 11 height 12
click at [576, 256] on link at bounding box center [581, 254] width 11 height 12
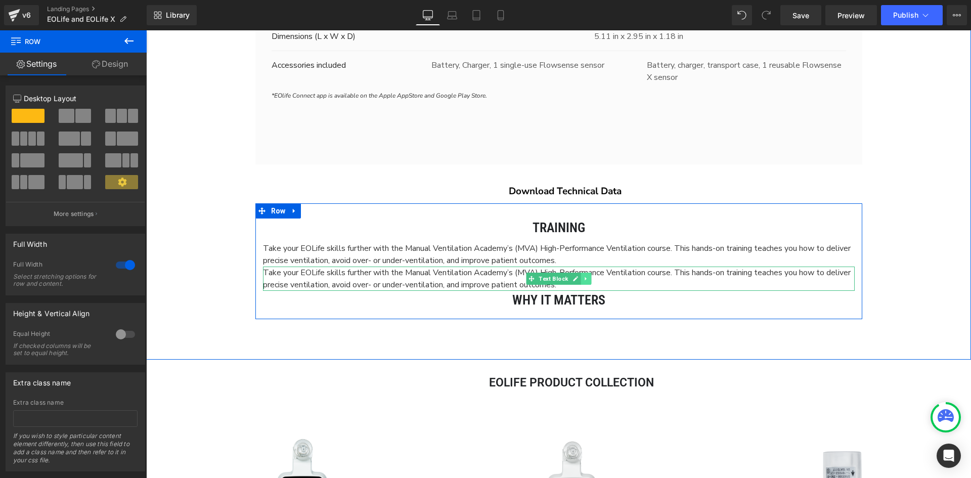
click at [581, 278] on link at bounding box center [586, 279] width 11 height 12
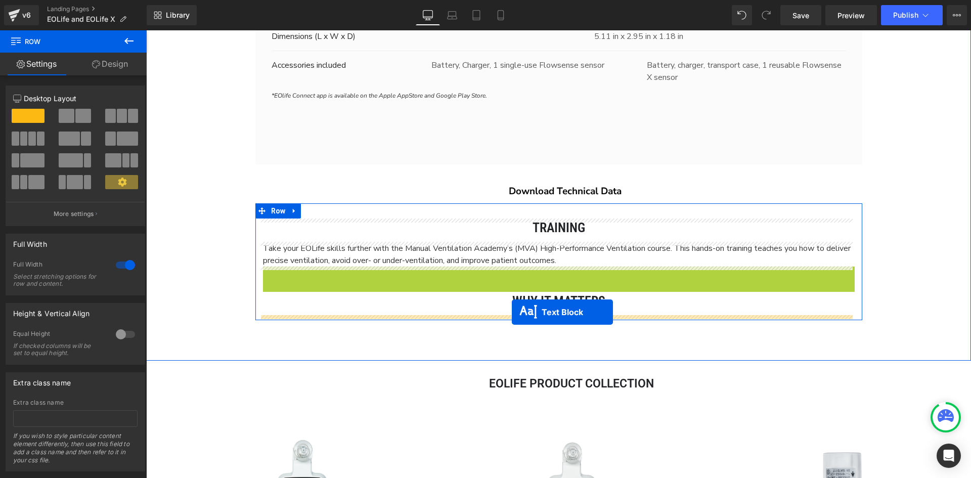
drag, startPoint x: 513, startPoint y: 278, endPoint x: 512, endPoint y: 312, distance: 33.9
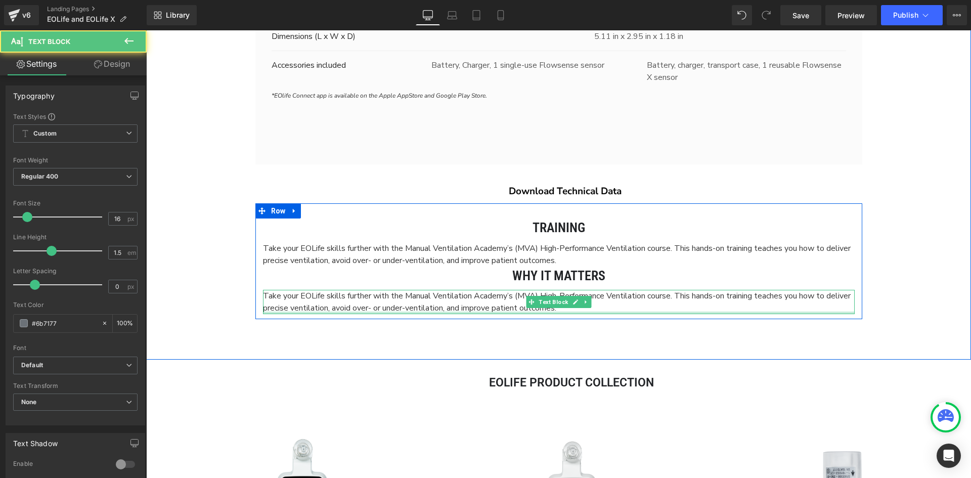
scroll to position [4760, 818]
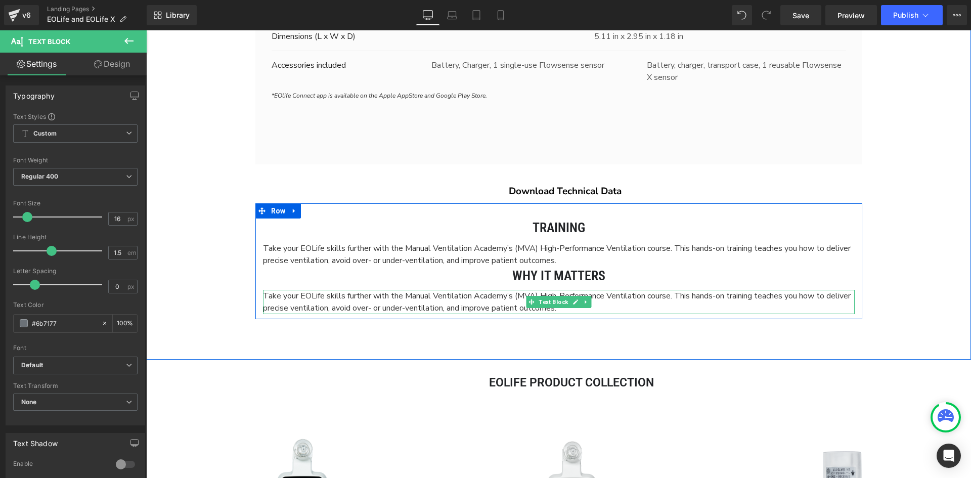
click at [481, 304] on span "Take your EOLife skills further with the Manual Ventilation Academy’s (MVA) Hig…" at bounding box center [557, 301] width 588 height 23
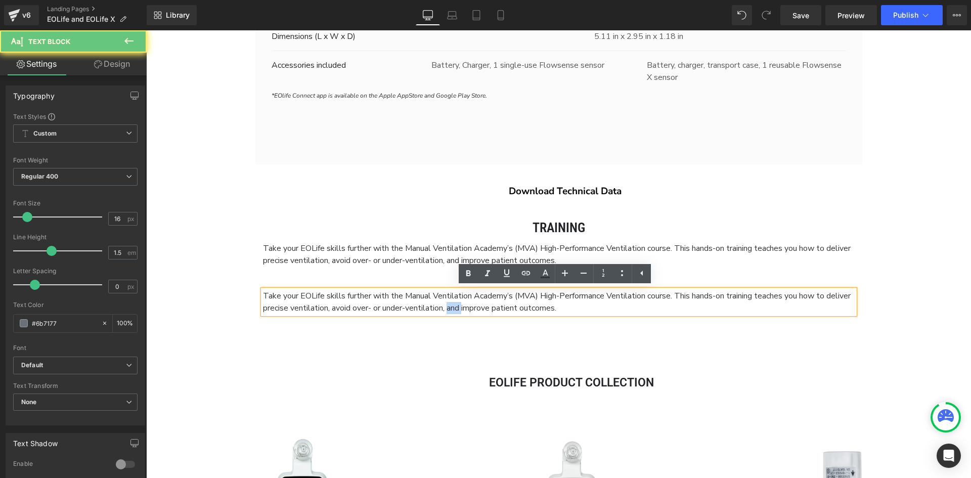
click at [481, 304] on span "Take your EOLife skills further with the Manual Ventilation Academy’s (MVA) Hig…" at bounding box center [557, 301] width 588 height 23
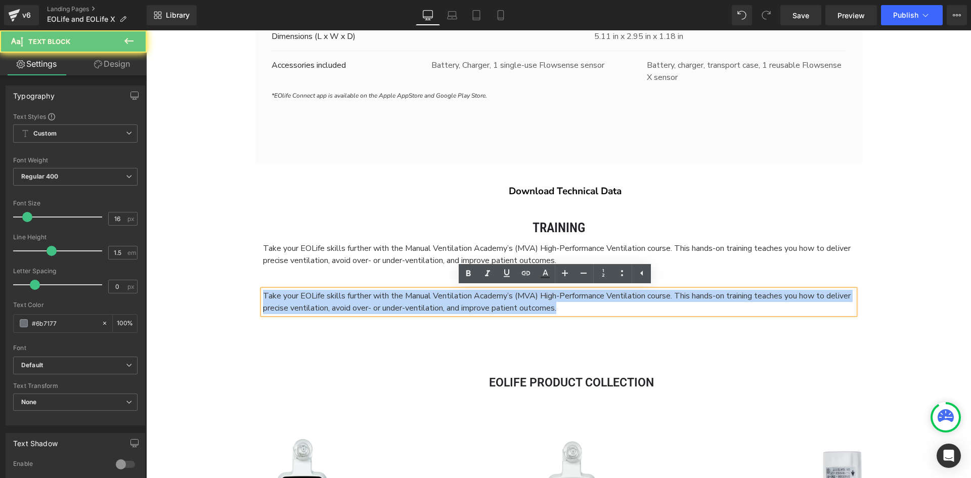
click at [481, 304] on span "Take your EOLife skills further with the Manual Ventilation Academy’s (MVA) Hig…" at bounding box center [557, 301] width 588 height 23
paste div
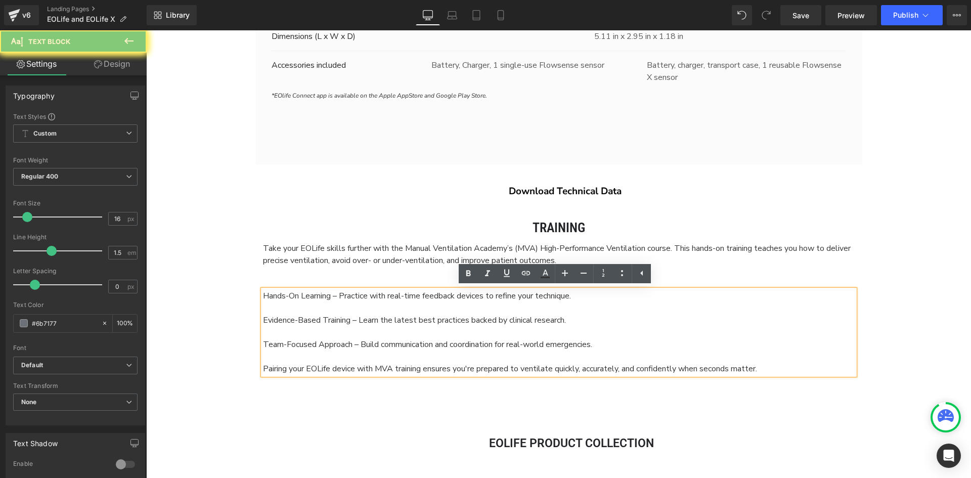
scroll to position [5, 5]
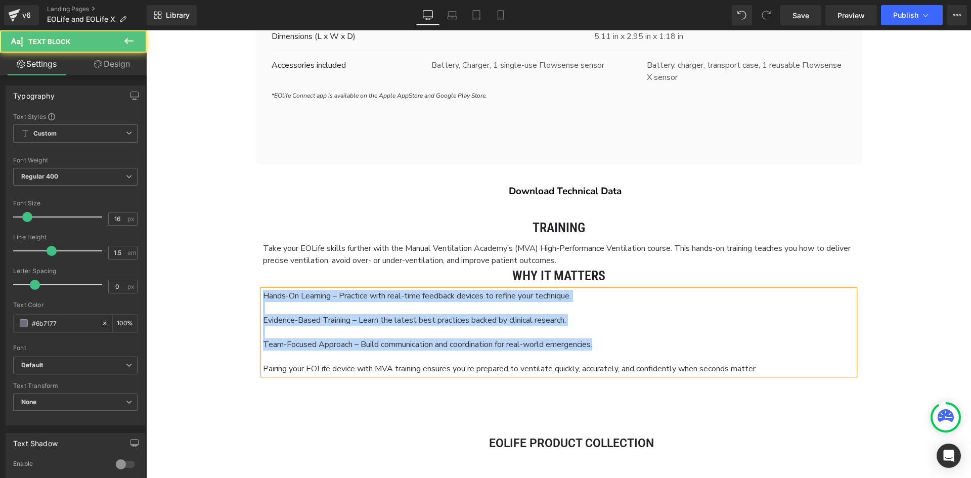
drag, startPoint x: 627, startPoint y: 346, endPoint x: 222, endPoint y: 287, distance: 409.9
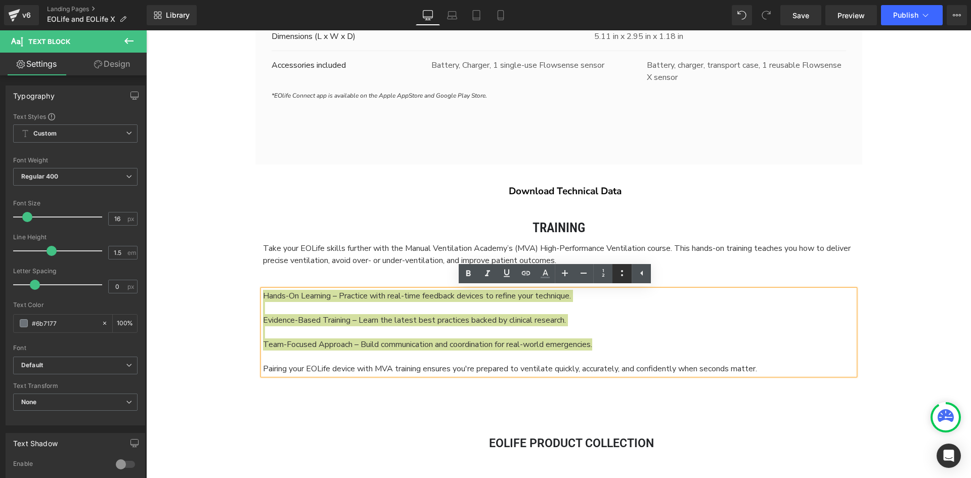
click at [627, 278] on icon at bounding box center [622, 273] width 12 height 12
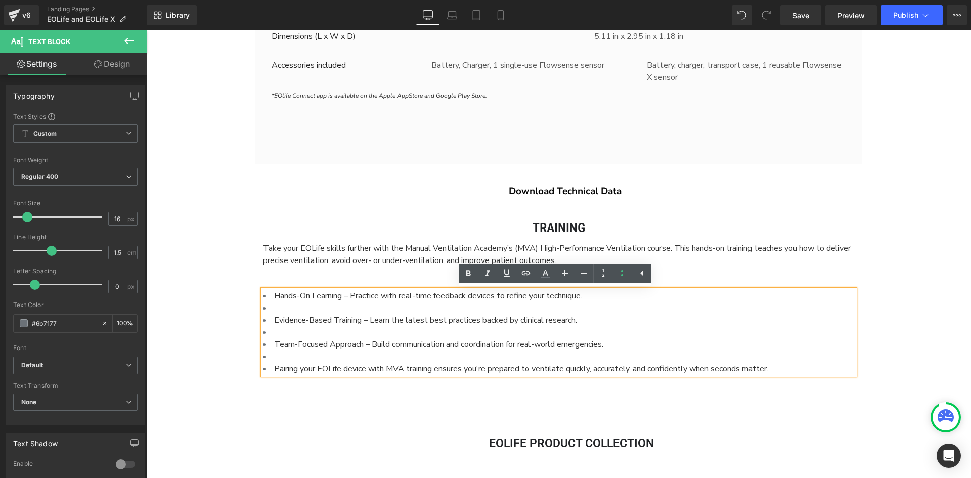
click at [649, 343] on li "Team-Focused Approach – Build communication and coordination for real-world eme…" at bounding box center [559, 344] width 592 height 12
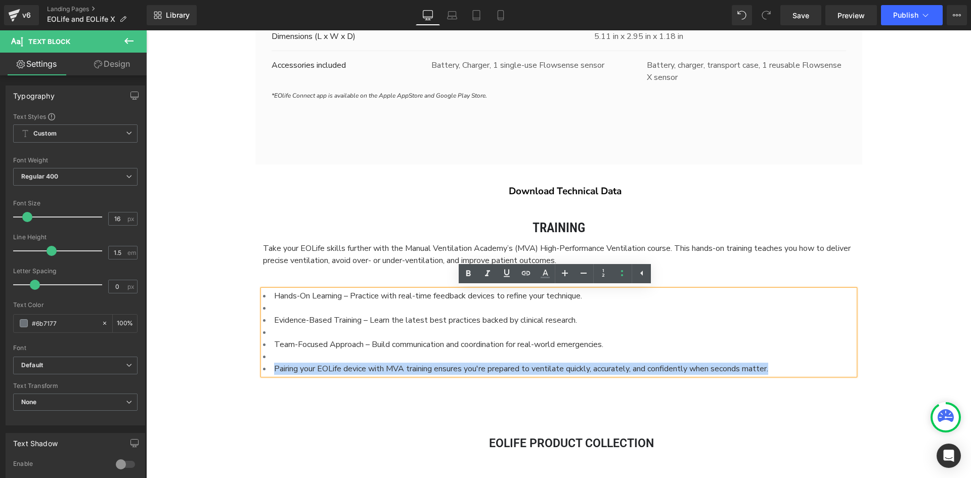
drag, startPoint x: 799, startPoint y: 366, endPoint x: 205, endPoint y: 370, distance: 593.9
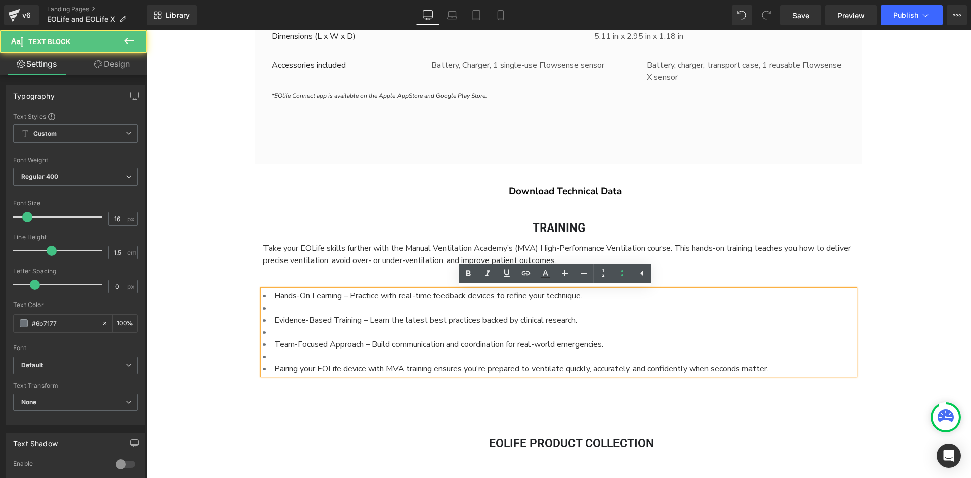
click at [275, 353] on li at bounding box center [559, 357] width 592 height 12
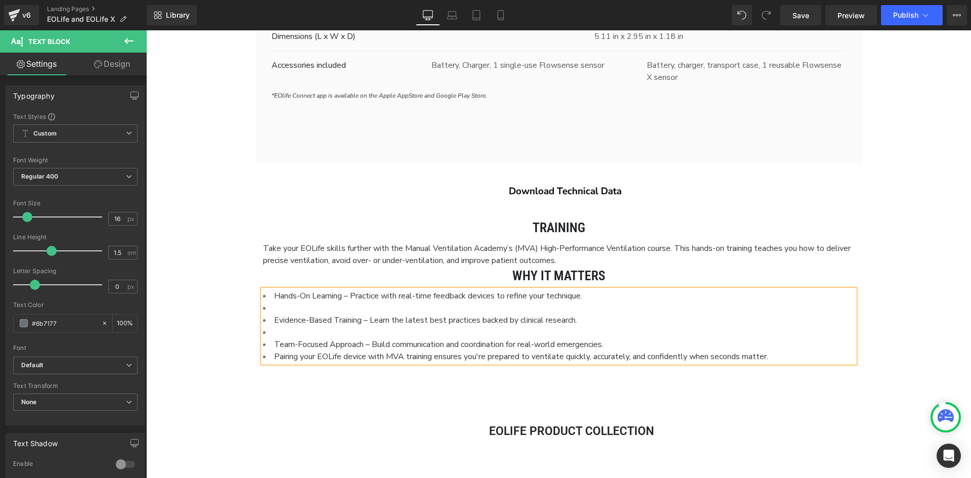
click at [268, 359] on li "Pairing your EOLife device with MVA training ensures you're prepared to ventila…" at bounding box center [559, 357] width 592 height 12
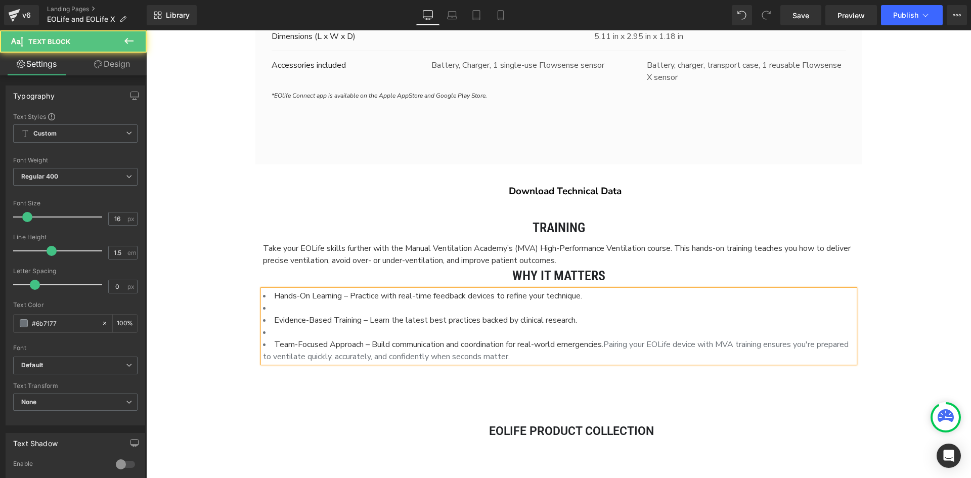
click at [621, 357] on li "Team-Focused Approach – Build communication and coordination for real-world eme…" at bounding box center [559, 350] width 592 height 24
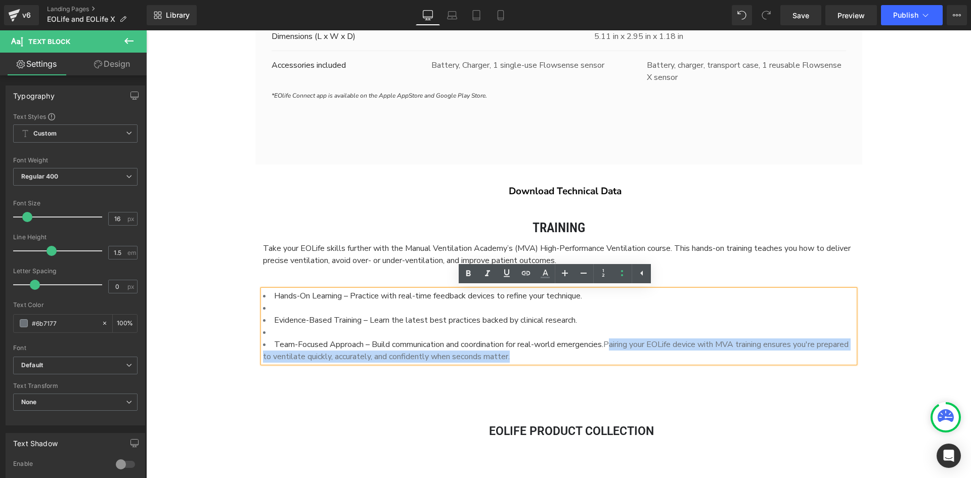
drag, startPoint x: 621, startPoint y: 357, endPoint x: 614, endPoint y: 346, distance: 13.2
click at [614, 346] on li "Team-Focused Approach – Build communication and coordination for real-world eme…" at bounding box center [559, 350] width 592 height 24
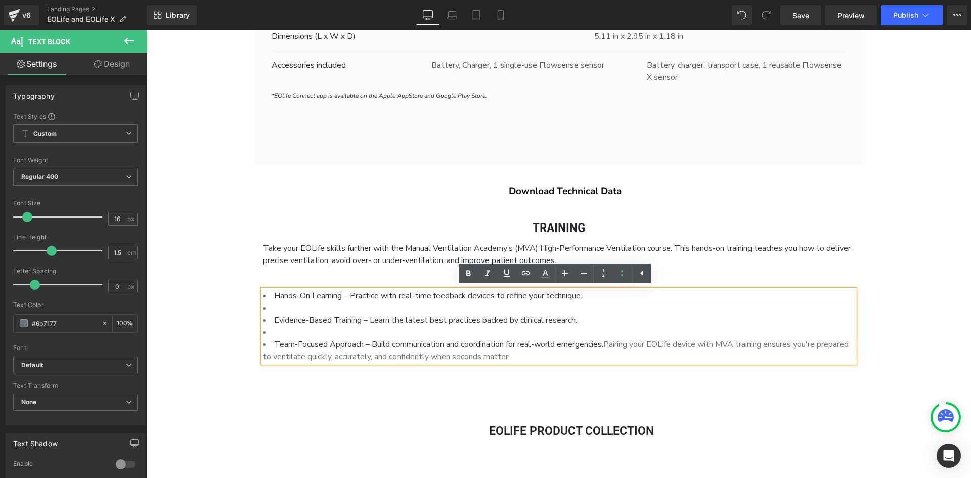
scroll to position [4797, 818]
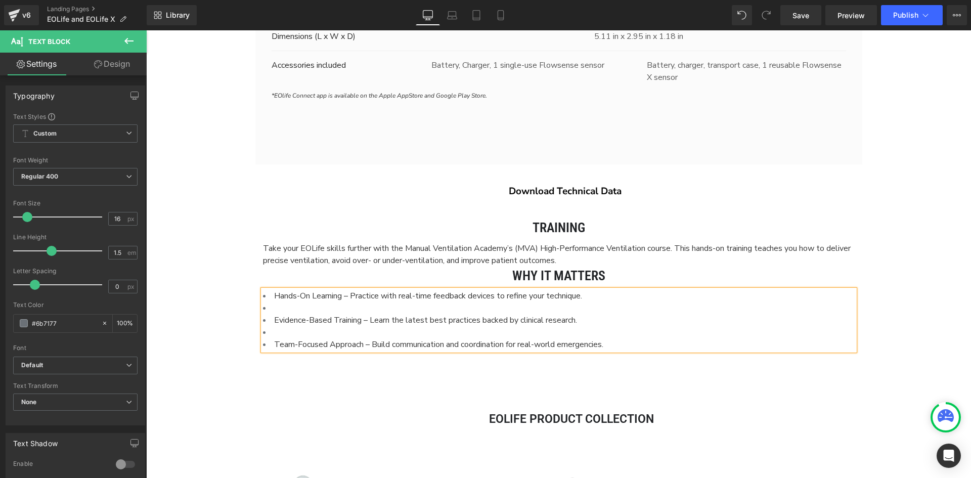
click at [812, 214] on div "Training Heading Take your EOLife skills further with the Manual Ventilation Ac…" at bounding box center [558, 279] width 607 height 152
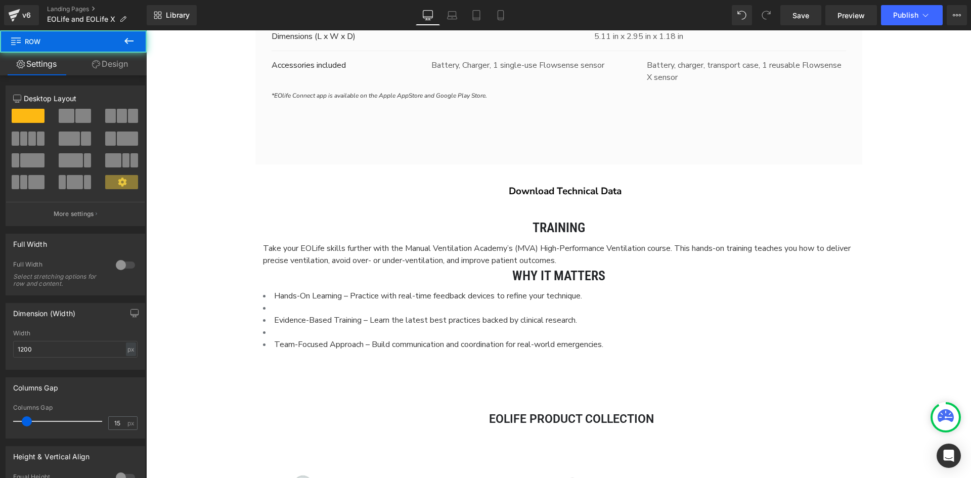
click at [473, 343] on span "Team-Focused Approach – Build communication and coordination for real-world eme…" at bounding box center [438, 344] width 329 height 11
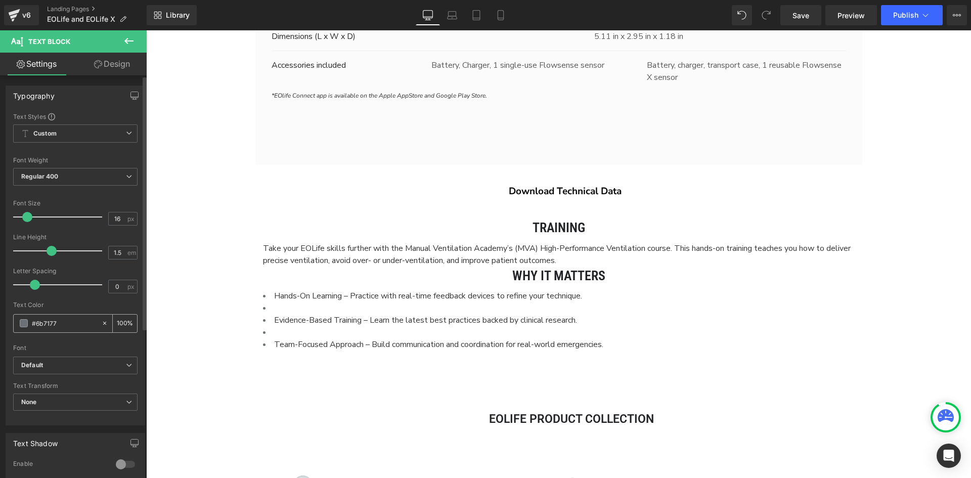
click at [57, 322] on input "#6b7177" at bounding box center [64, 323] width 65 height 11
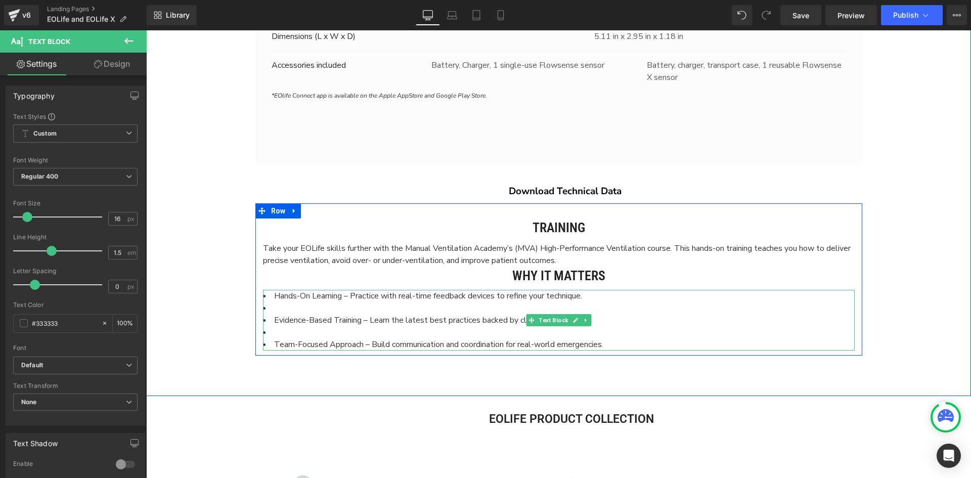
type input "#333333"
click at [565, 335] on li at bounding box center [559, 332] width 592 height 12
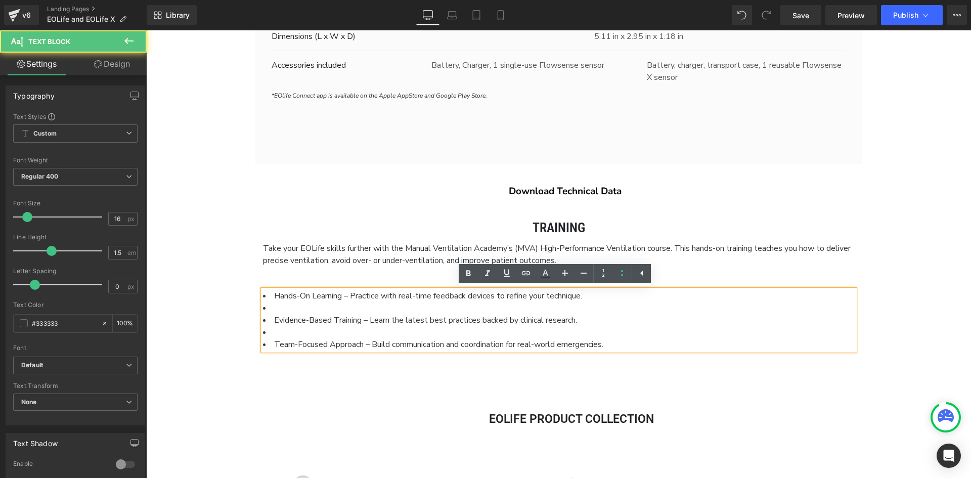
click at [772, 236] on h2 "Training" at bounding box center [559, 228] width 592 height 18
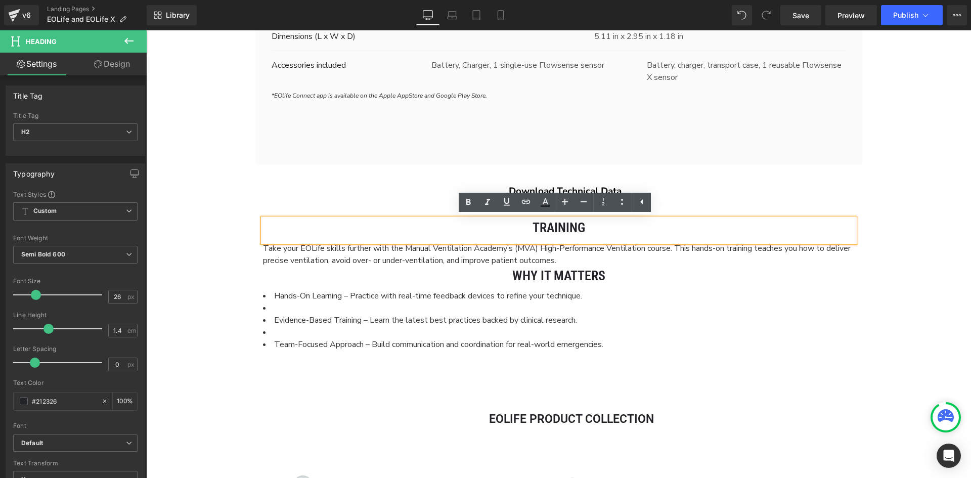
click at [654, 321] on li "Evidence-Based Training – Learn the latest best practices backed by clinical re…" at bounding box center [559, 320] width 592 height 12
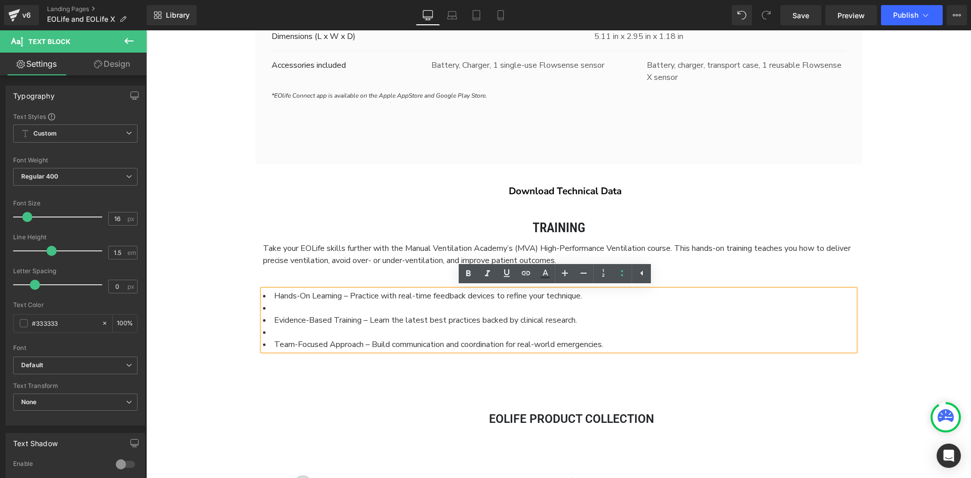
click at [356, 334] on li at bounding box center [559, 332] width 592 height 12
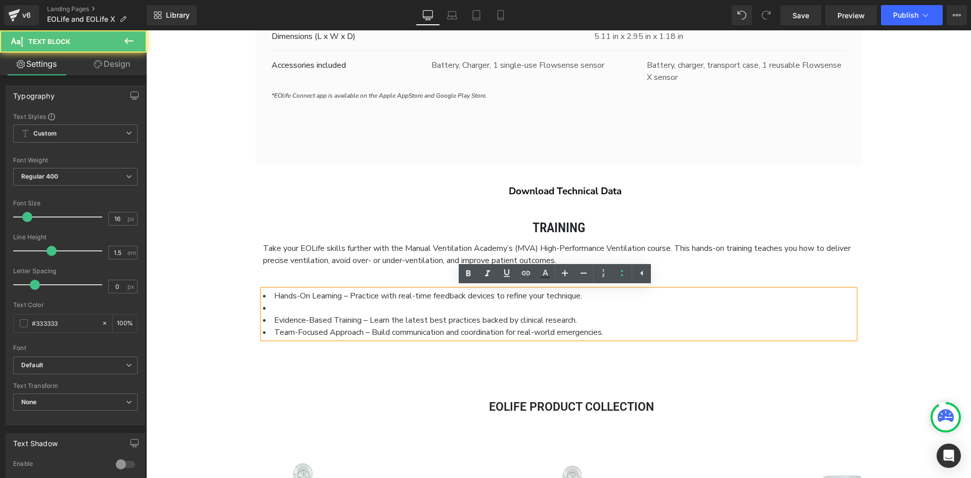
scroll to position [4785, 818]
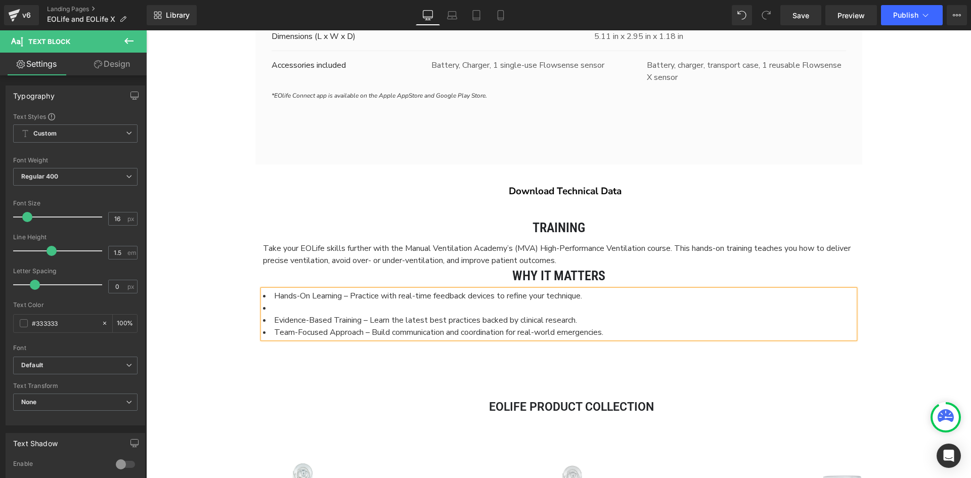
click at [346, 309] on li at bounding box center [559, 308] width 592 height 12
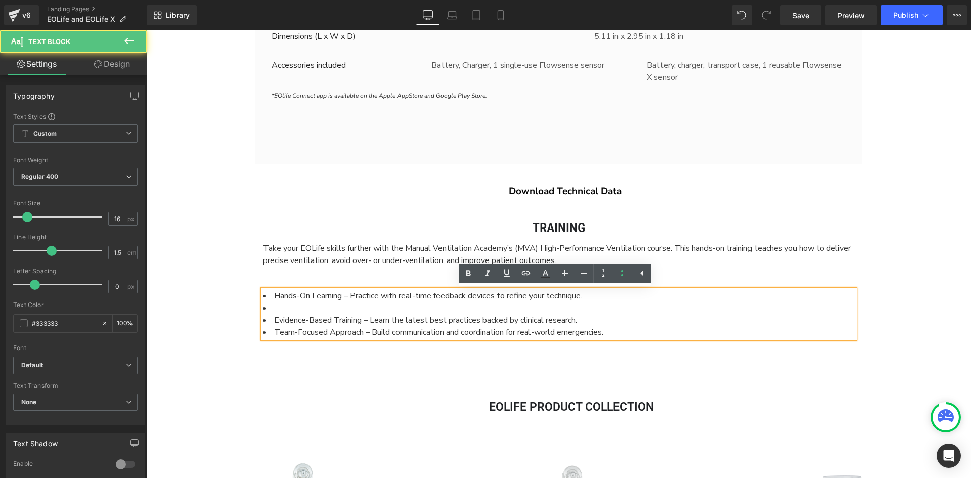
scroll to position [4773, 818]
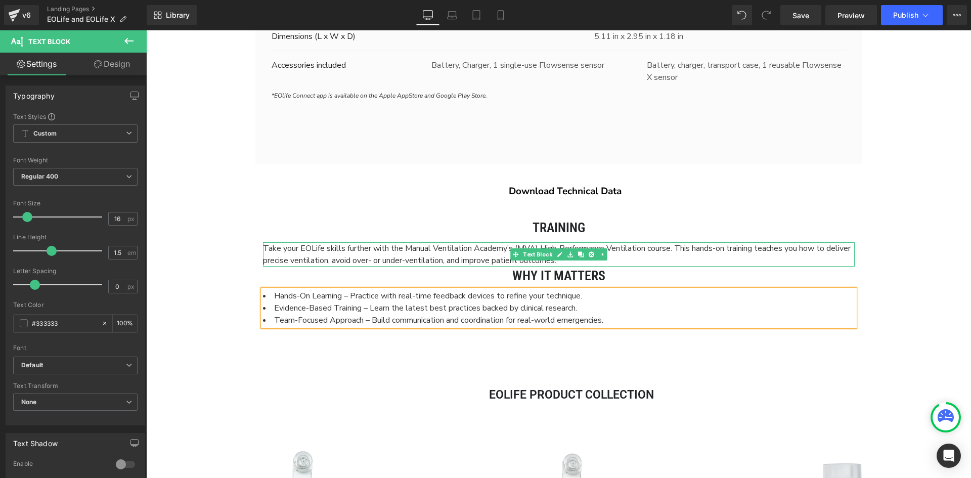
click at [699, 253] on span "Take your EOLife skills further with the Manual Ventilation Academy’s (MVA) Hig…" at bounding box center [557, 254] width 588 height 23
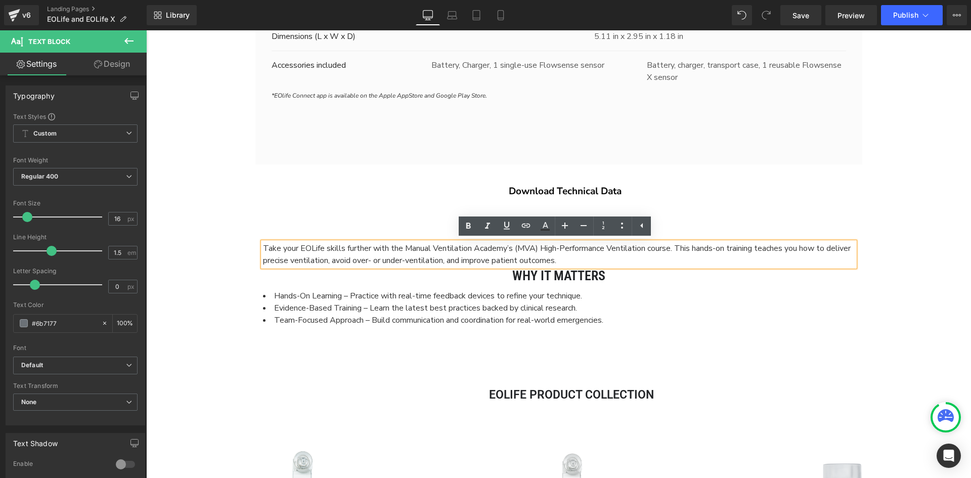
click at [629, 325] on div "Hands-On Learning – Practice with real-time feedback devices to refine your tec…" at bounding box center [559, 308] width 592 height 36
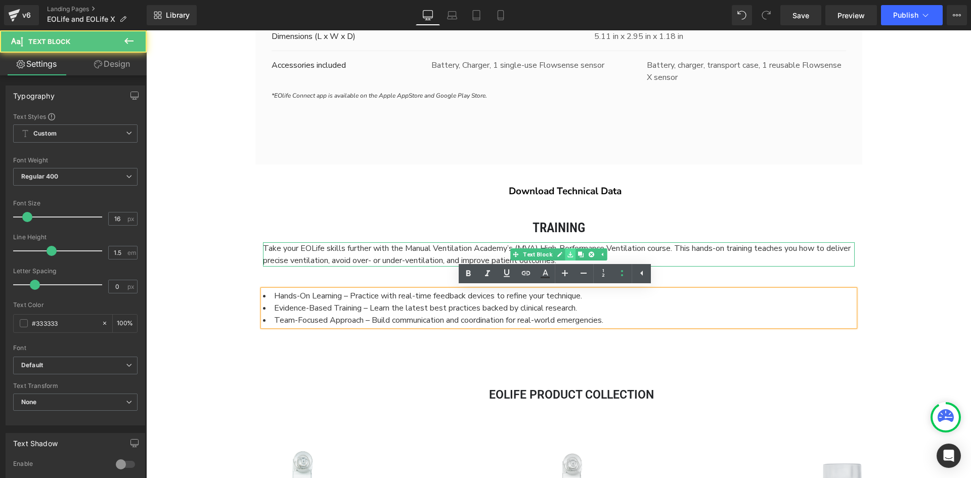
click at [568, 253] on icon at bounding box center [571, 254] width 6 height 6
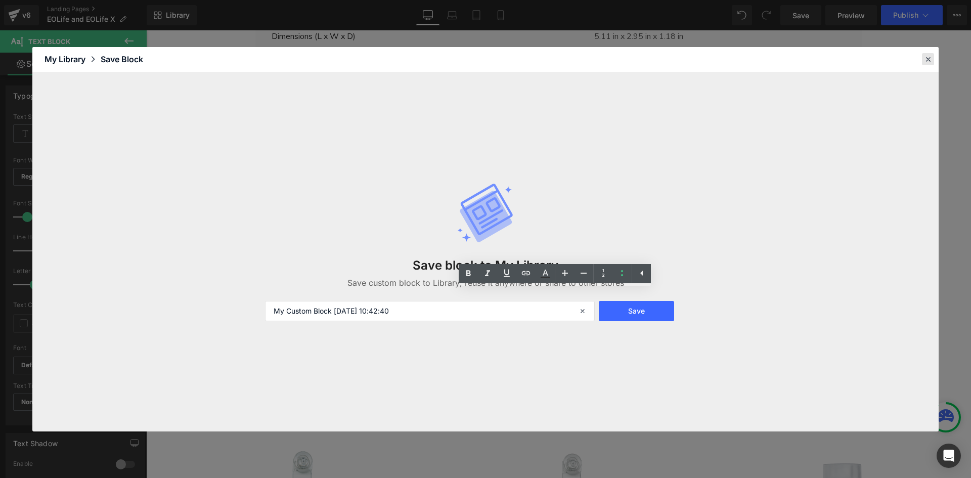
click at [927, 56] on icon at bounding box center [928, 59] width 9 height 9
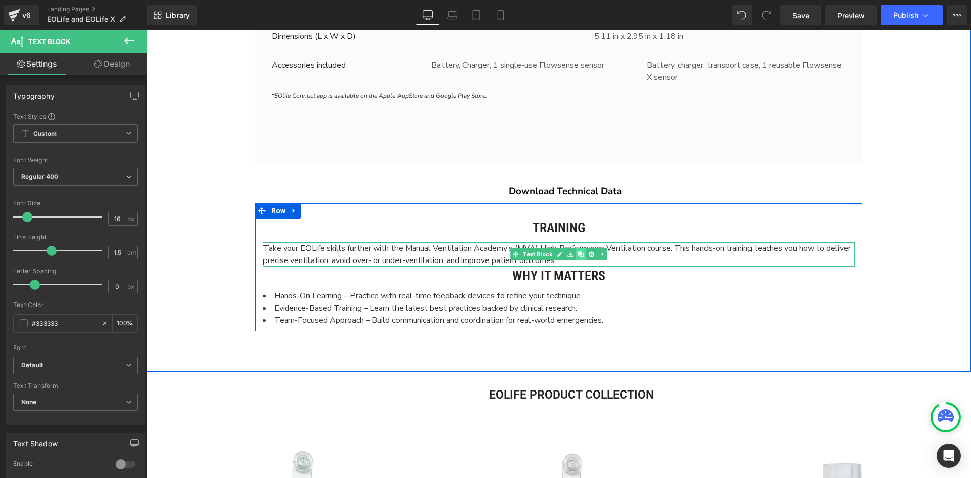
click at [578, 254] on icon at bounding box center [581, 254] width 6 height 6
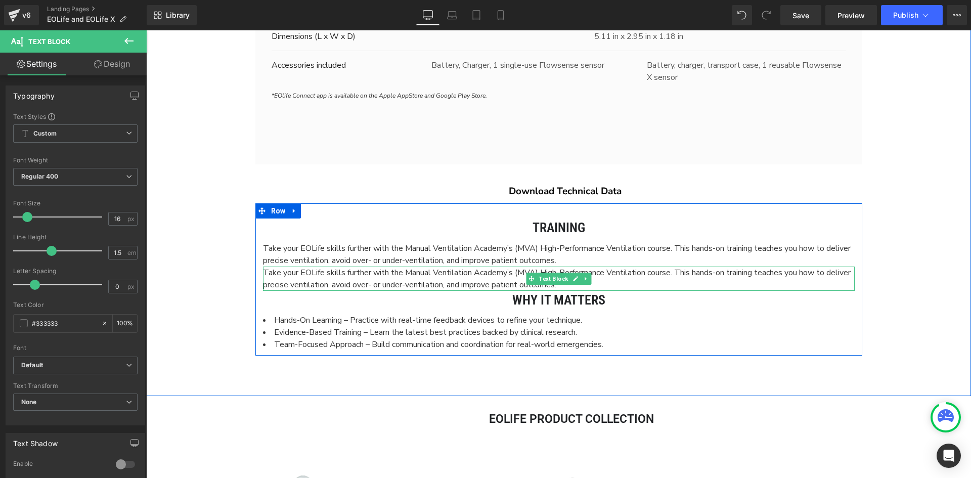
scroll to position [5, 5]
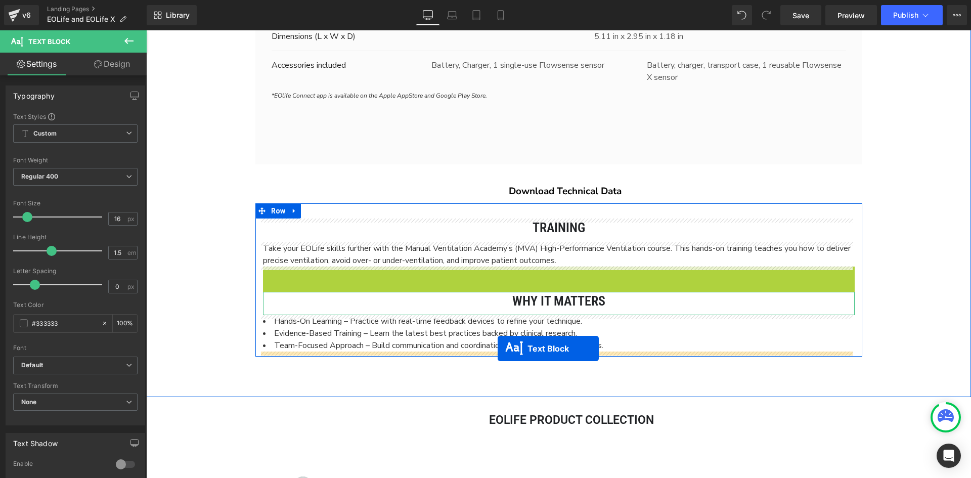
drag, startPoint x: 527, startPoint y: 283, endPoint x: 498, endPoint y: 349, distance: 71.6
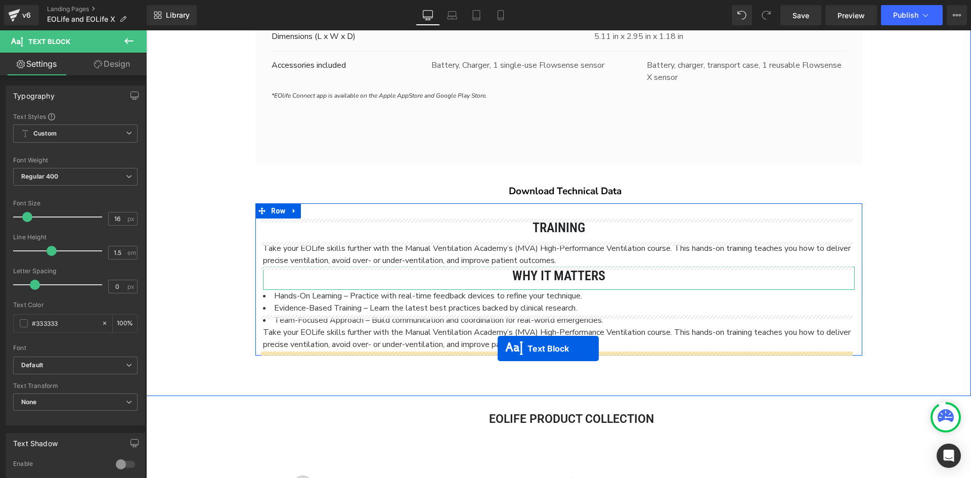
scroll to position [4797, 818]
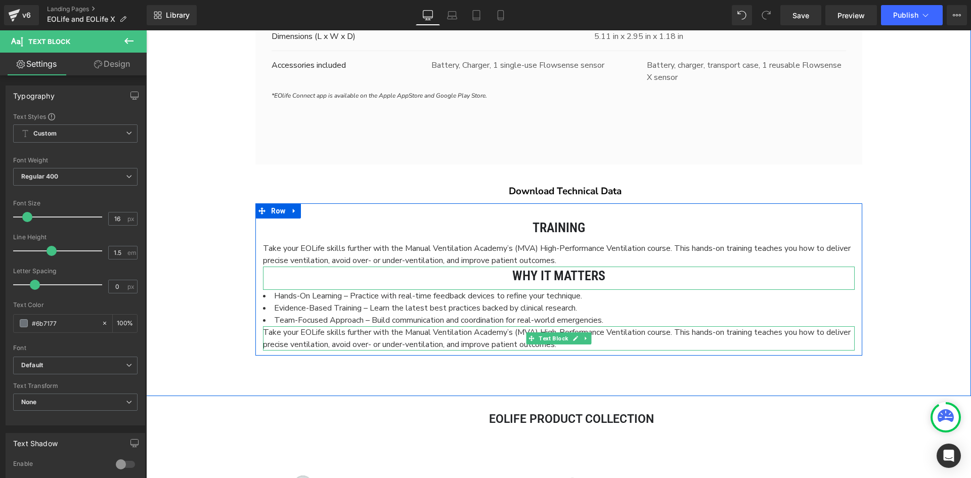
click at [331, 345] on span "Take your EOLife skills further with the Manual Ventilation Academy’s (MVA) Hig…" at bounding box center [557, 338] width 588 height 23
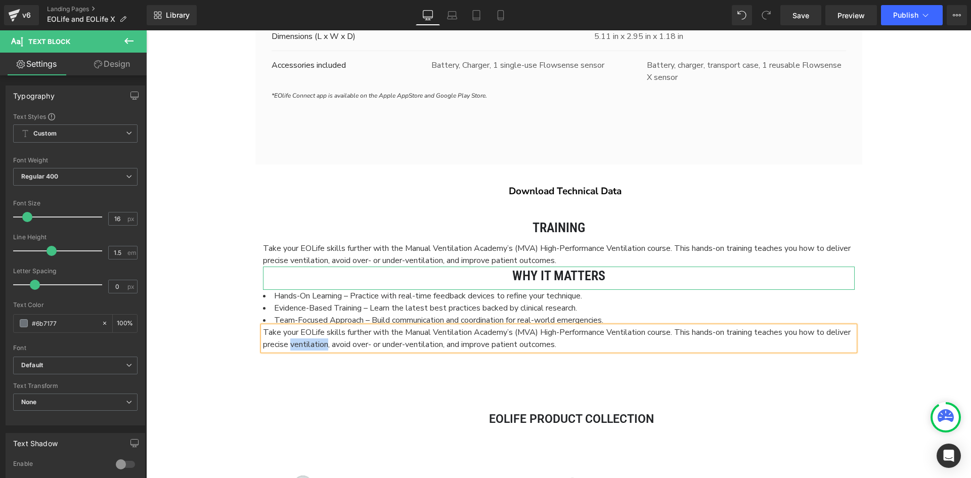
click at [331, 345] on span "Take your EOLife skills further with the Manual Ventilation Academy’s (MVA) Hig…" at bounding box center [557, 338] width 588 height 23
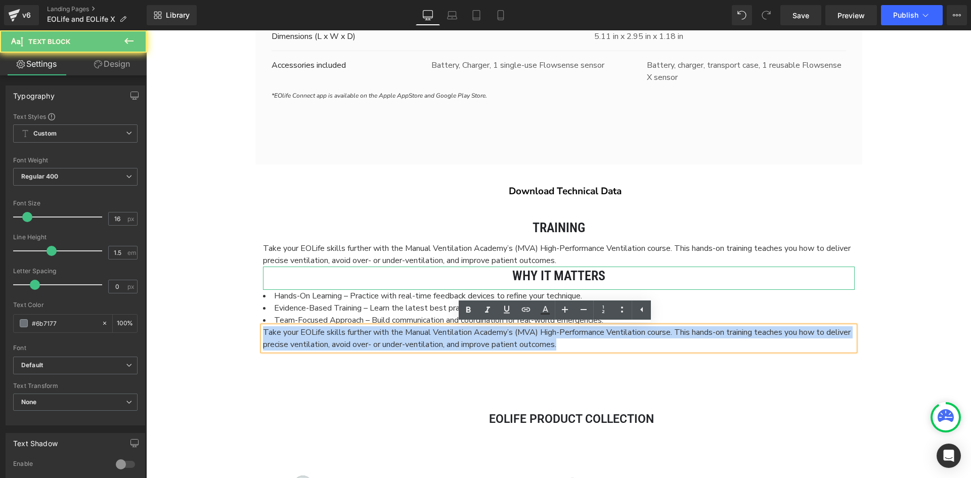
click at [331, 345] on span "Take your EOLife skills further with the Manual Ventilation Academy’s (MVA) Hig…" at bounding box center [557, 338] width 588 height 23
paste div
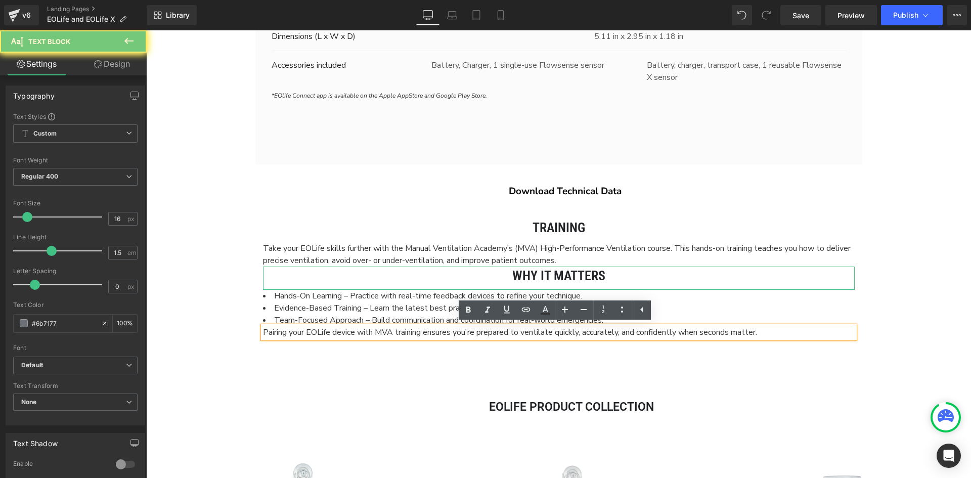
scroll to position [4785, 818]
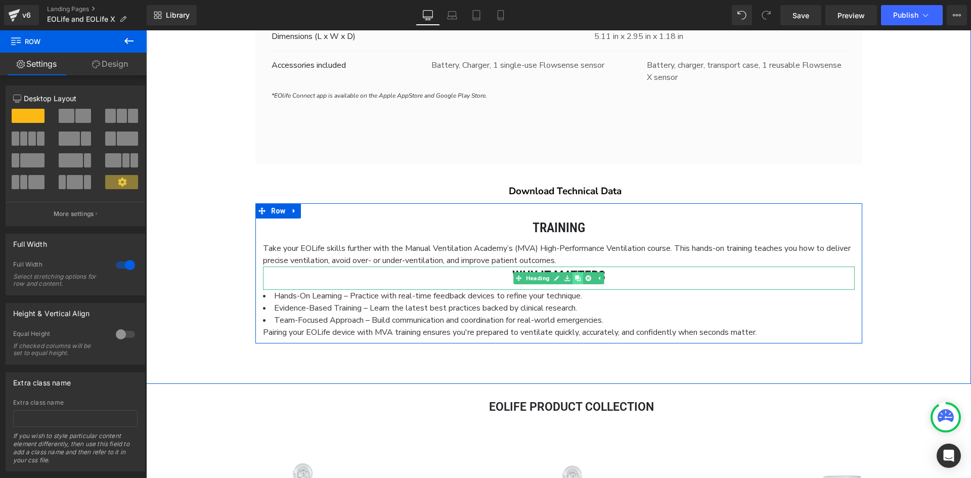
click at [575, 282] on link at bounding box center [578, 278] width 11 height 12
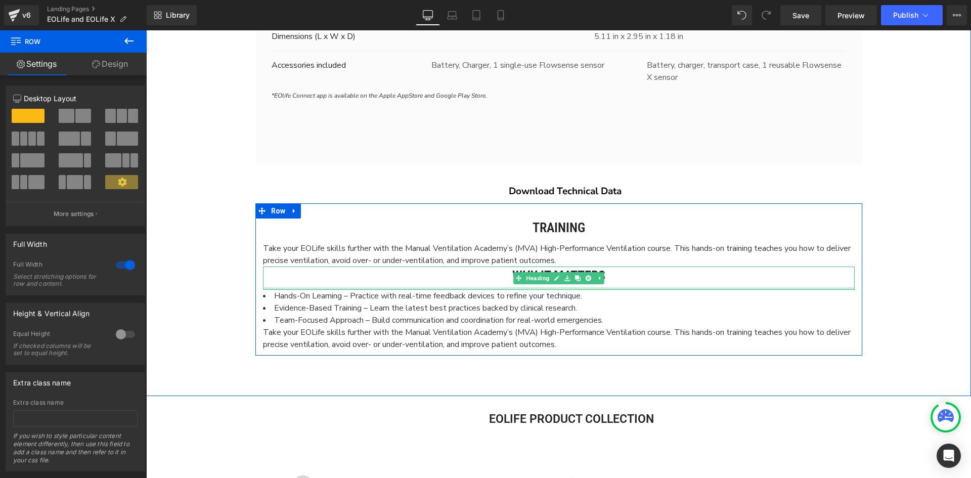
scroll to position [4797, 818]
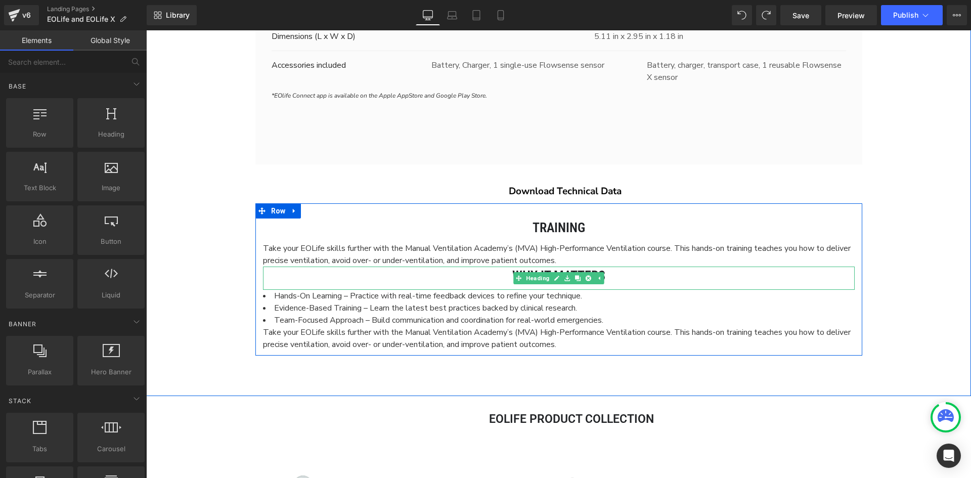
click at [668, 276] on h2 "Why It Matters" at bounding box center [559, 276] width 592 height 18
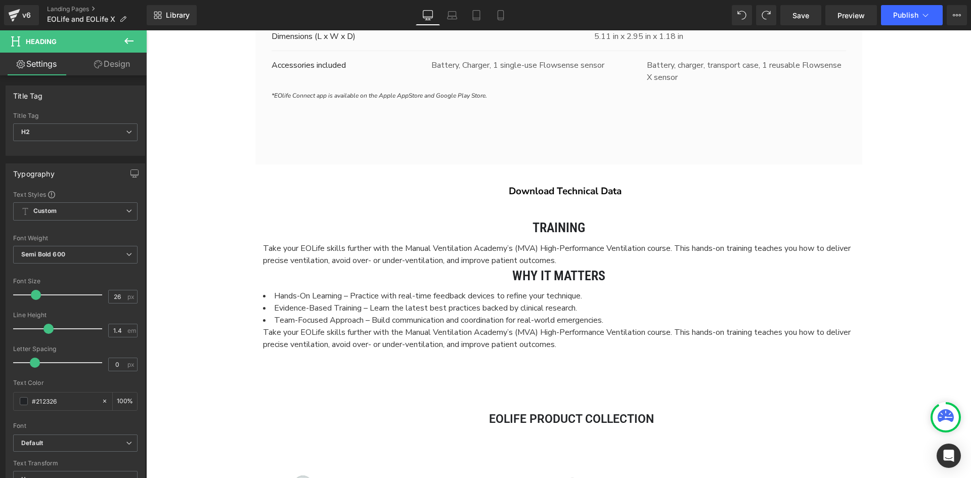
click at [114, 68] on link "Design" at bounding box center [111, 64] width 73 height 23
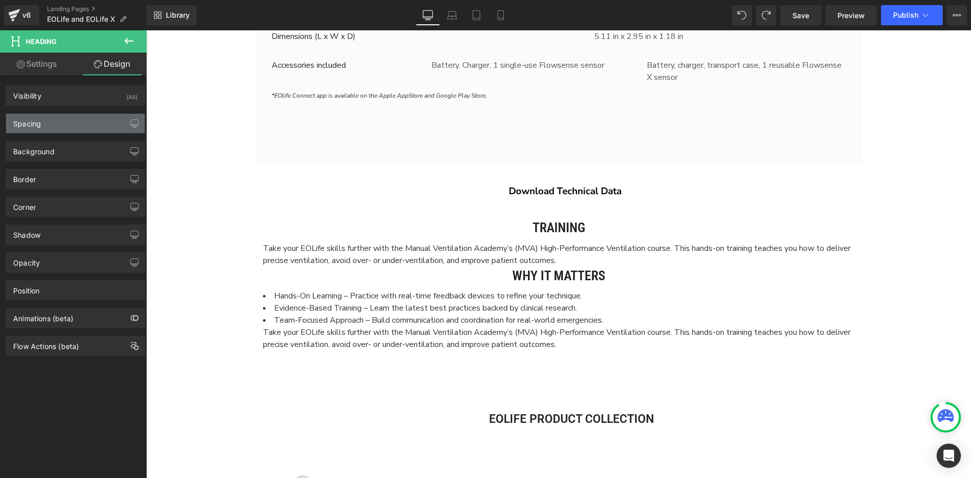
click at [85, 129] on div "Spacing" at bounding box center [75, 123] width 139 height 19
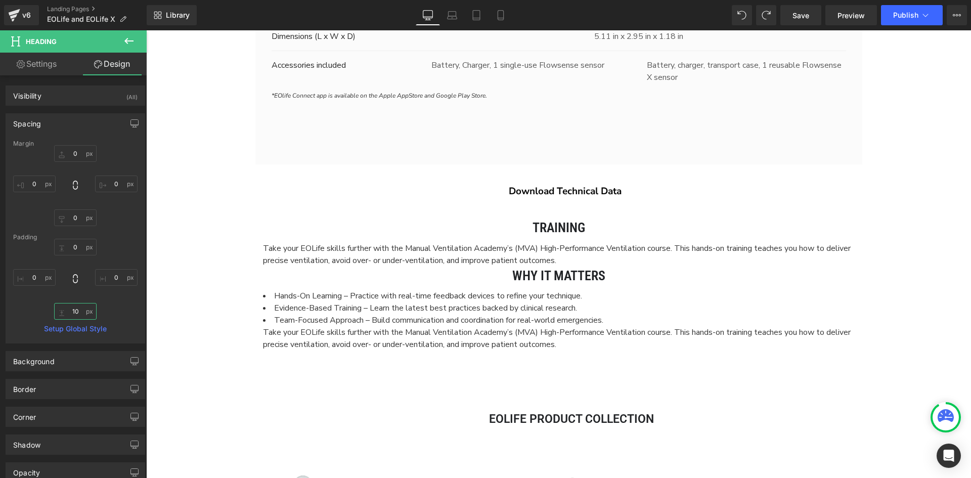
click at [73, 315] on input "10" at bounding box center [75, 311] width 42 height 17
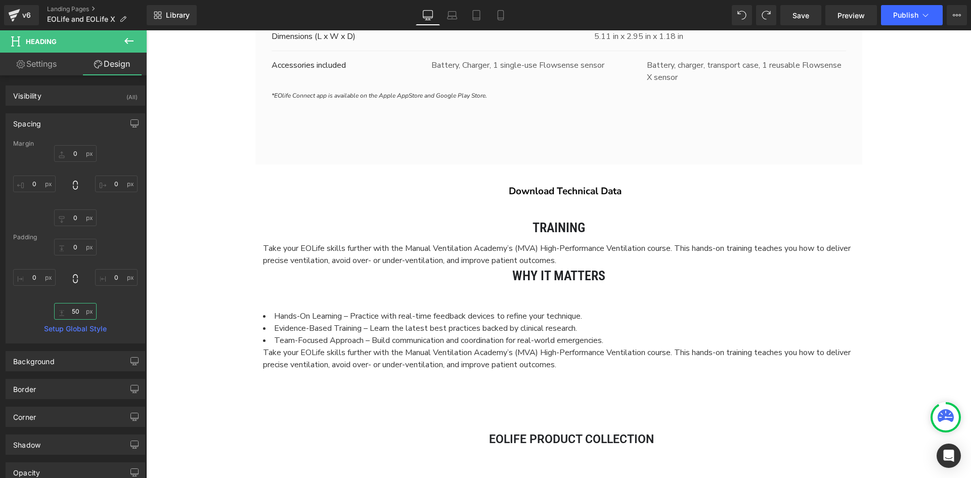
scroll to position [4817, 818]
type input "5"
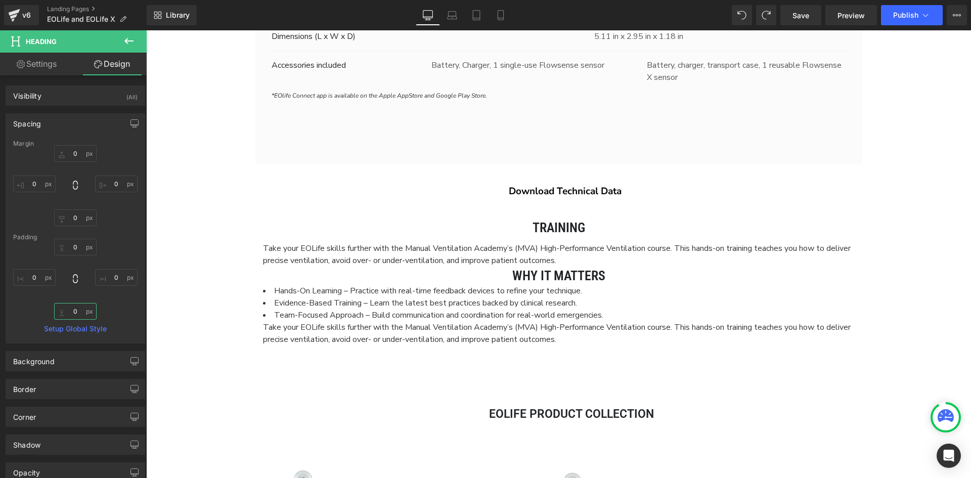
scroll to position [4792, 818]
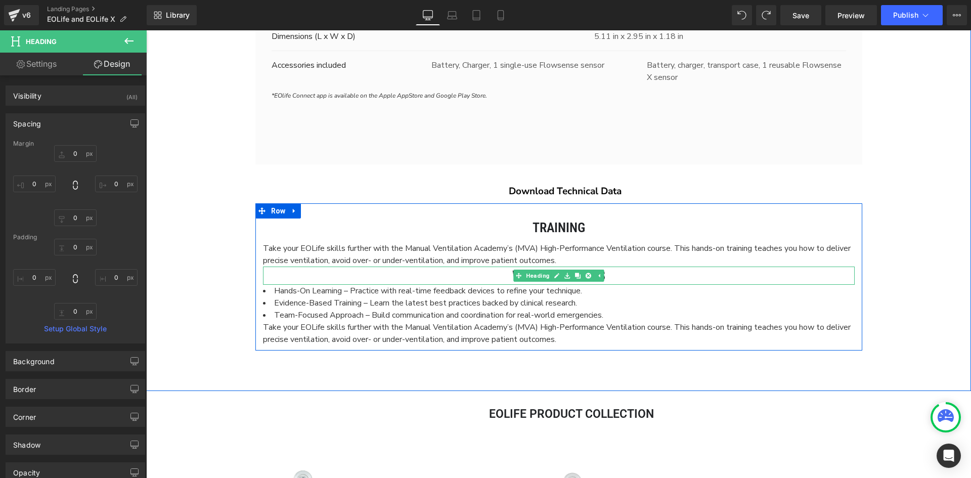
click at [656, 277] on h2 "Why It Matters" at bounding box center [559, 276] width 592 height 18
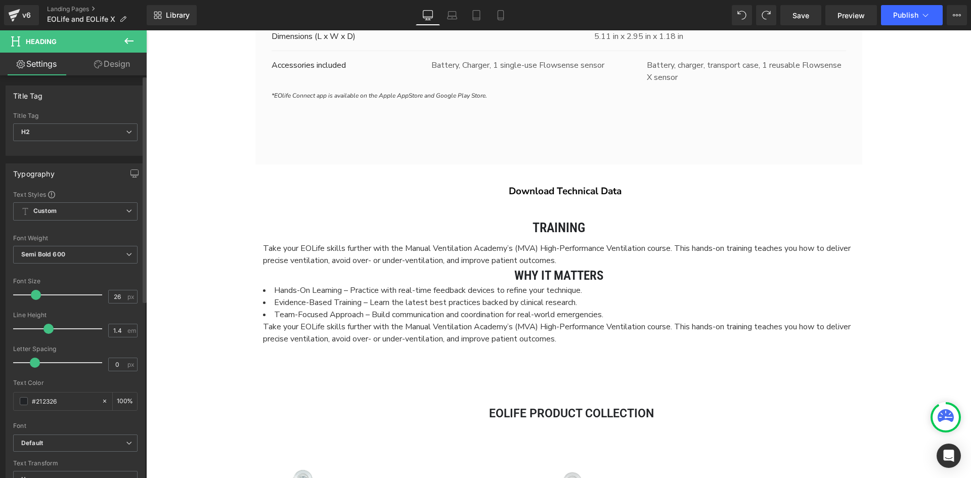
scroll to position [4791, 818]
click at [30, 296] on span at bounding box center [34, 295] width 10 height 10
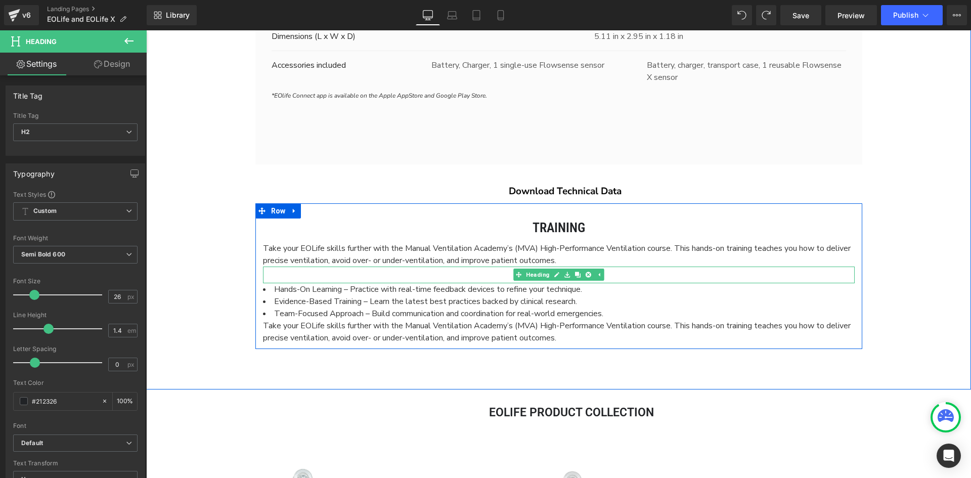
click at [672, 275] on h2 "Why It Matters" at bounding box center [559, 275] width 592 height 17
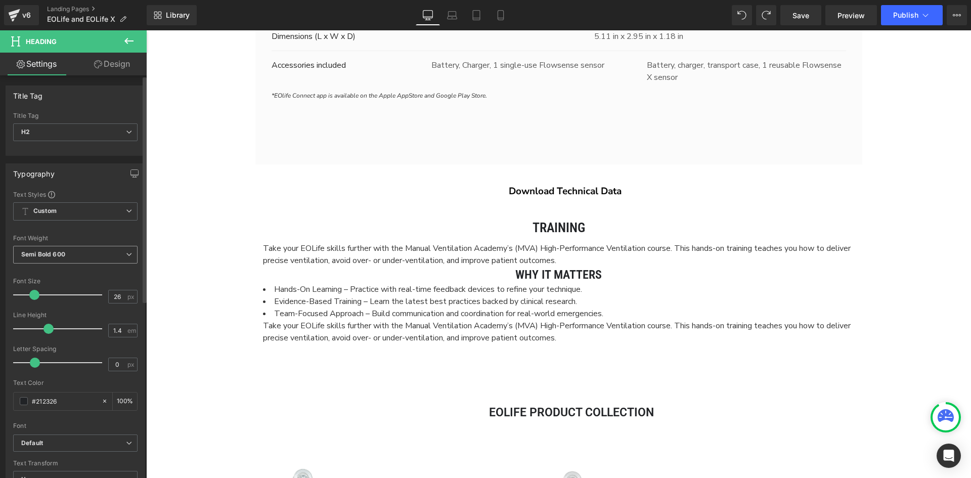
click at [65, 258] on span "Semi Bold 600" at bounding box center [75, 255] width 124 height 18
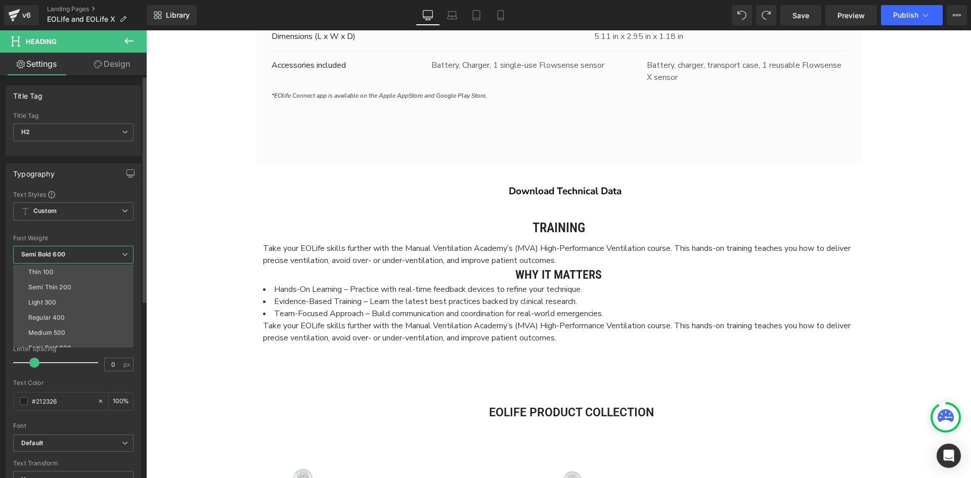
click at [64, 313] on li "Regular 400" at bounding box center [75, 317] width 125 height 15
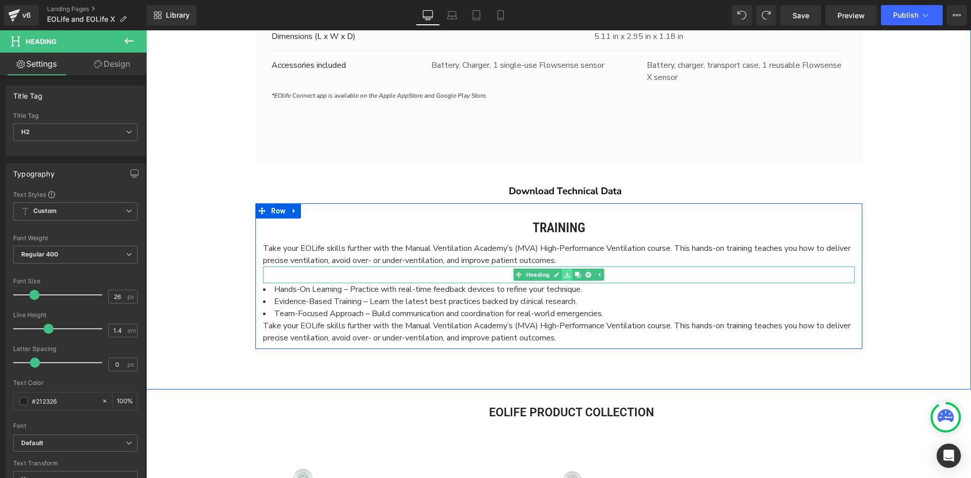
click at [566, 276] on icon at bounding box center [568, 275] width 6 height 6
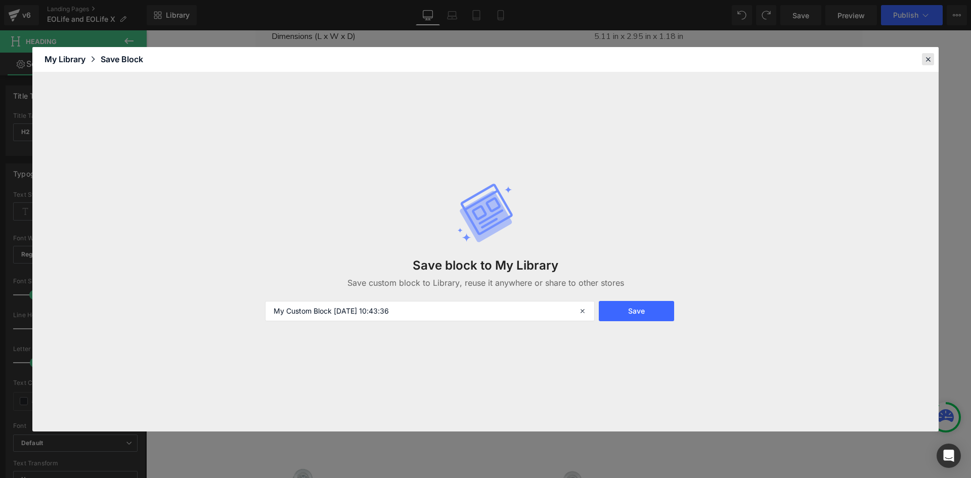
drag, startPoint x: 924, startPoint y: 62, endPoint x: 778, endPoint y: 33, distance: 149.1
click at [924, 62] on icon at bounding box center [928, 59] width 9 height 9
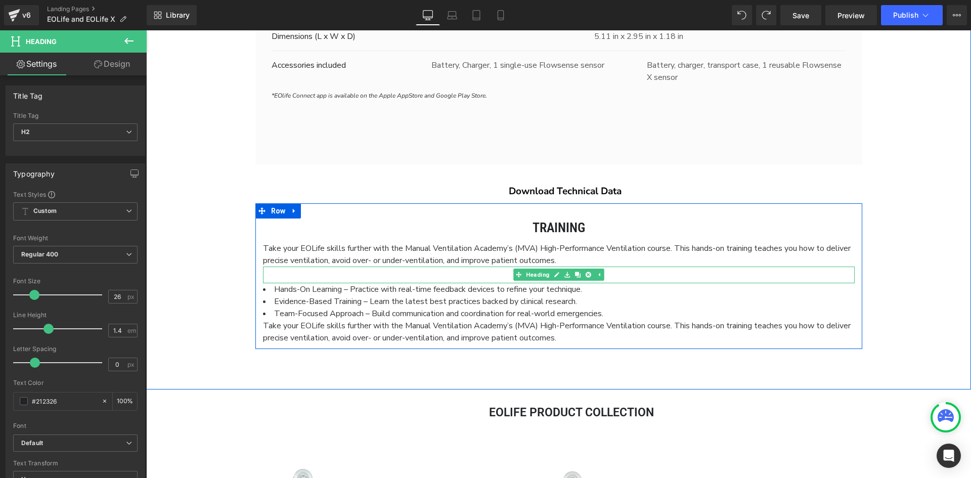
click at [662, 276] on h2 "Why It Matters" at bounding box center [559, 275] width 592 height 17
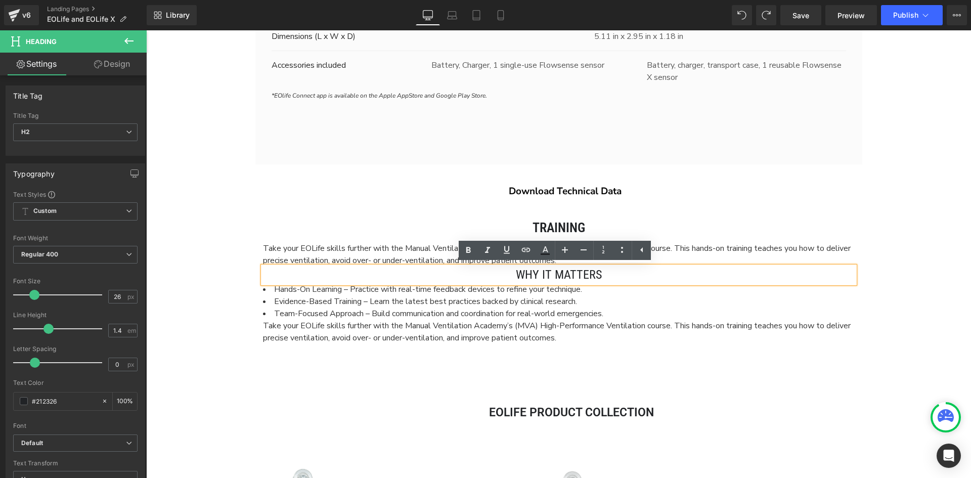
click at [146, 30] on div at bounding box center [146, 30] width 0 height 0
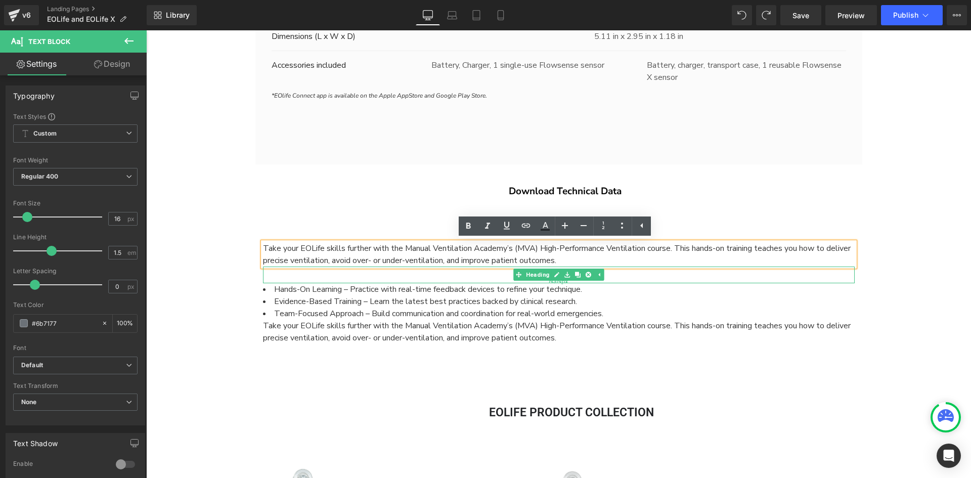
click at [635, 281] on div "NaNpx" at bounding box center [559, 282] width 592 height 3
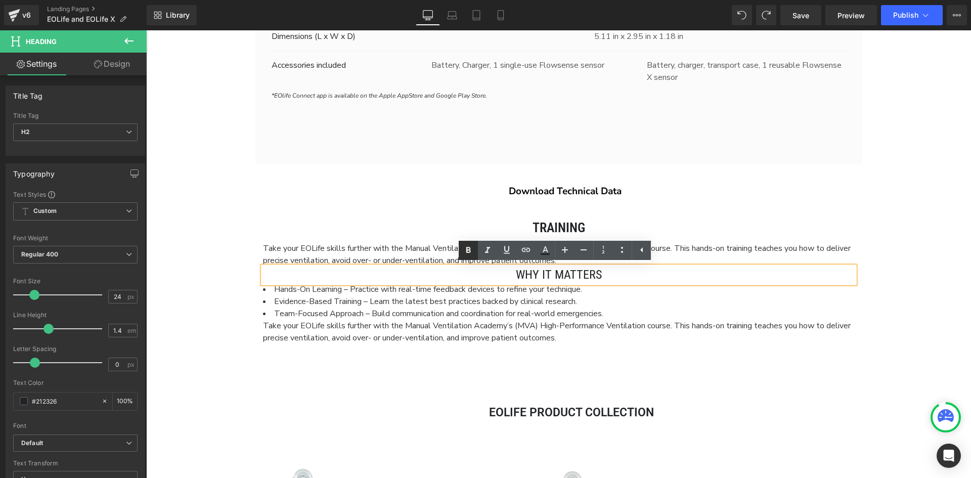
click at [472, 251] on icon at bounding box center [468, 250] width 12 height 12
click at [464, 248] on icon at bounding box center [468, 250] width 12 height 12
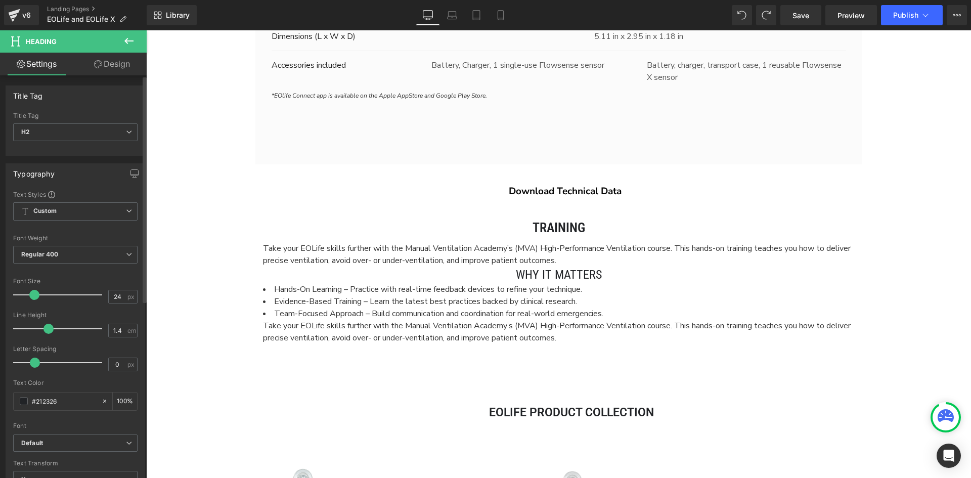
click at [48, 330] on span at bounding box center [49, 329] width 10 height 10
click at [83, 215] on span "Custom Setup Global Style" at bounding box center [75, 211] width 124 height 18
click at [83, 215] on span "Custom Setup Global Style" at bounding box center [73, 211] width 120 height 18
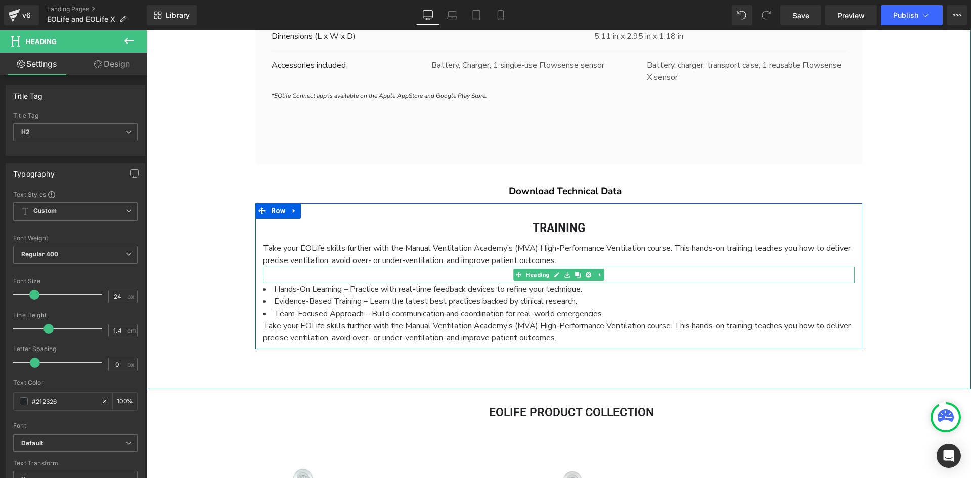
click at [656, 275] on h2 "Why It Matters" at bounding box center [559, 275] width 592 height 17
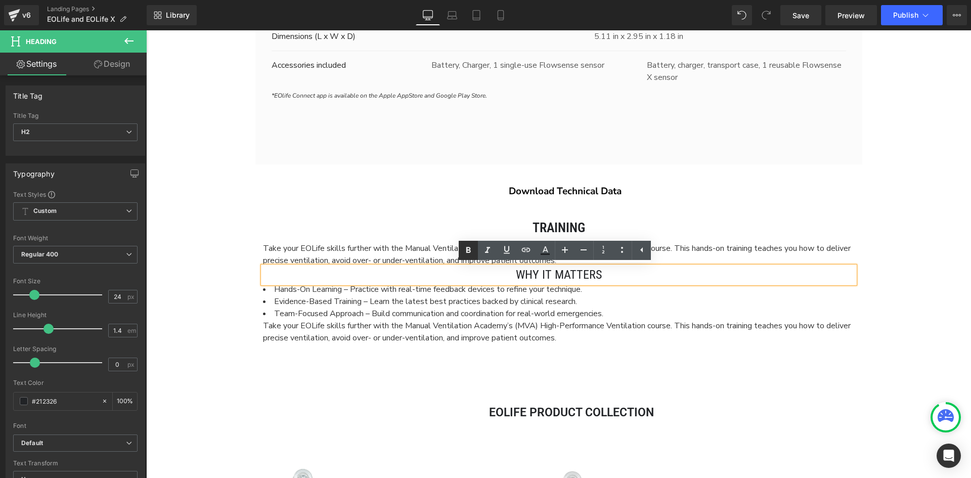
click at [475, 247] on link at bounding box center [468, 250] width 19 height 19
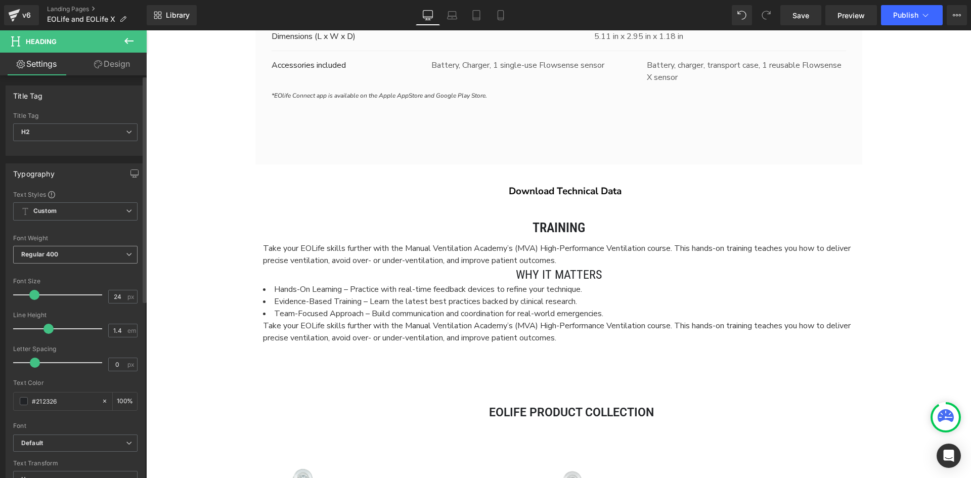
click at [94, 259] on span "Regular 400" at bounding box center [75, 255] width 124 height 18
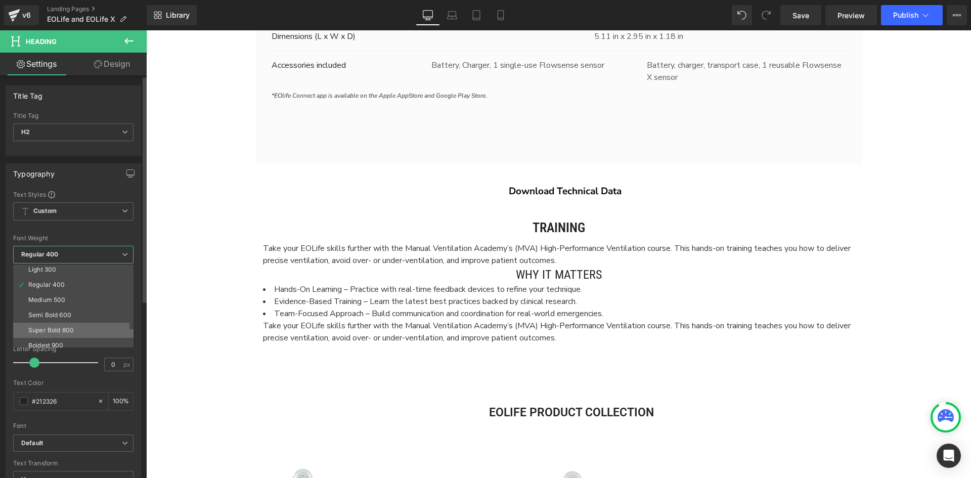
scroll to position [51, 0]
click at [62, 286] on li "Medium 500" at bounding box center [75, 282] width 125 height 15
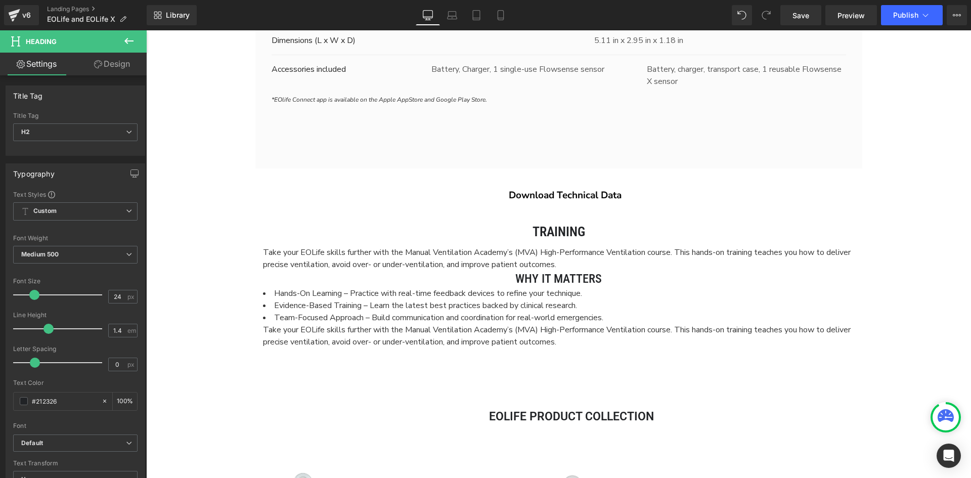
scroll to position [2948, 0]
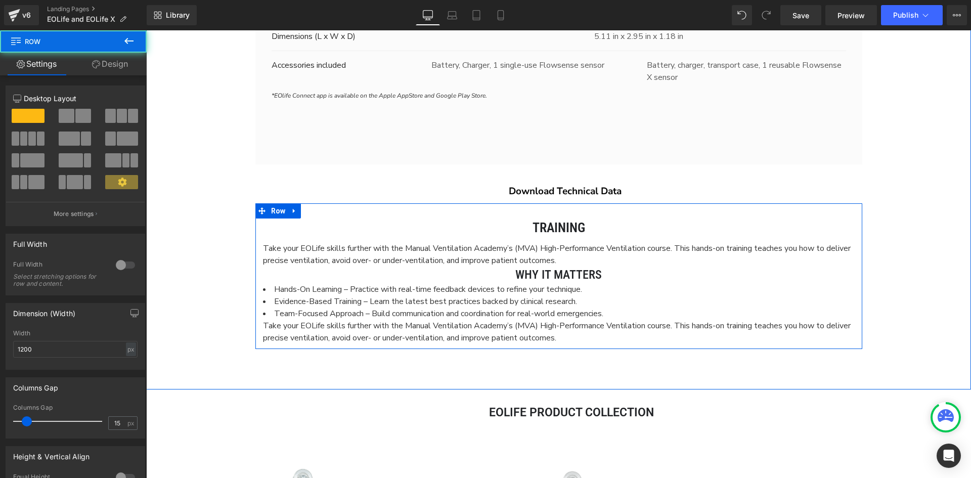
click at [370, 213] on div "Training Heading Take your EOLife skills further with the Manual Ventilation Ac…" at bounding box center [558, 276] width 607 height 146
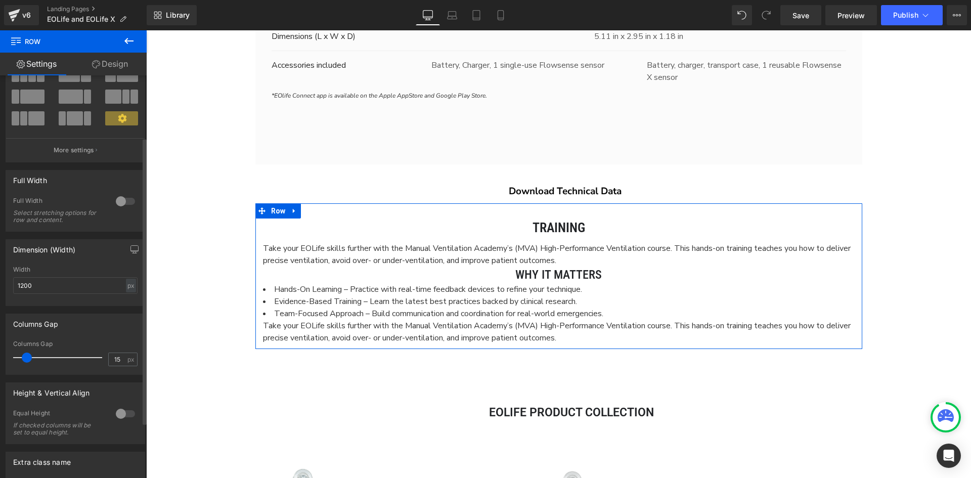
scroll to position [0, 0]
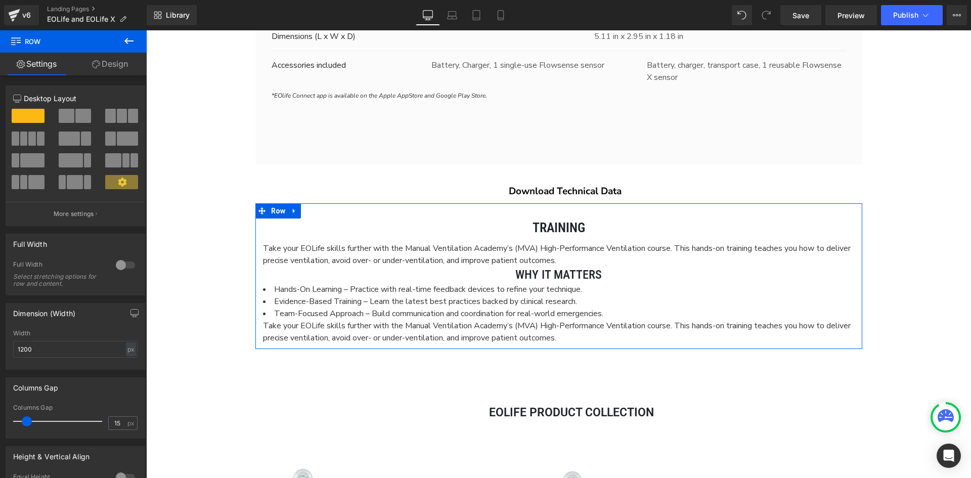
click at [130, 66] on link "Design" at bounding box center [109, 64] width 73 height 23
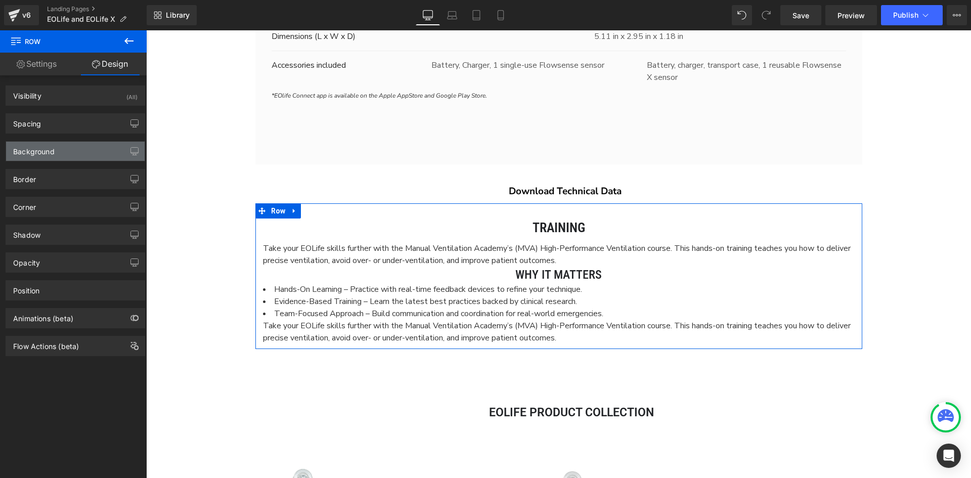
click at [71, 155] on div "Background" at bounding box center [75, 151] width 139 height 19
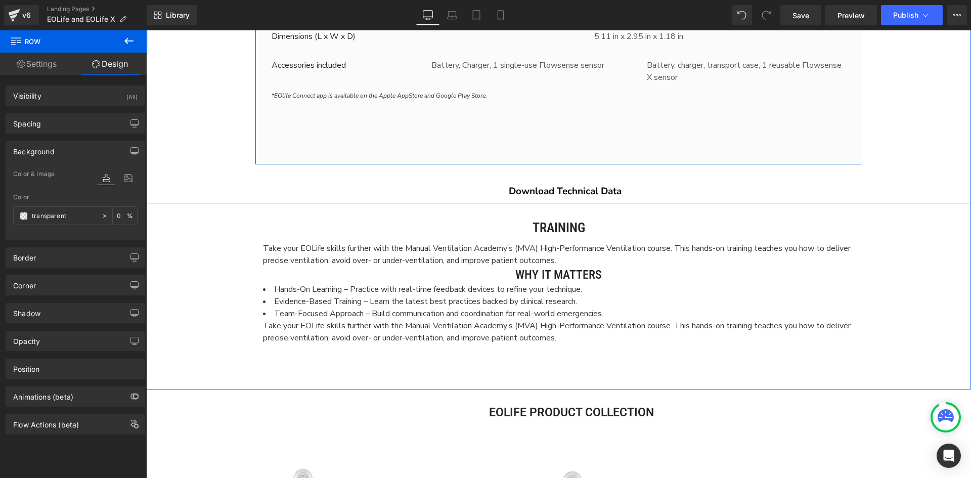
click at [548, 94] on span "Text Block" at bounding box center [553, 96] width 33 height 12
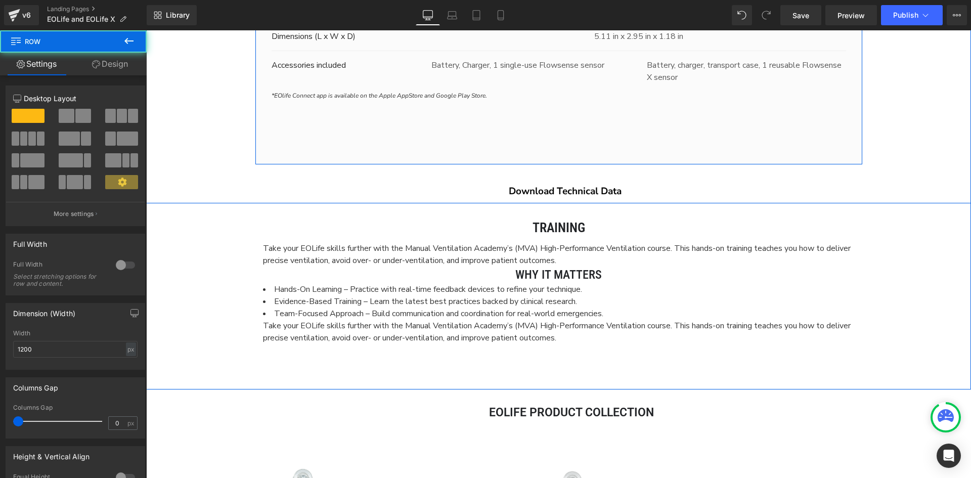
click at [114, 65] on link "Design" at bounding box center [109, 64] width 73 height 23
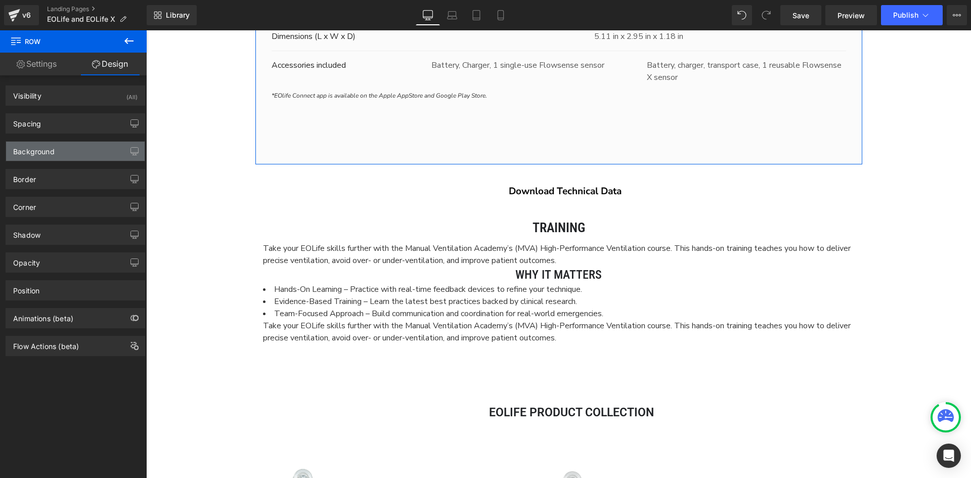
click at [83, 146] on div "Background" at bounding box center [75, 151] width 139 height 19
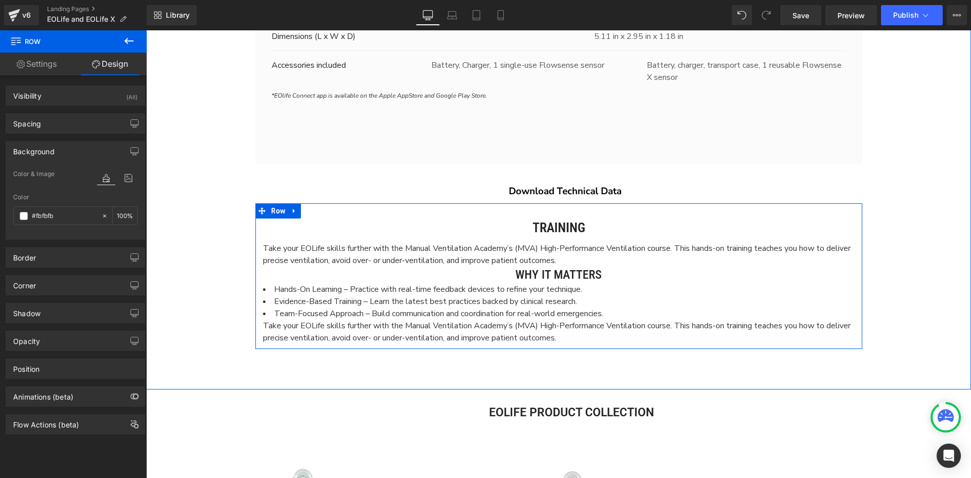
click at [841, 213] on div "Training Heading Take your EOLife skills further with the Manual Ventilation Ac…" at bounding box center [558, 276] width 607 height 146
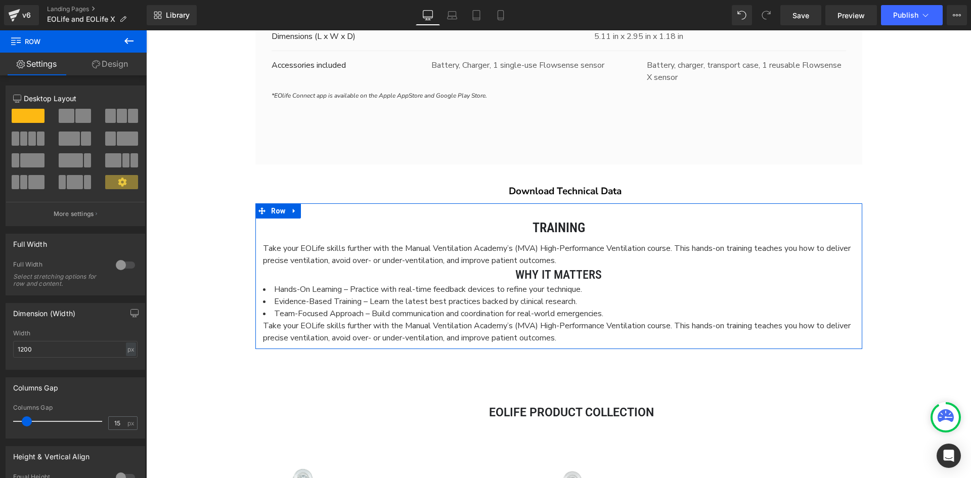
click at [123, 67] on link "Design" at bounding box center [109, 64] width 73 height 23
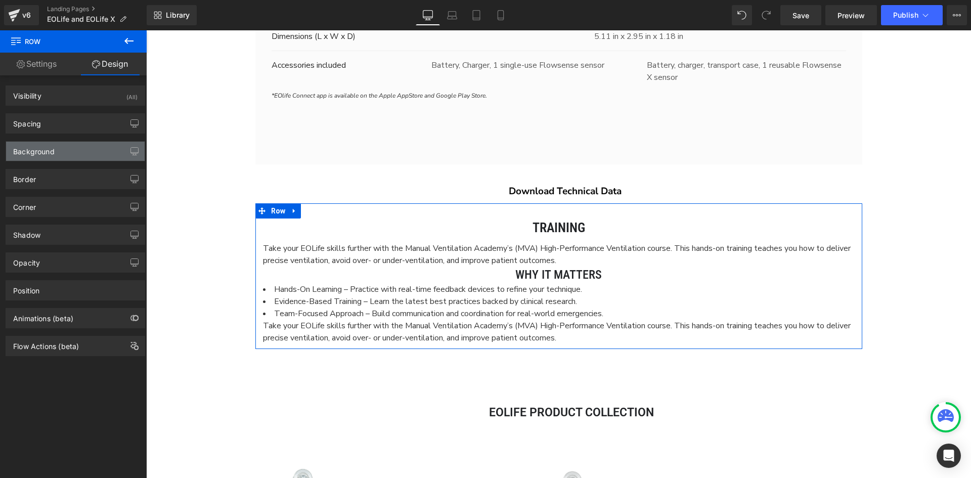
click at [66, 144] on div "Background" at bounding box center [75, 151] width 139 height 19
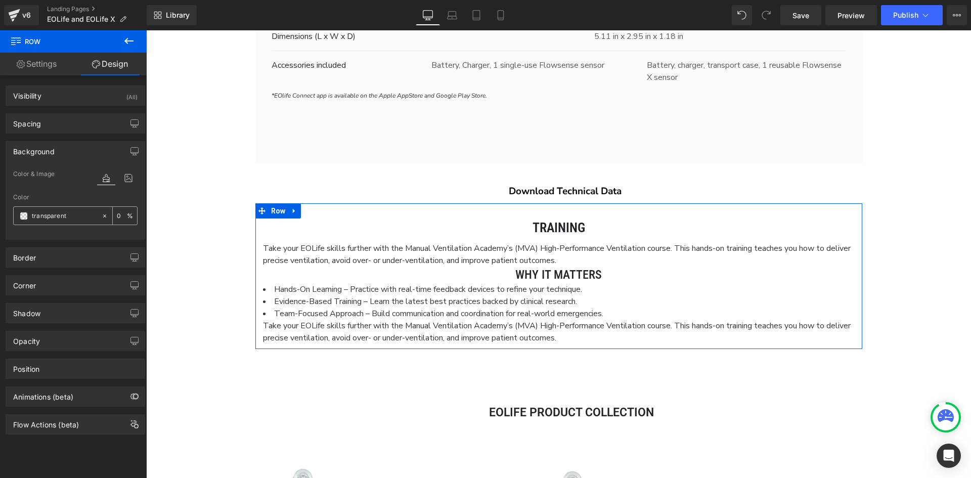
click at [53, 217] on input "text" at bounding box center [64, 215] width 65 height 11
type input "fbfbfb"
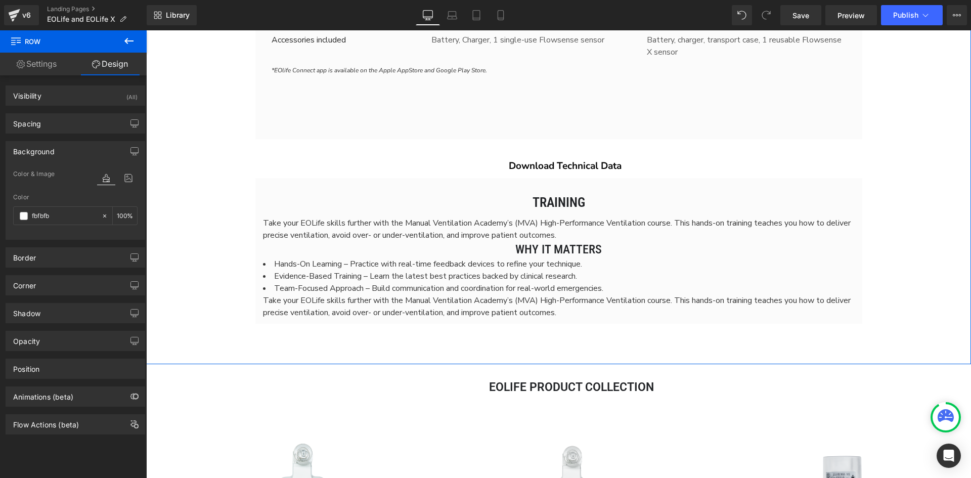
scroll to position [2999, 0]
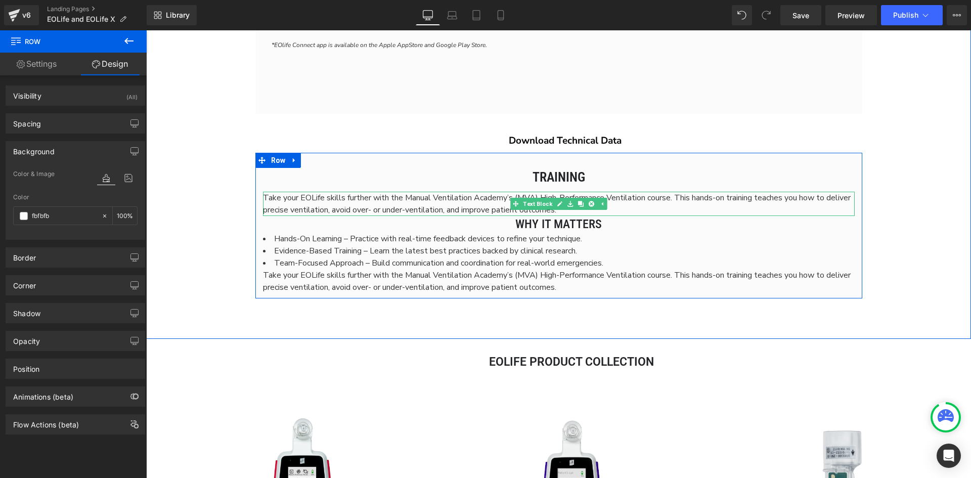
click at [437, 196] on span "Take your EOLife skills further with the Manual Ventilation Academy’s (MVA) Hig…" at bounding box center [557, 203] width 588 height 23
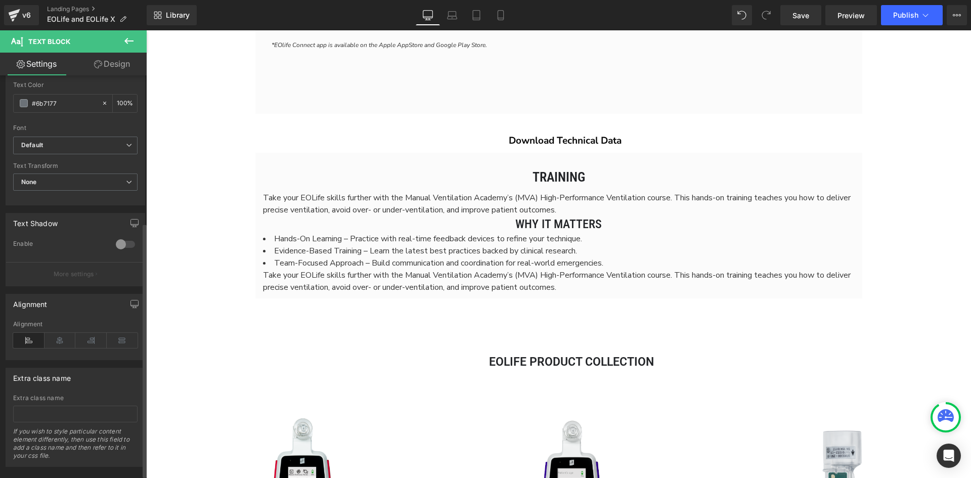
scroll to position [237, 0]
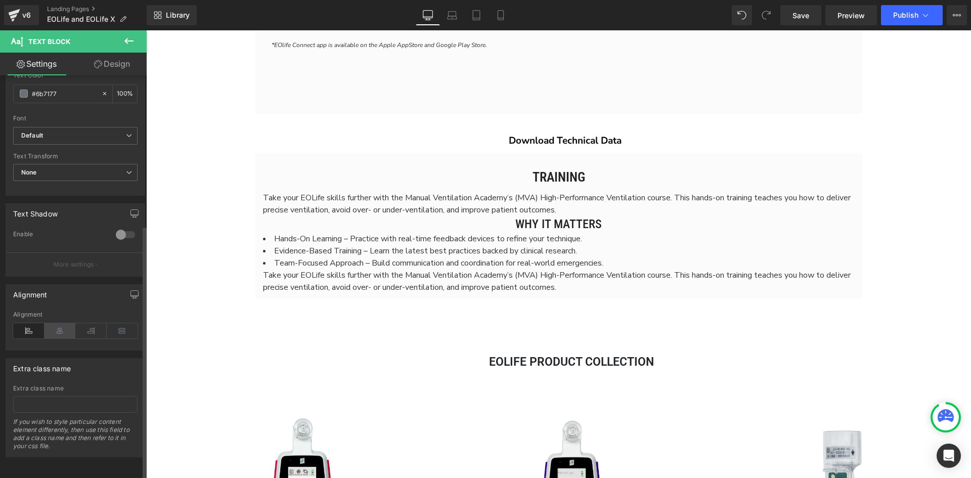
click at [61, 323] on icon at bounding box center [60, 330] width 31 height 15
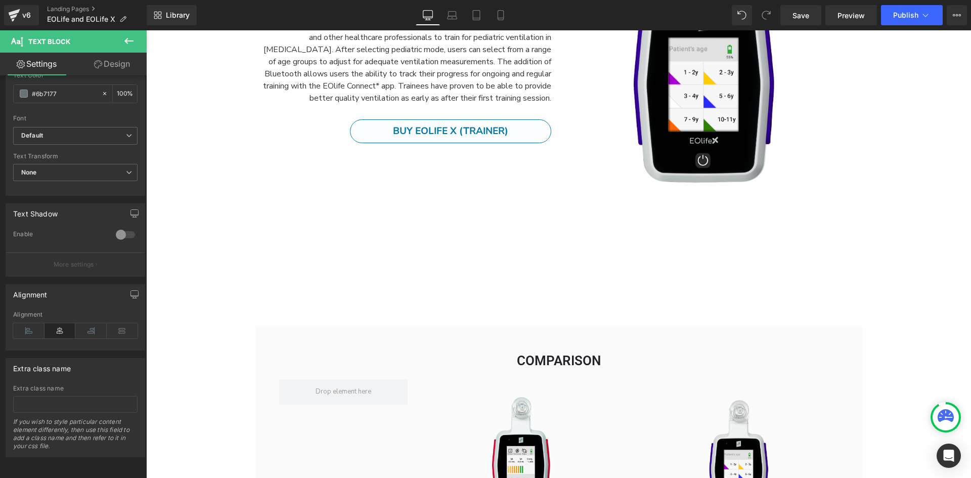
scroll to position [2074, 0]
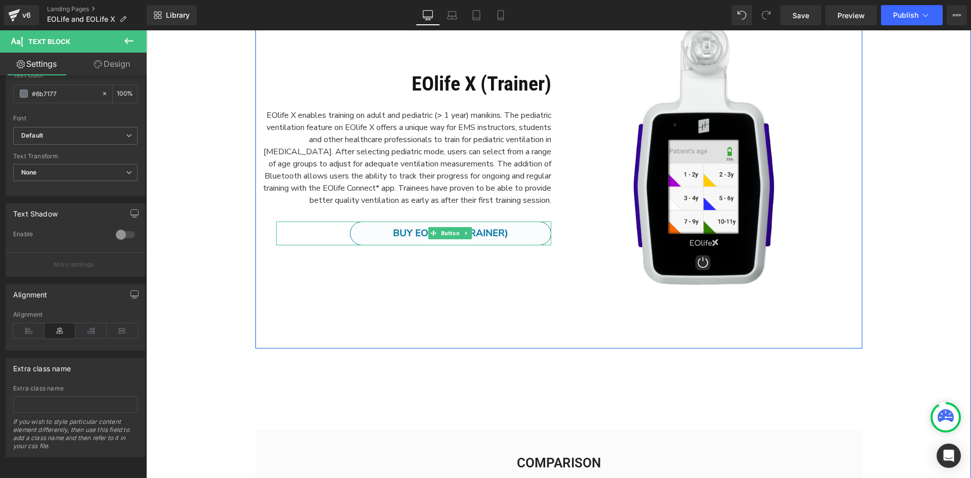
click at [464, 234] on icon at bounding box center [467, 233] width 6 height 6
click at [459, 236] on icon at bounding box center [462, 234] width 6 height 6
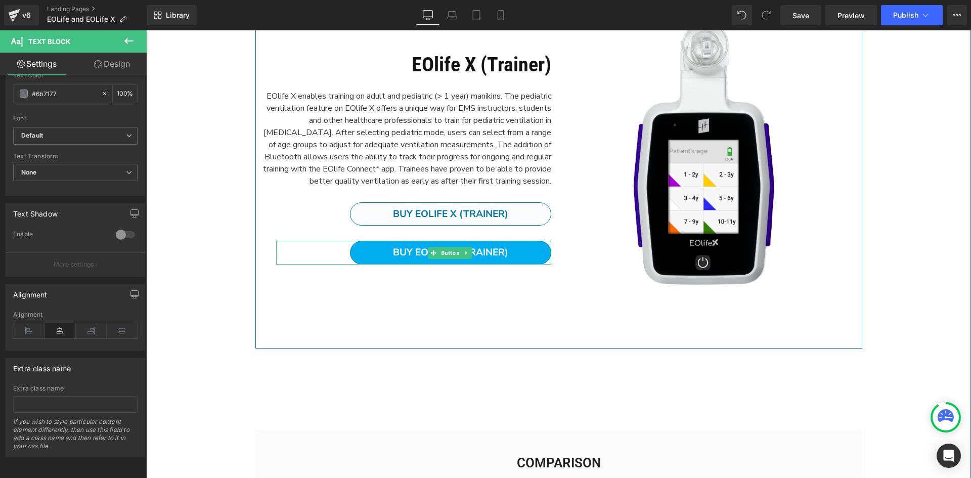
click at [485, 256] on span "Buy EOlife X (Trainer)" at bounding box center [450, 253] width 115 height 12
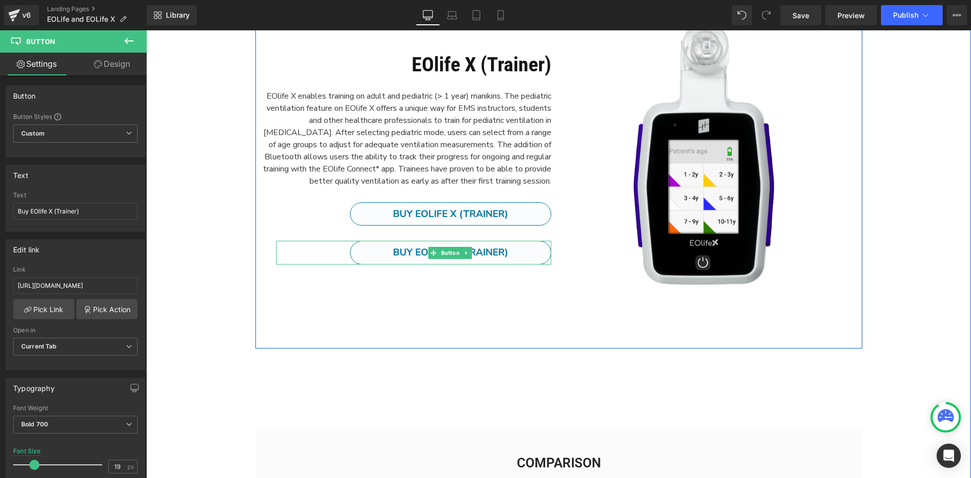
click at [310, 256] on div "Buy EOlife X (Trainer)" at bounding box center [413, 253] width 275 height 24
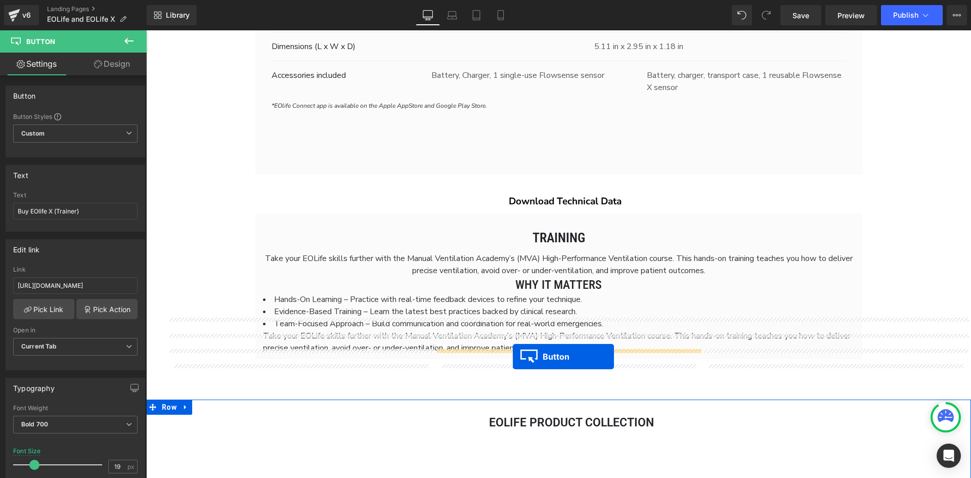
scroll to position [3035, 0]
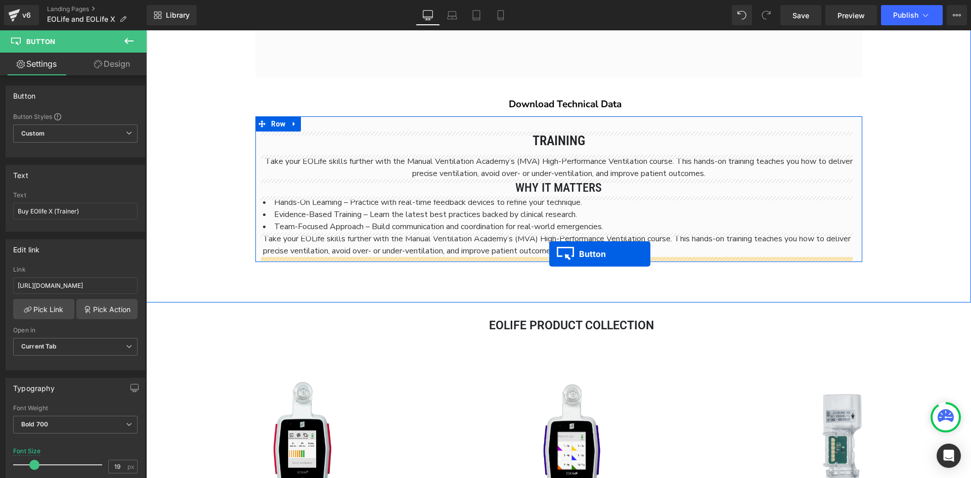
drag, startPoint x: 428, startPoint y: 251, endPoint x: 549, endPoint y: 254, distance: 120.9
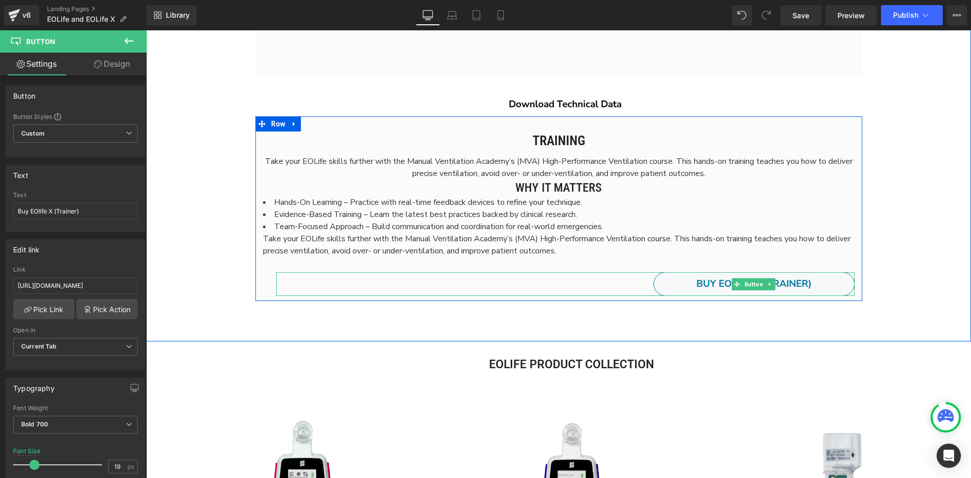
click at [632, 283] on div "Buy EOlife X (Trainer)" at bounding box center [565, 284] width 579 height 24
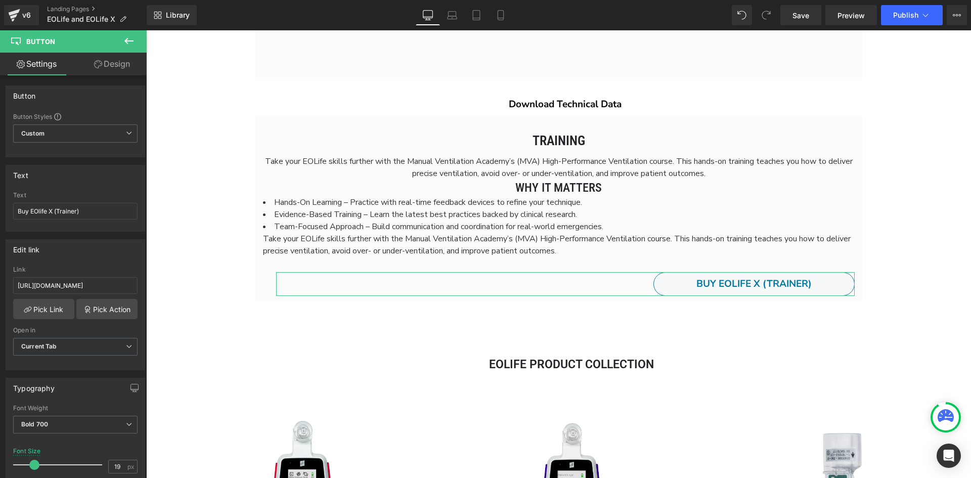
click at [120, 59] on link "Design" at bounding box center [111, 64] width 73 height 23
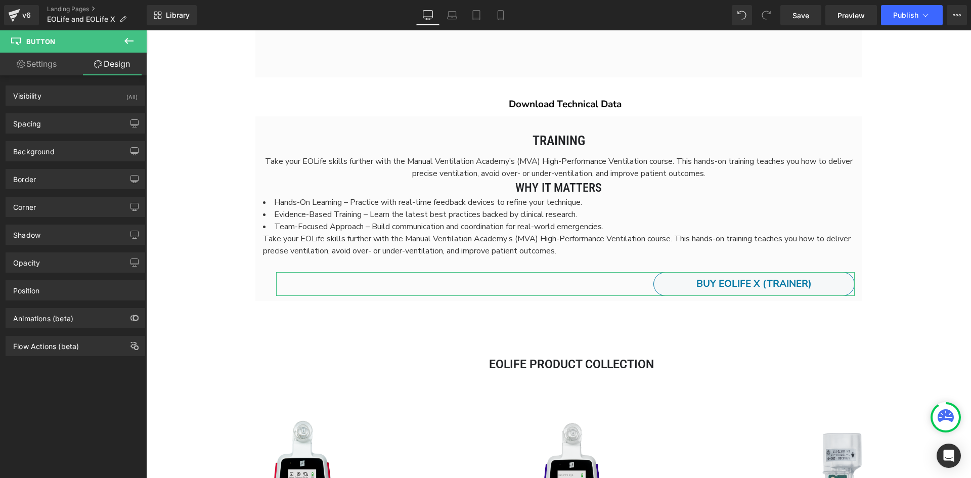
click at [47, 65] on link "Settings" at bounding box center [36, 64] width 73 height 23
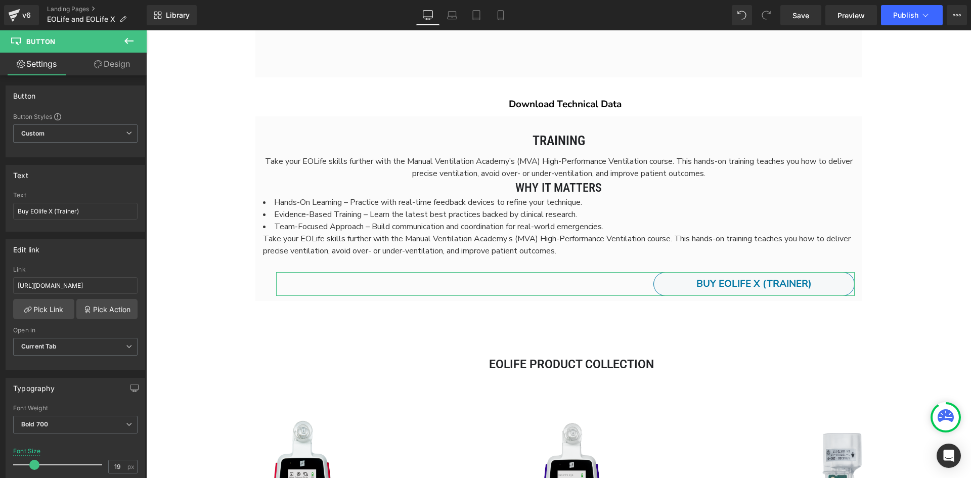
click at [100, 71] on link "Design" at bounding box center [111, 64] width 73 height 23
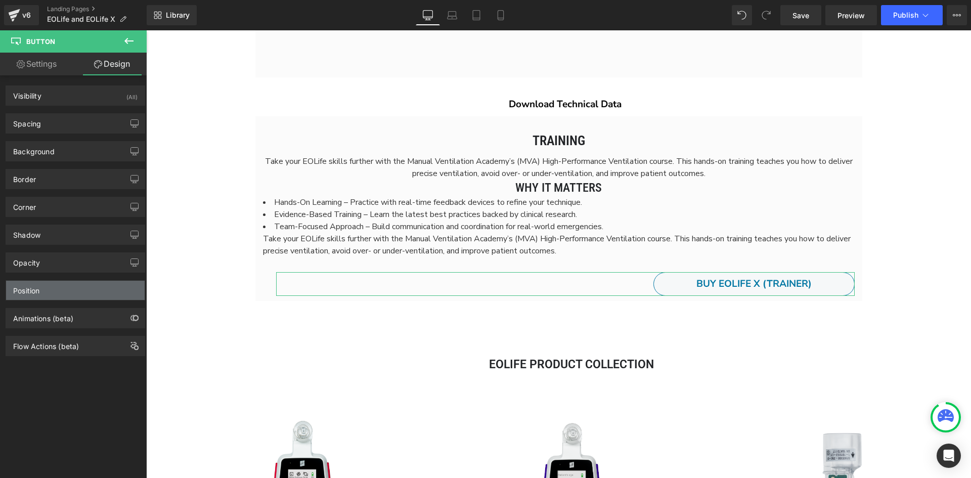
click at [48, 288] on div "Position" at bounding box center [75, 290] width 139 height 19
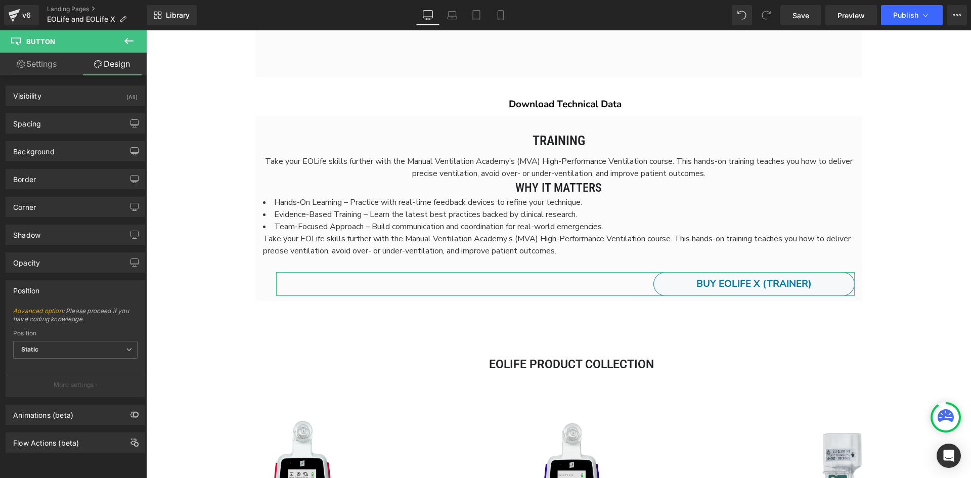
click at [40, 73] on link "Settings" at bounding box center [36, 64] width 73 height 23
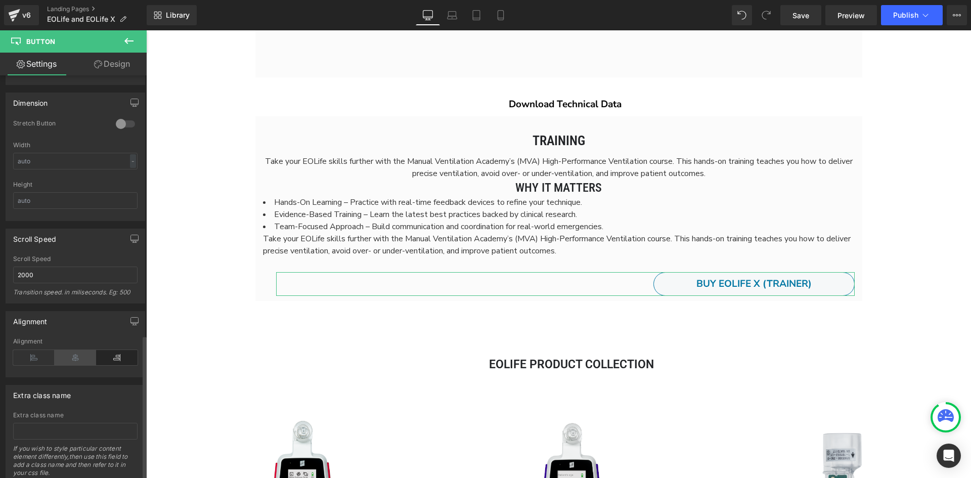
scroll to position [741, 0]
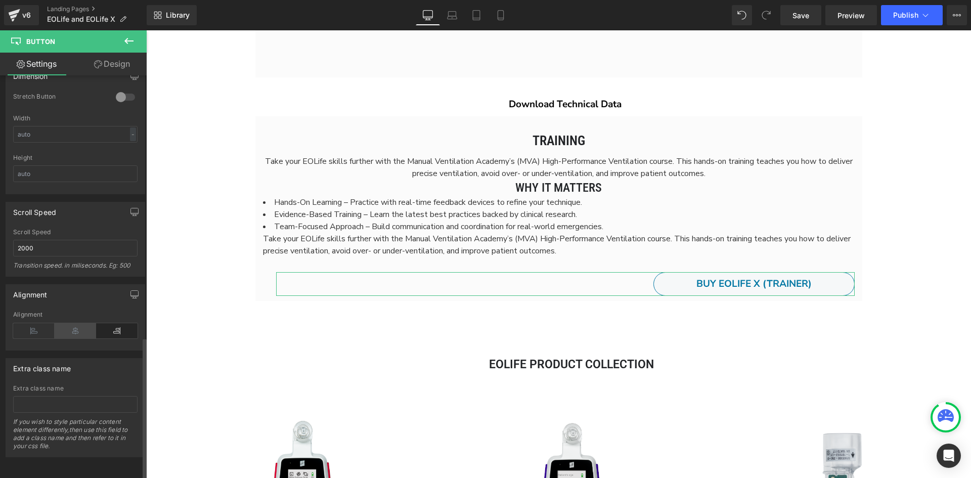
click at [83, 325] on icon at bounding box center [75, 330] width 41 height 15
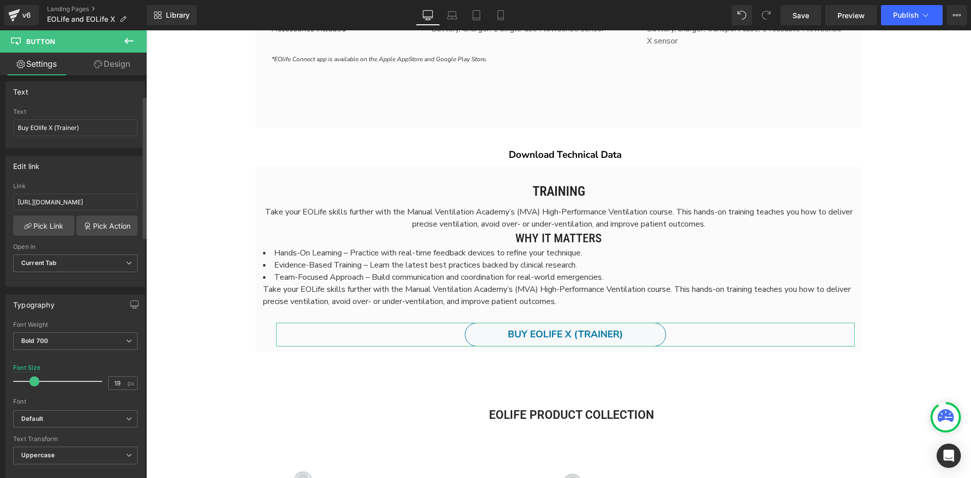
scroll to position [33, 0]
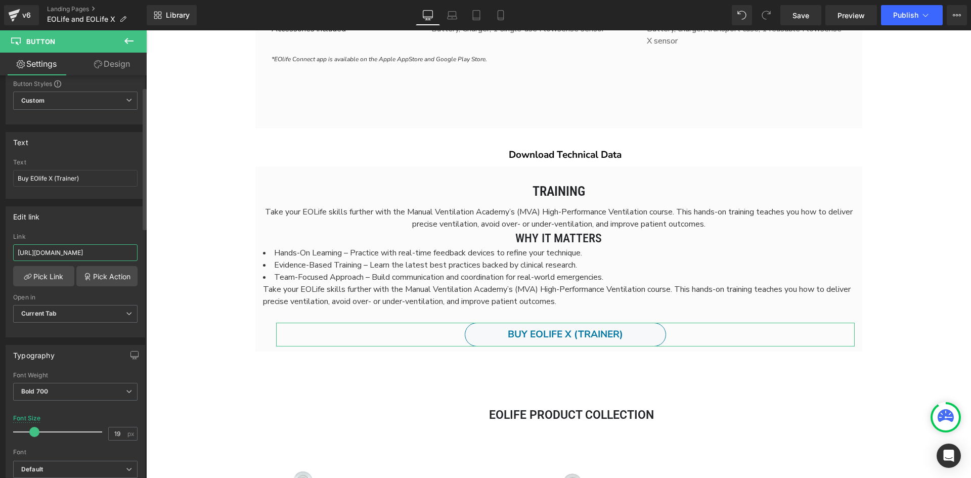
click at [84, 257] on input "[URL][DOMAIN_NAME]" at bounding box center [75, 252] width 124 height 17
paste input "[DOMAIN_NAME][URL]"
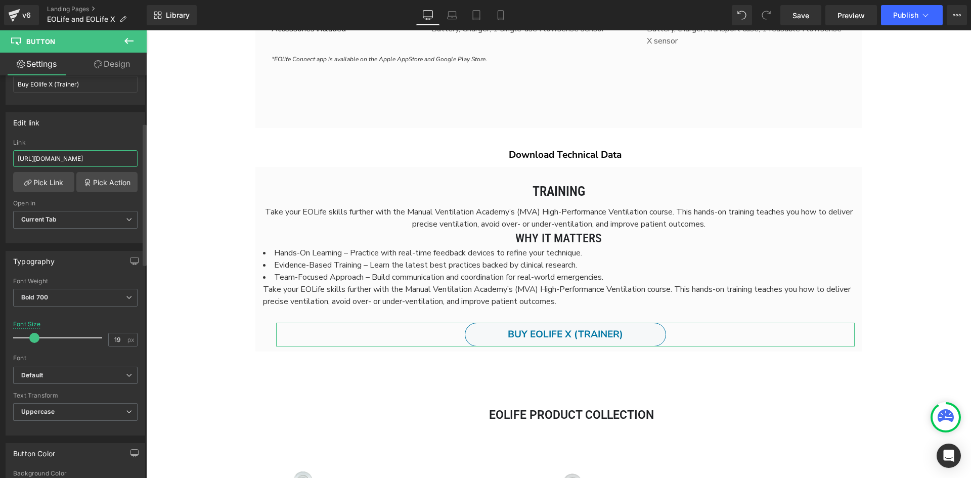
scroll to position [134, 0]
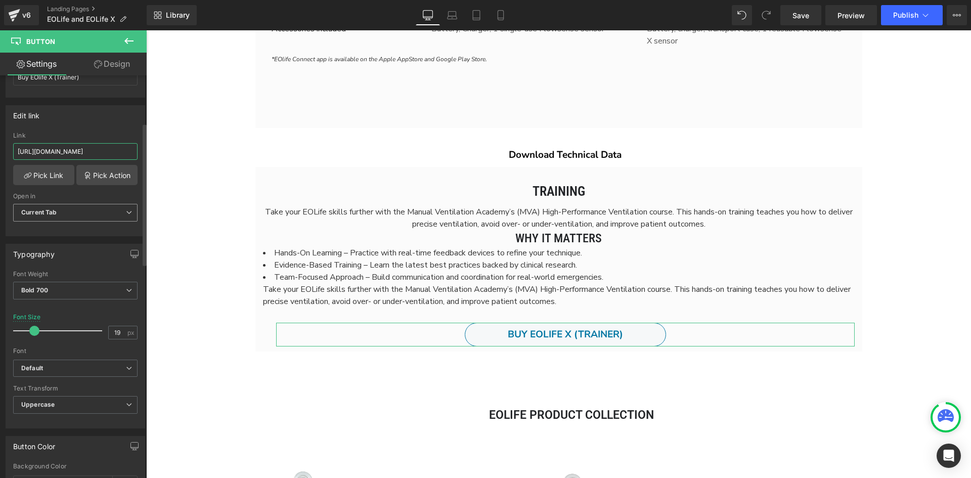
type input "[URL][DOMAIN_NAME]"
click at [79, 216] on span "Current Tab" at bounding box center [75, 213] width 124 height 18
click at [70, 212] on span "Current Tab" at bounding box center [73, 213] width 120 height 18
click at [70, 212] on span "Current Tab" at bounding box center [75, 213] width 124 height 18
click at [57, 242] on li "New Tab" at bounding box center [73, 245] width 120 height 15
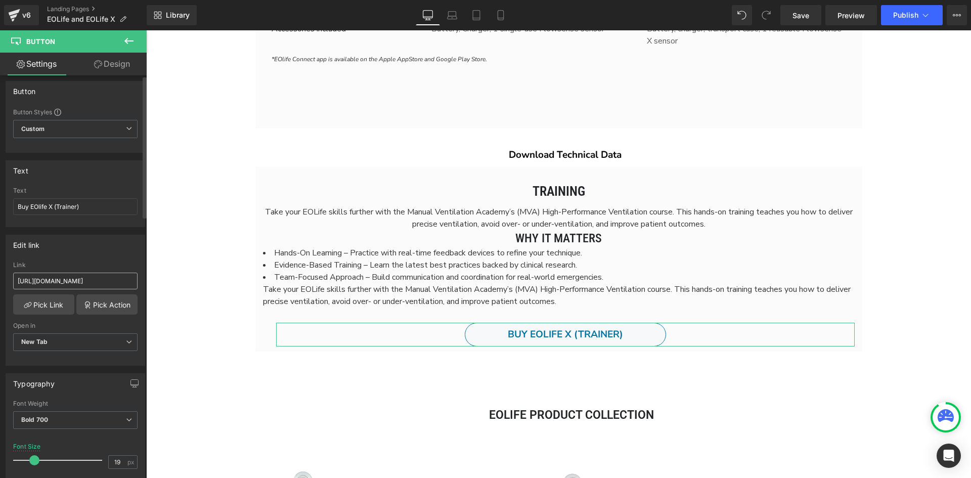
scroll to position [0, 0]
click at [91, 216] on input "Buy EOlife X (Trainer)" at bounding box center [75, 211] width 124 height 17
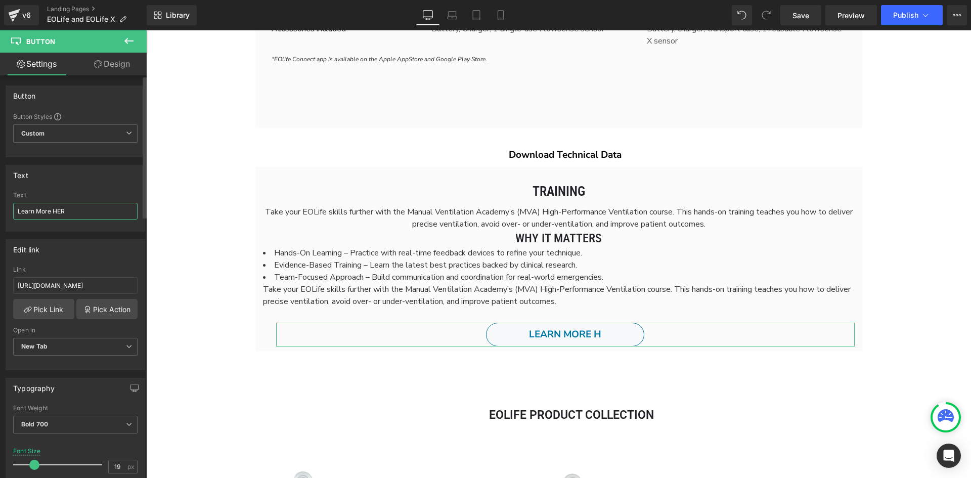
type input "Learn More HERE"
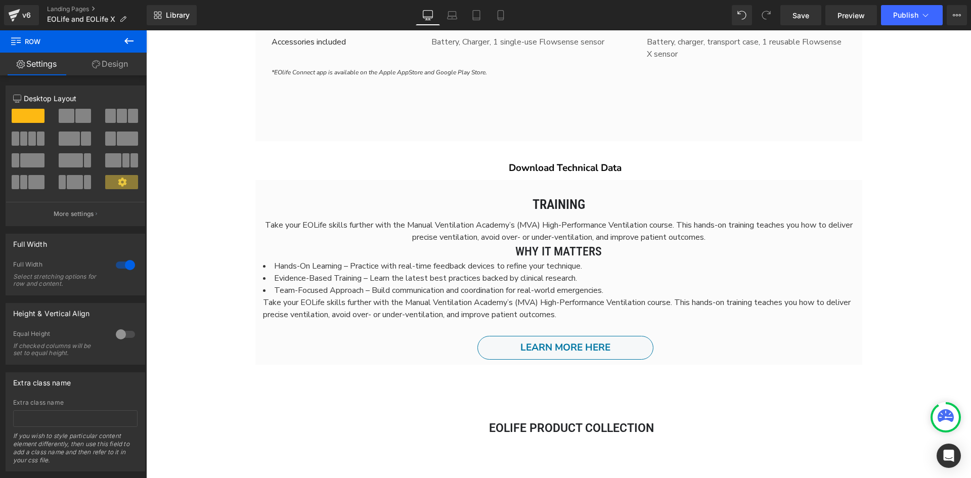
scroll to position [2985, 0]
